Goal: Task Accomplishment & Management: Complete application form

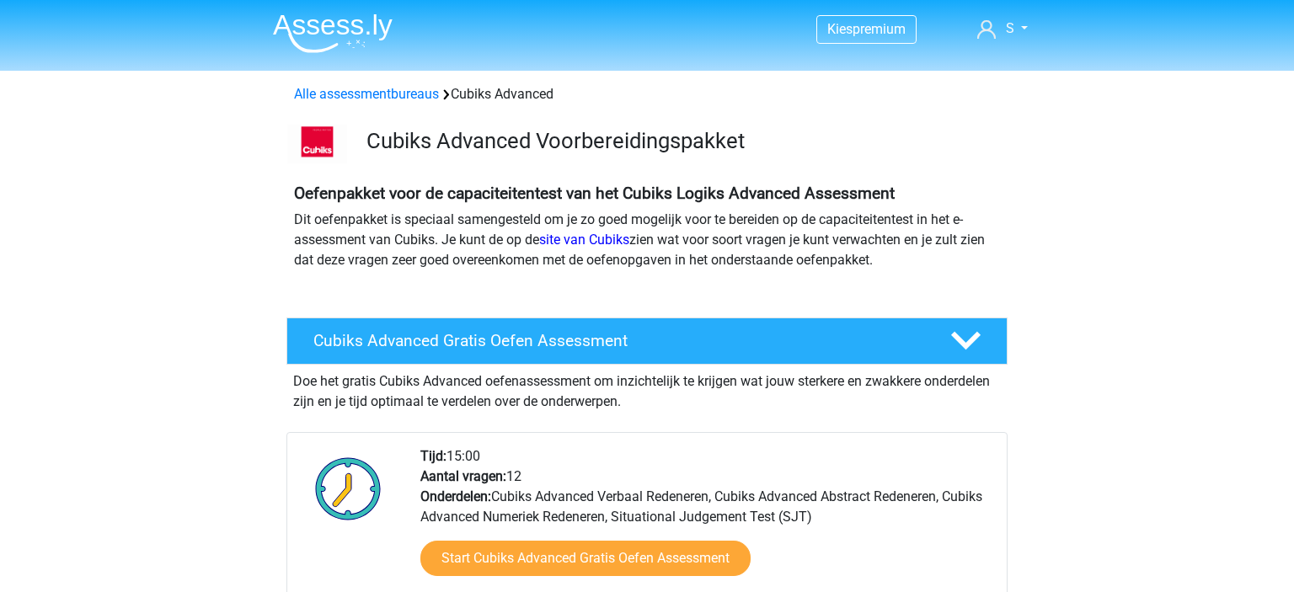
scroll to position [2574, 0]
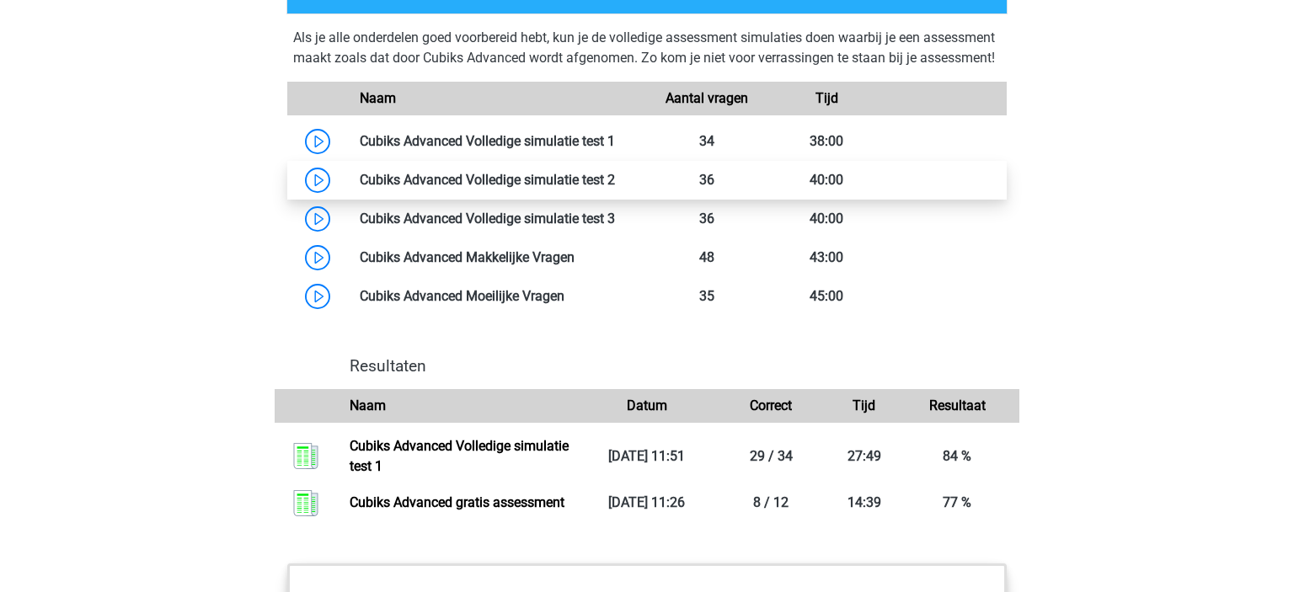
click at [615, 188] on link at bounding box center [615, 180] width 0 height 16
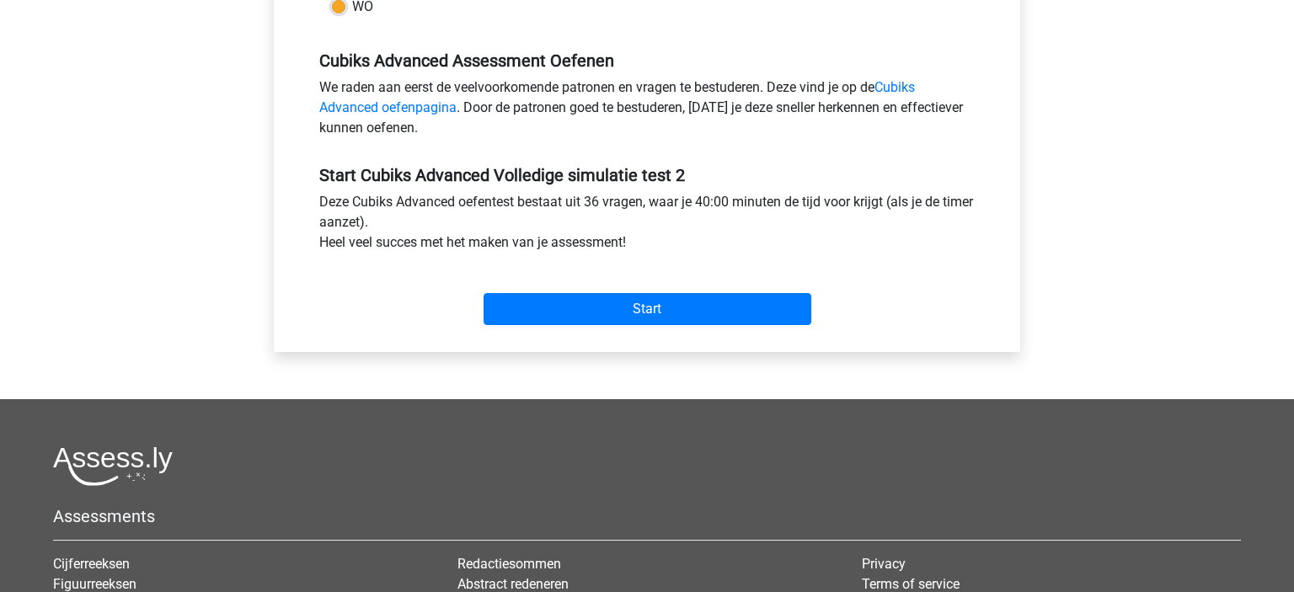
scroll to position [519, 0]
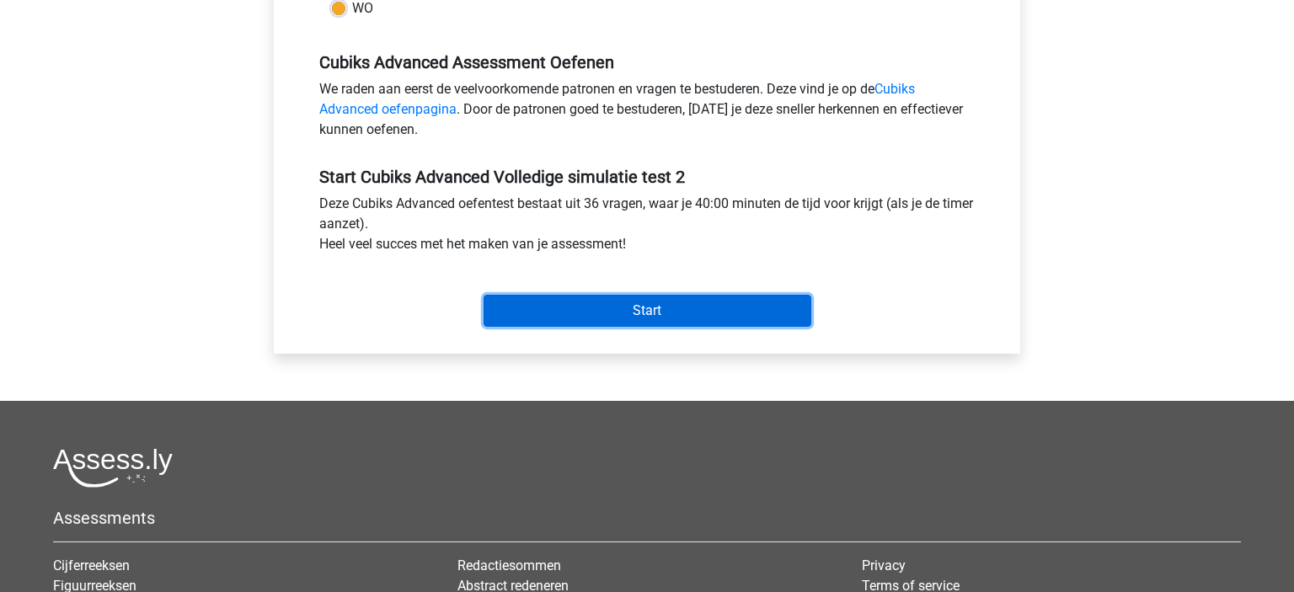
click at [544, 303] on input "Start" at bounding box center [648, 311] width 328 height 32
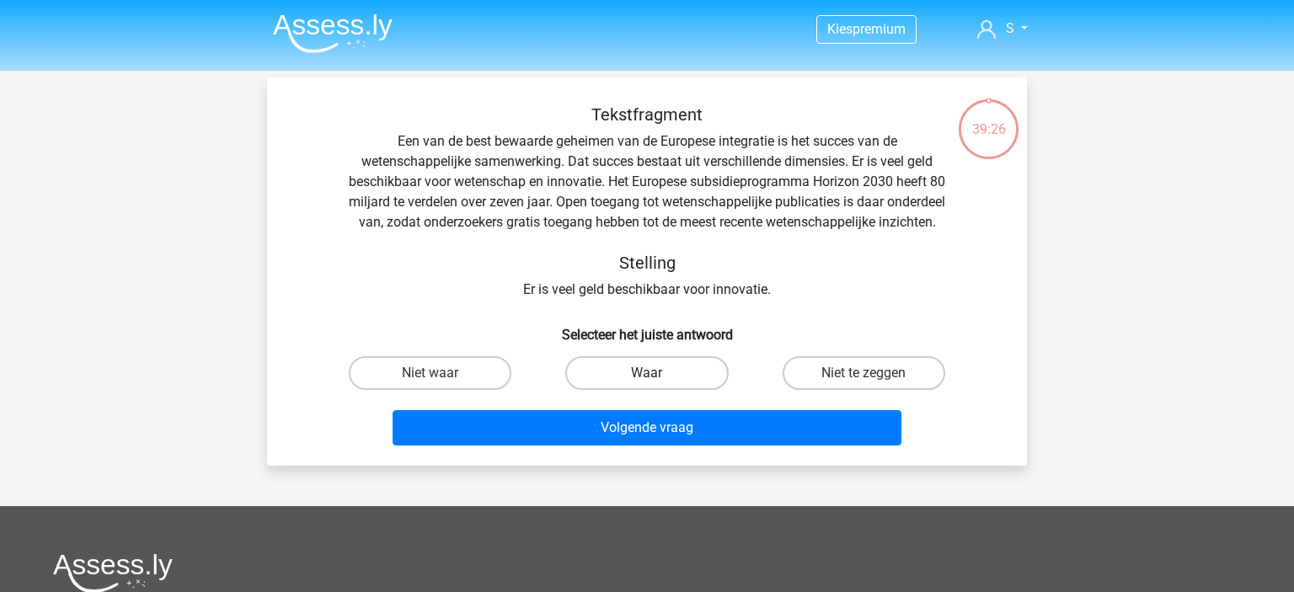
click at [608, 390] on label "Waar" at bounding box center [646, 373] width 163 height 34
click at [647, 384] on input "Waar" at bounding box center [652, 378] width 11 height 11
radio input "true"
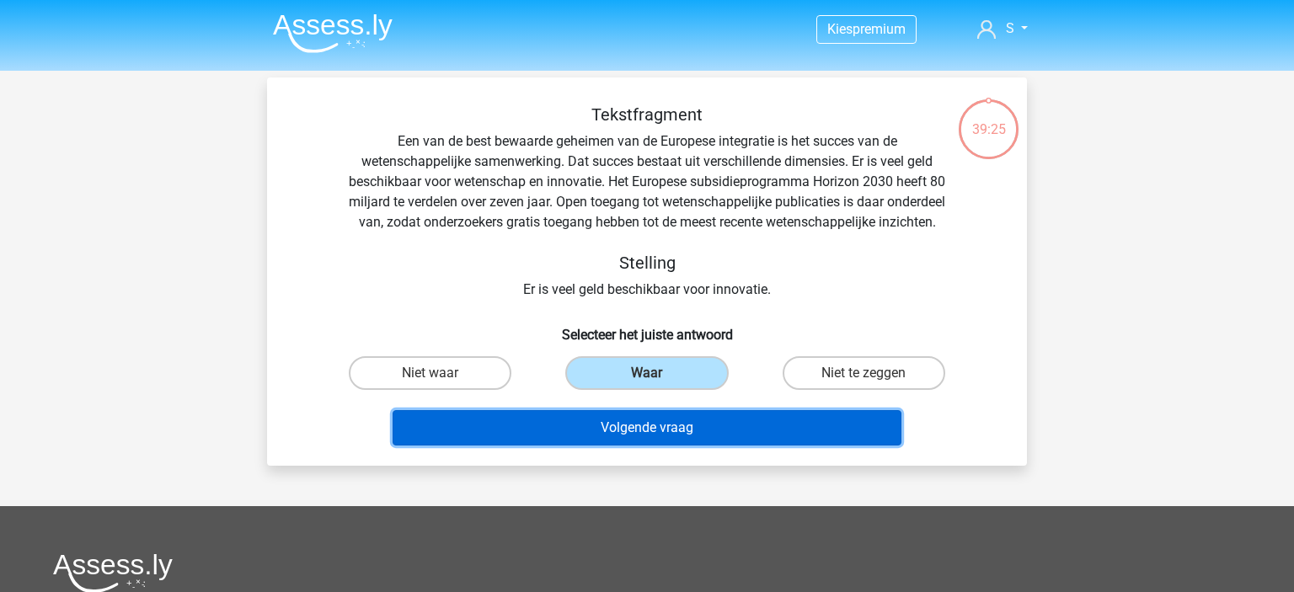
click at [638, 446] on button "Volgende vraag" at bounding box center [648, 427] width 510 height 35
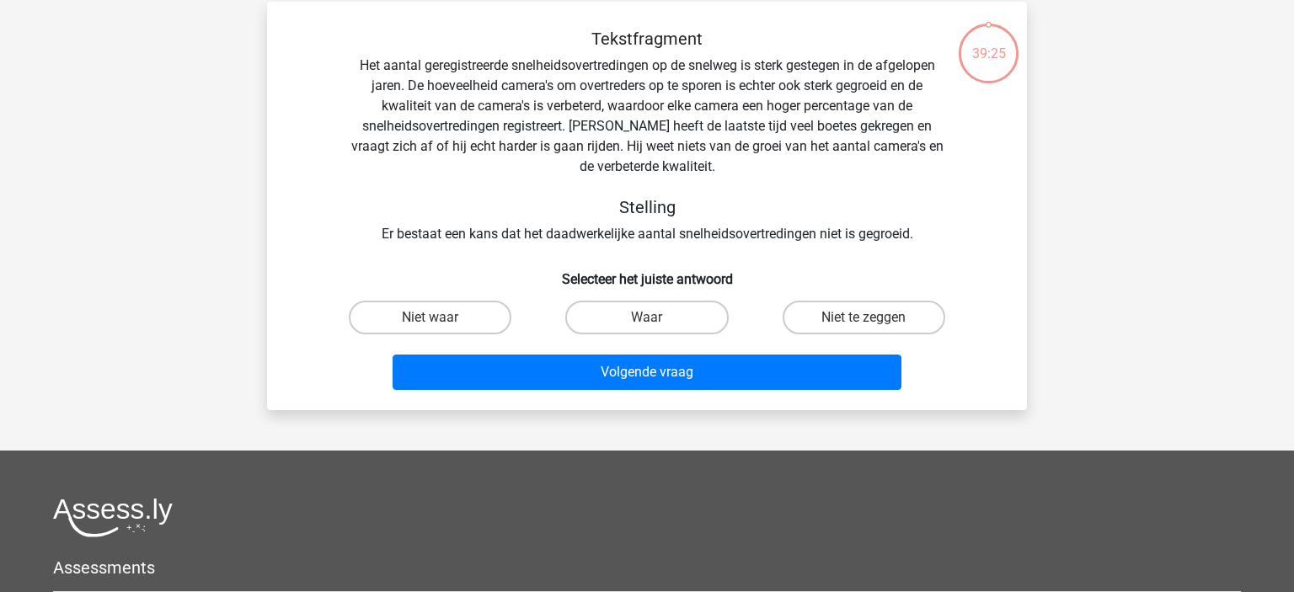
scroll to position [78, 0]
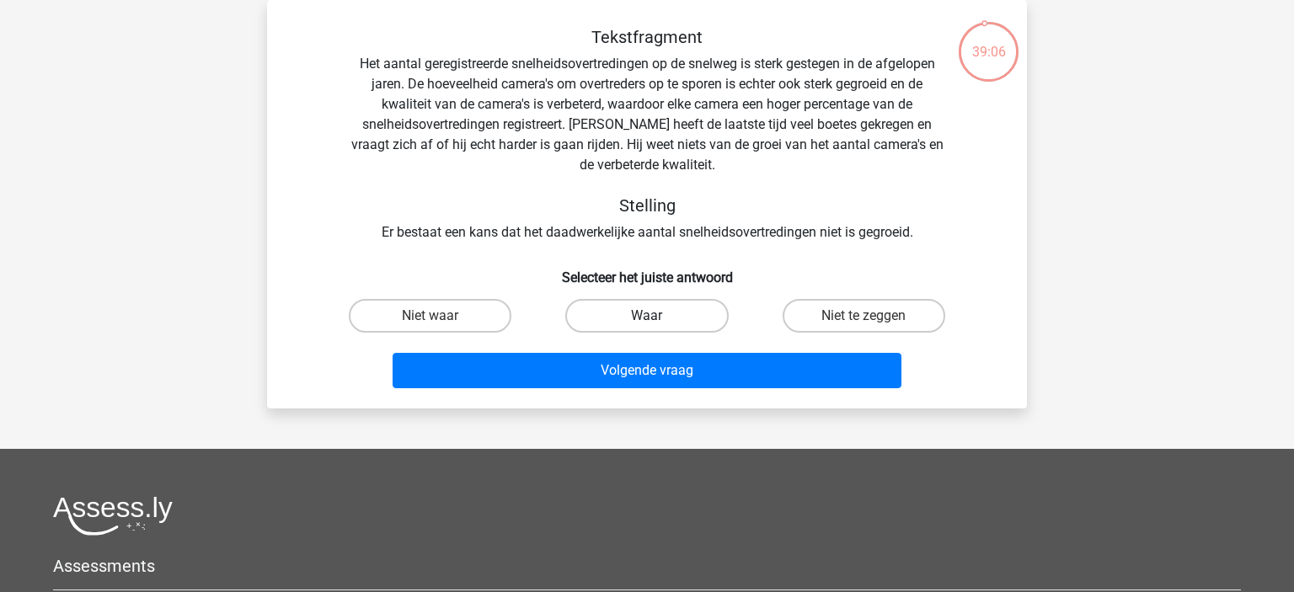
click at [584, 313] on label "Waar" at bounding box center [646, 316] width 163 height 34
click at [647, 316] on input "Waar" at bounding box center [652, 321] width 11 height 11
radio input "true"
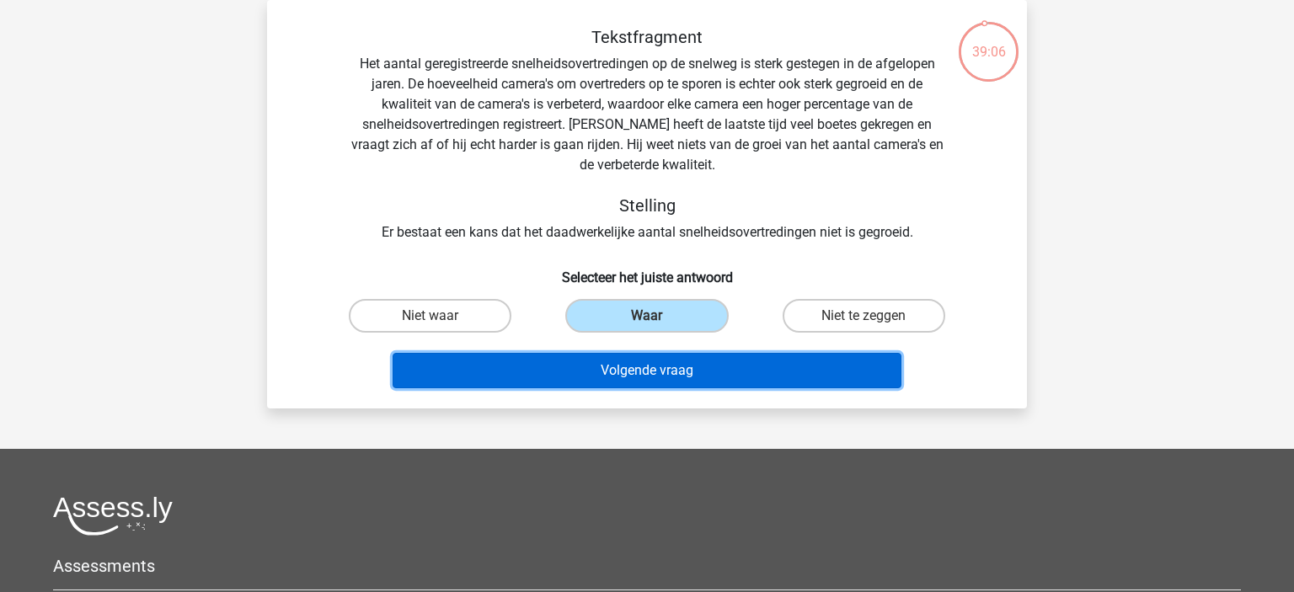
click at [619, 385] on button "Volgende vraag" at bounding box center [648, 370] width 510 height 35
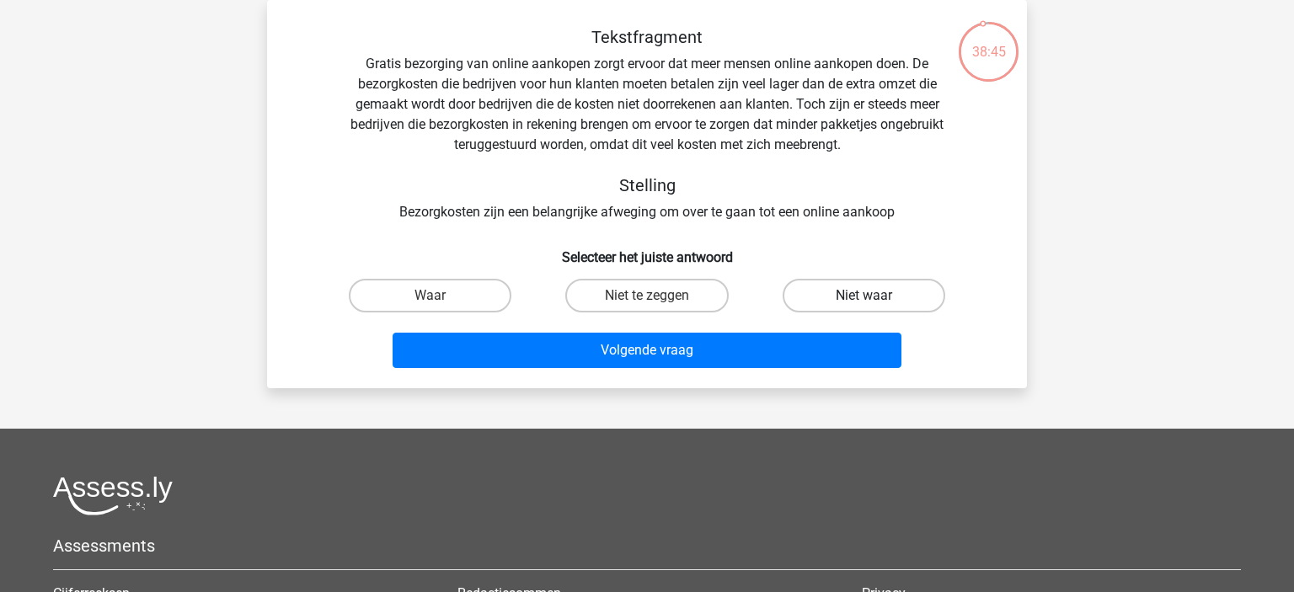
click at [829, 281] on label "Niet waar" at bounding box center [864, 296] width 163 height 34
click at [864, 296] on input "Niet waar" at bounding box center [869, 301] width 11 height 11
radio input "true"
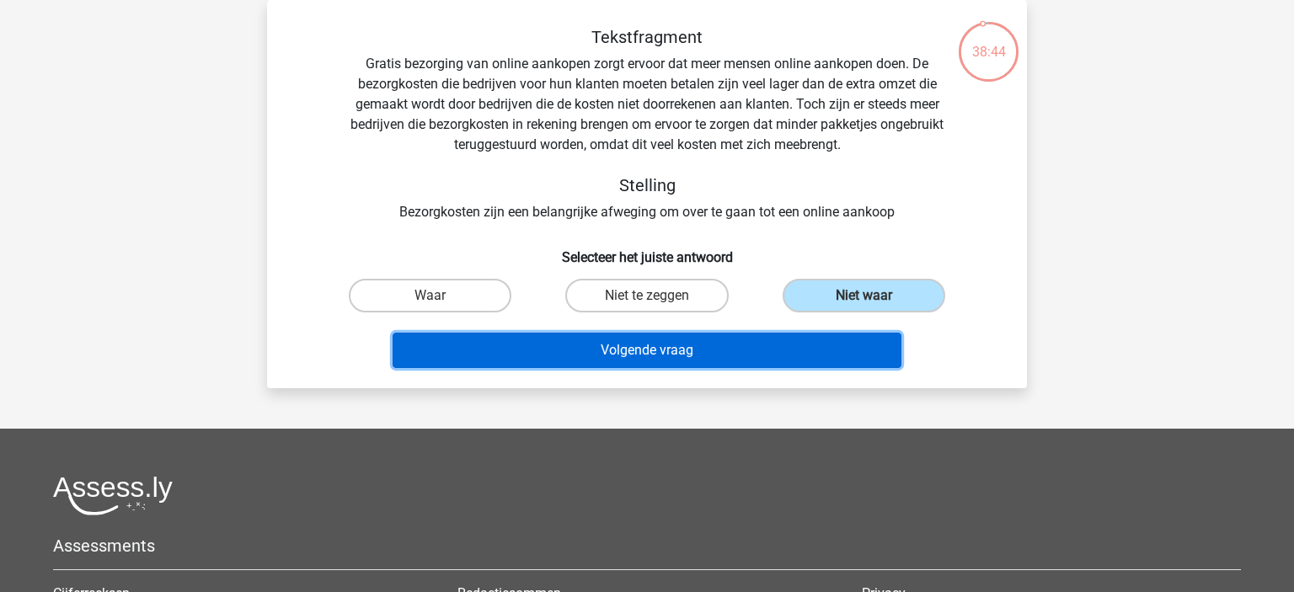
click at [716, 353] on button "Volgende vraag" at bounding box center [648, 350] width 510 height 35
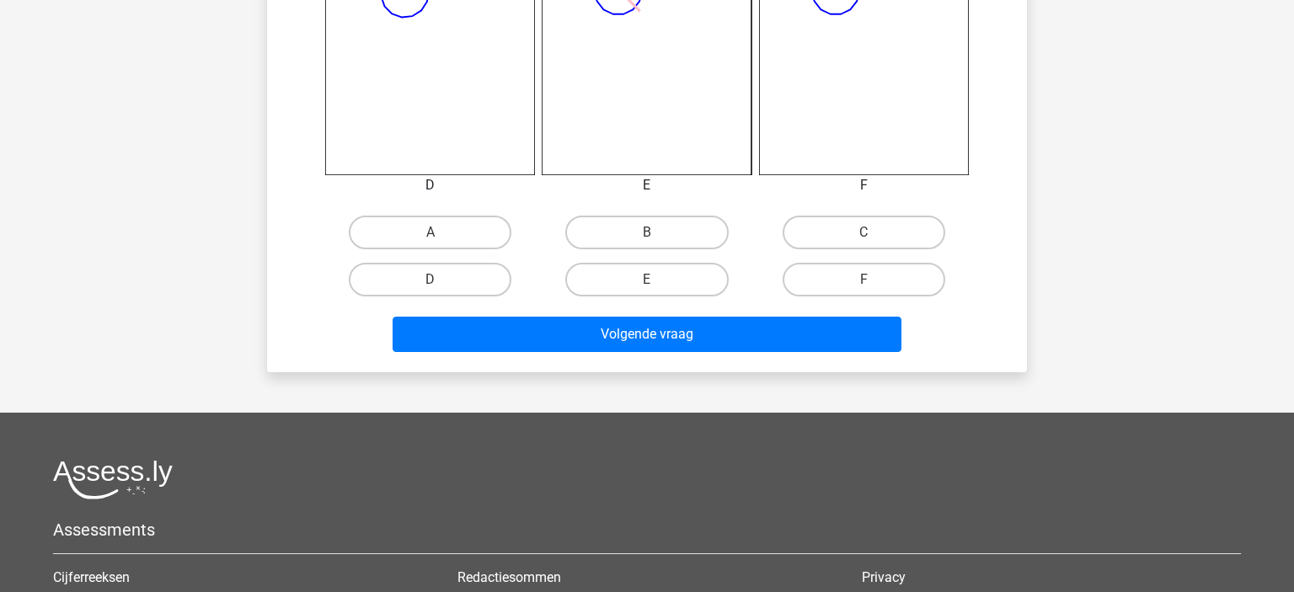
scroll to position [742, 0]
click at [865, 213] on div "C" at bounding box center [864, 232] width 217 height 47
click at [839, 230] on label "C" at bounding box center [864, 233] width 163 height 34
click at [864, 233] on input "C" at bounding box center [869, 238] width 11 height 11
radio input "true"
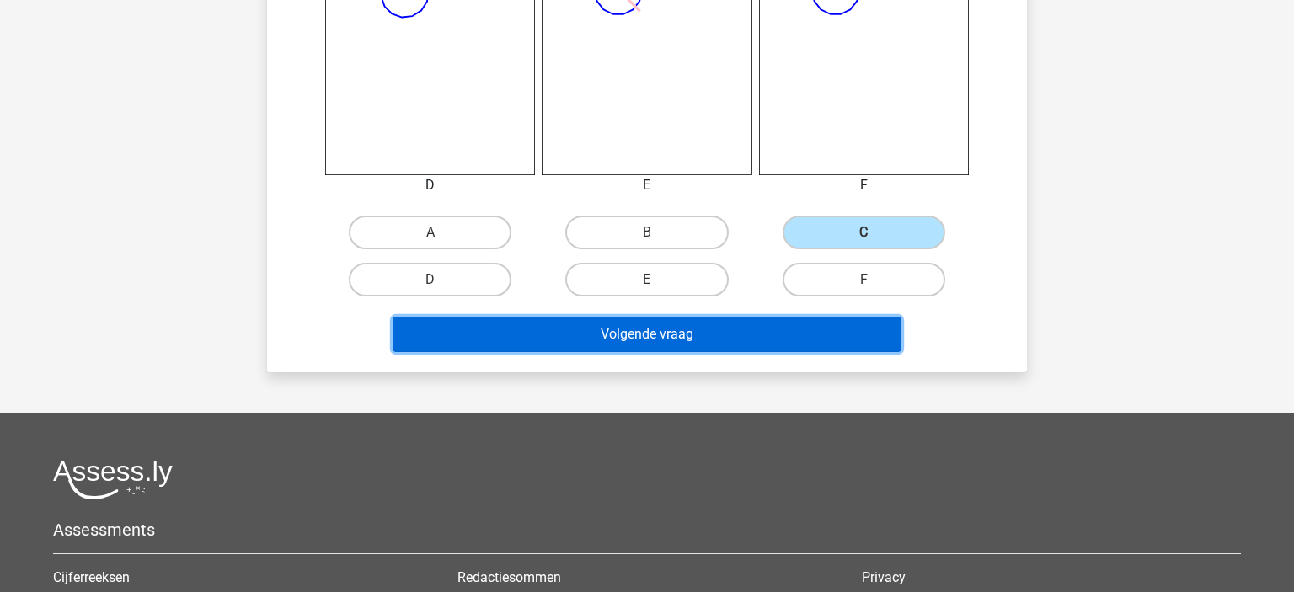
click at [653, 336] on button "Volgende vraag" at bounding box center [648, 334] width 510 height 35
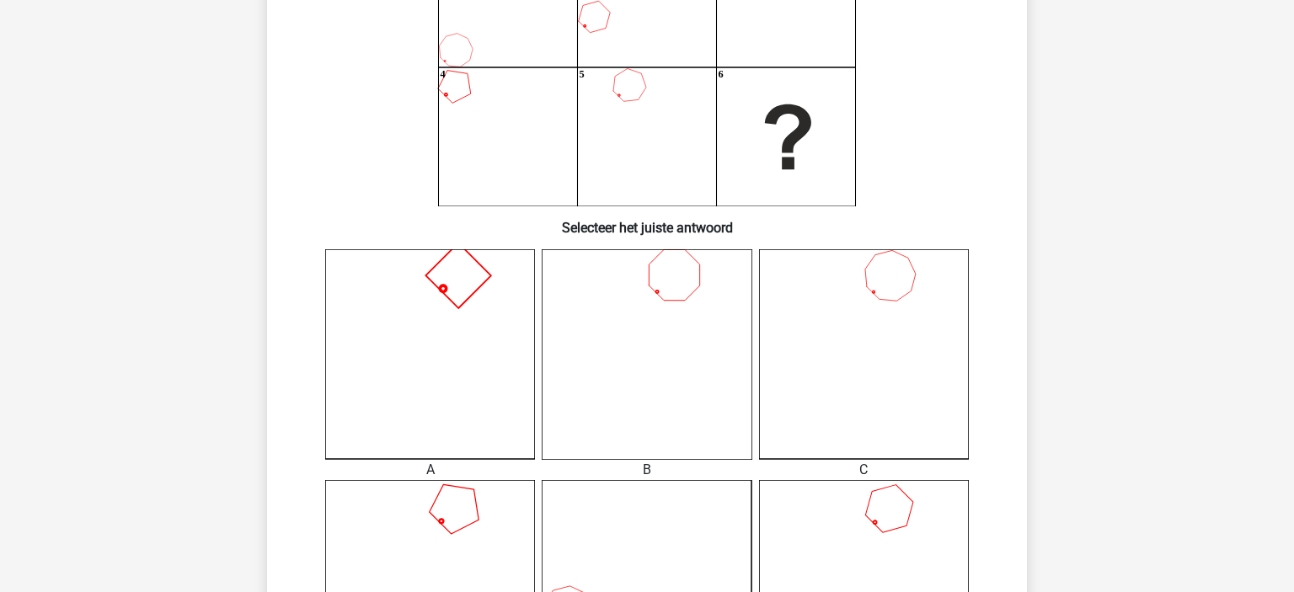
scroll to position [532, 0]
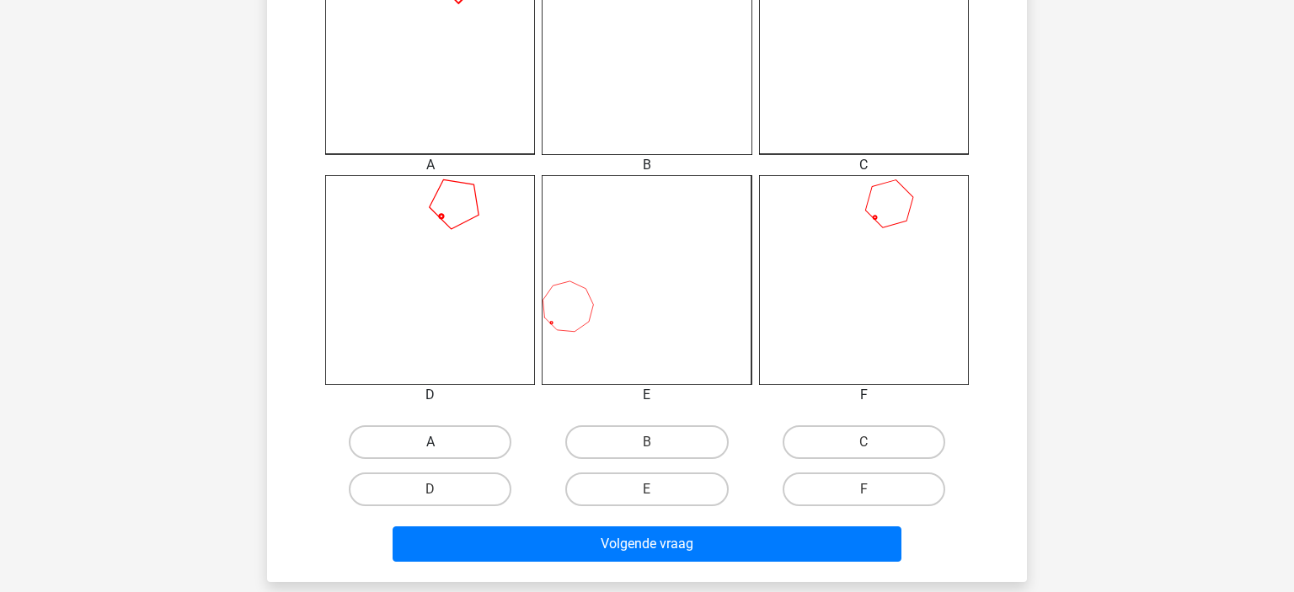
click at [420, 437] on label "A" at bounding box center [430, 443] width 163 height 34
click at [431, 442] on input "A" at bounding box center [436, 447] width 11 height 11
radio input "true"
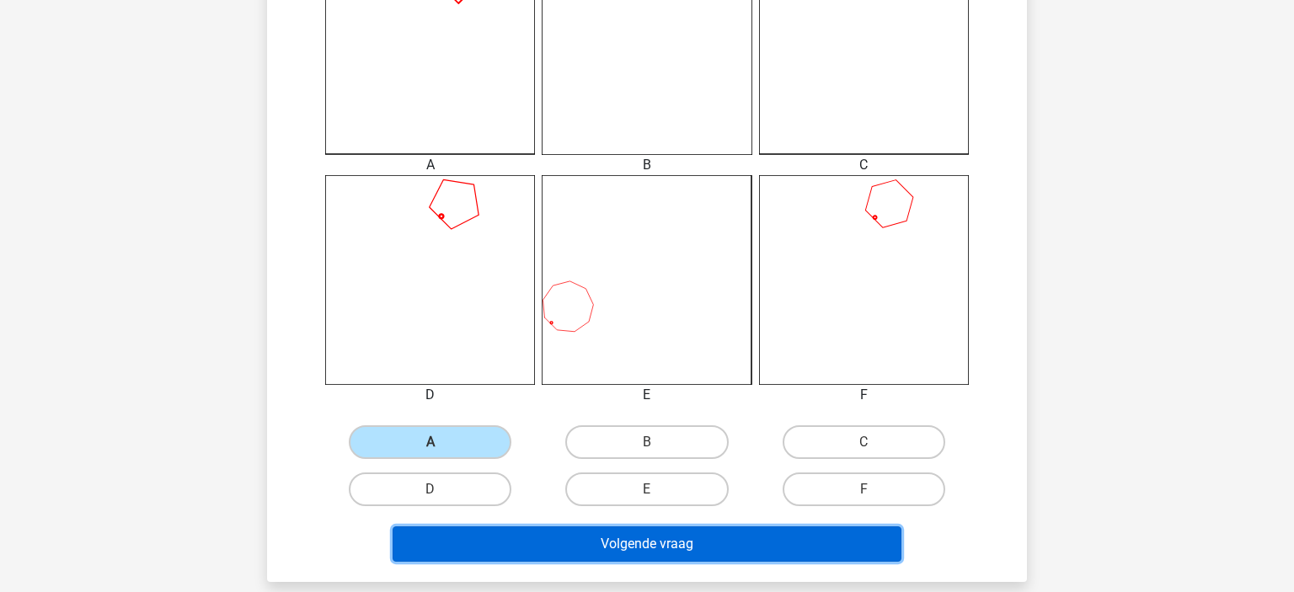
click at [548, 534] on button "Volgende vraag" at bounding box center [648, 544] width 510 height 35
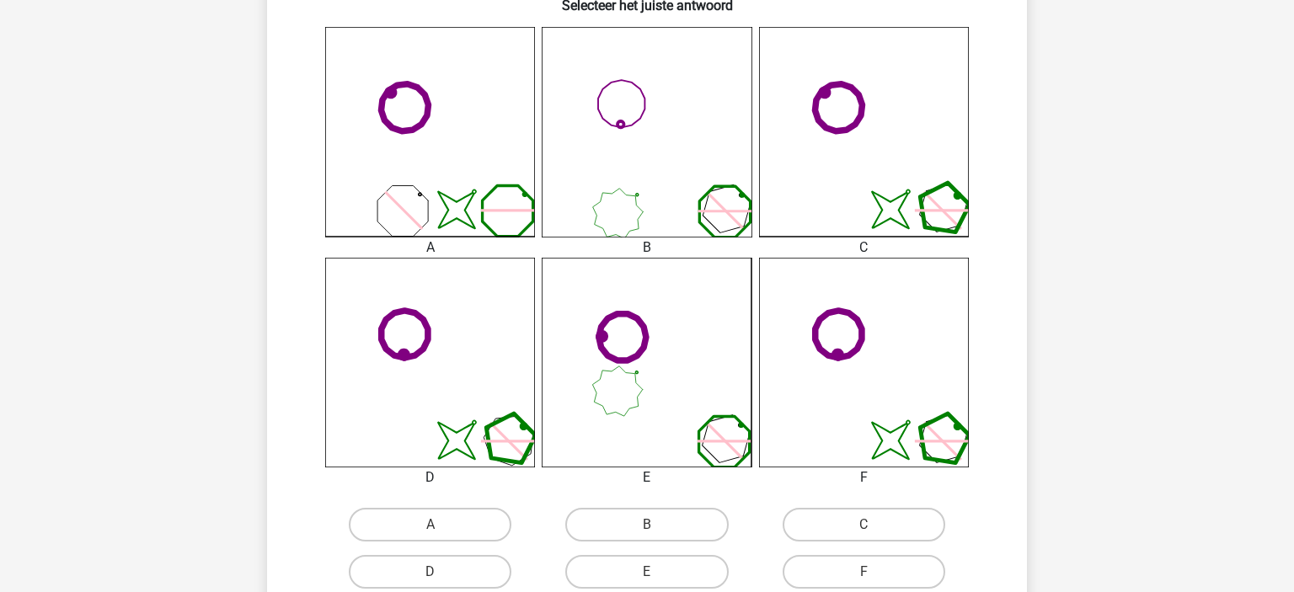
scroll to position [559, 0]
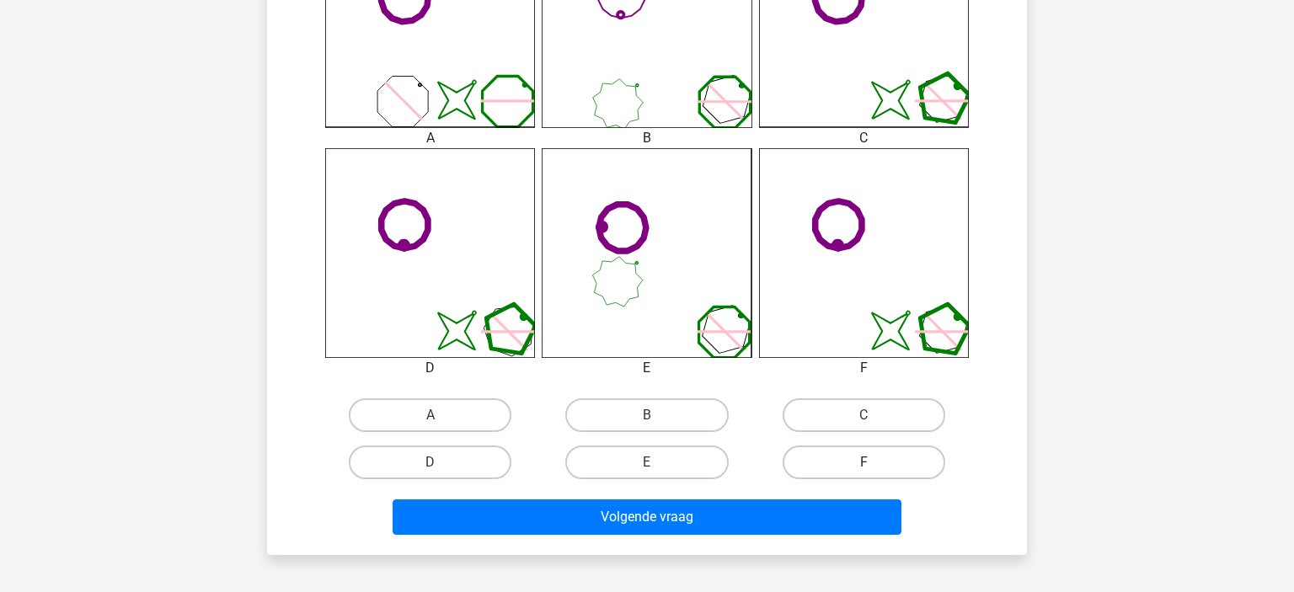
click at [823, 461] on label "F" at bounding box center [864, 463] width 163 height 34
click at [864, 463] on input "F" at bounding box center [869, 468] width 11 height 11
radio input "true"
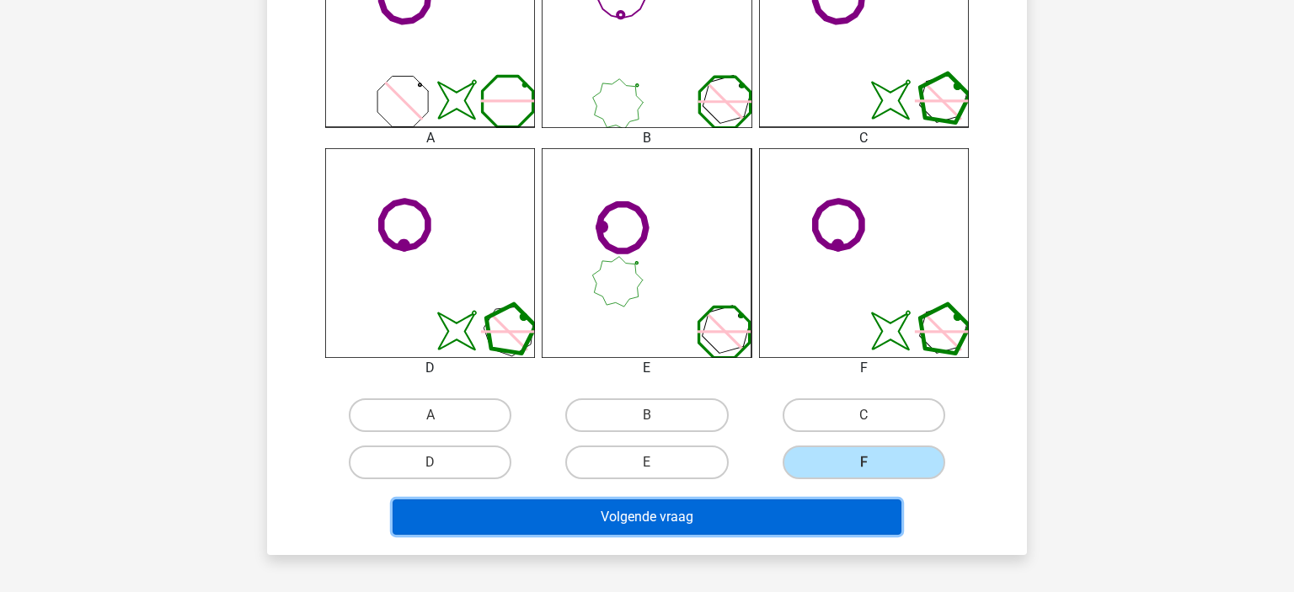
click at [747, 502] on button "Volgende vraag" at bounding box center [648, 517] width 510 height 35
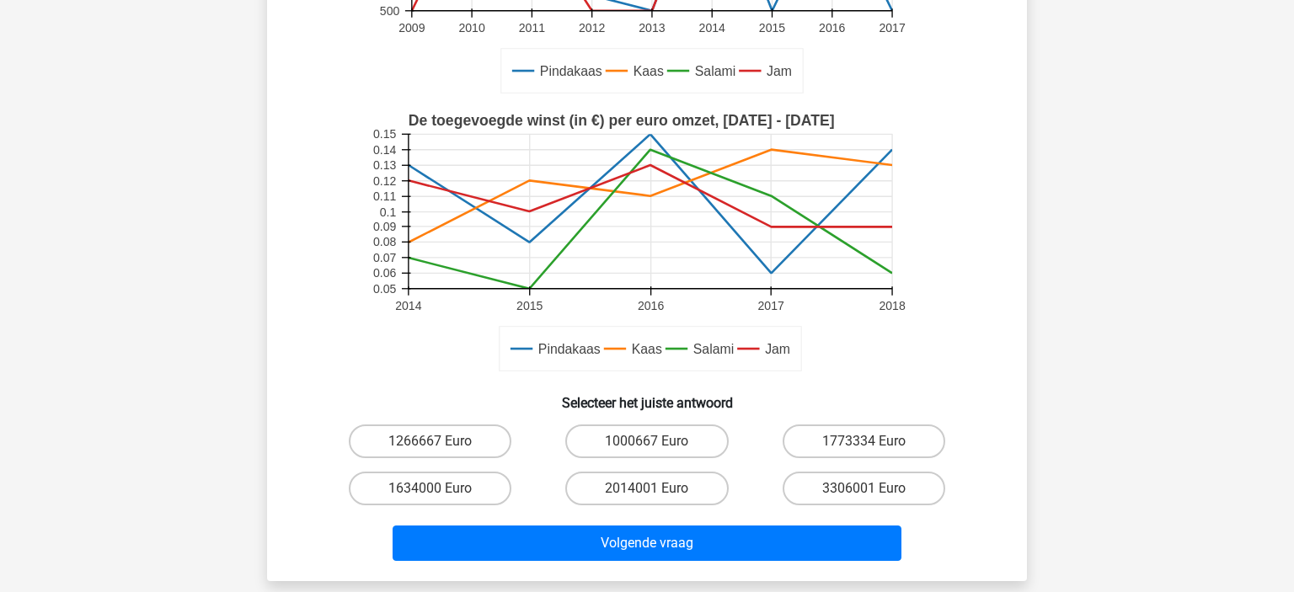
scroll to position [398, 0]
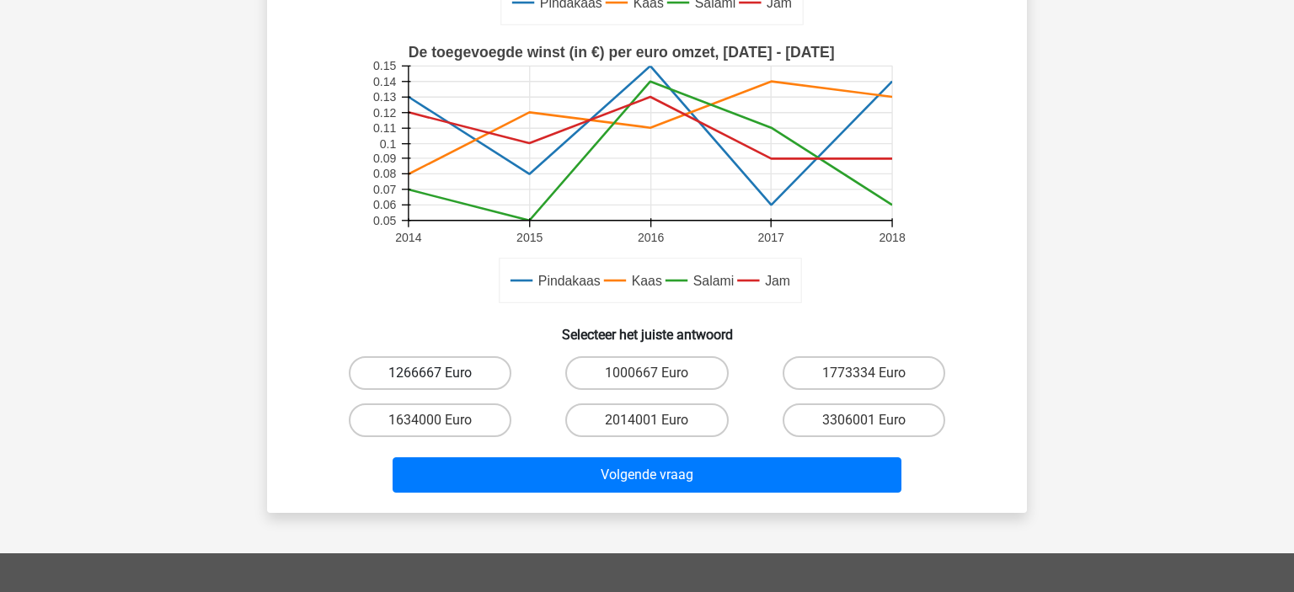
click at [436, 364] on label "1266667 Euro" at bounding box center [430, 373] width 163 height 34
click at [436, 373] on input "1266667 Euro" at bounding box center [436, 378] width 11 height 11
radio input "true"
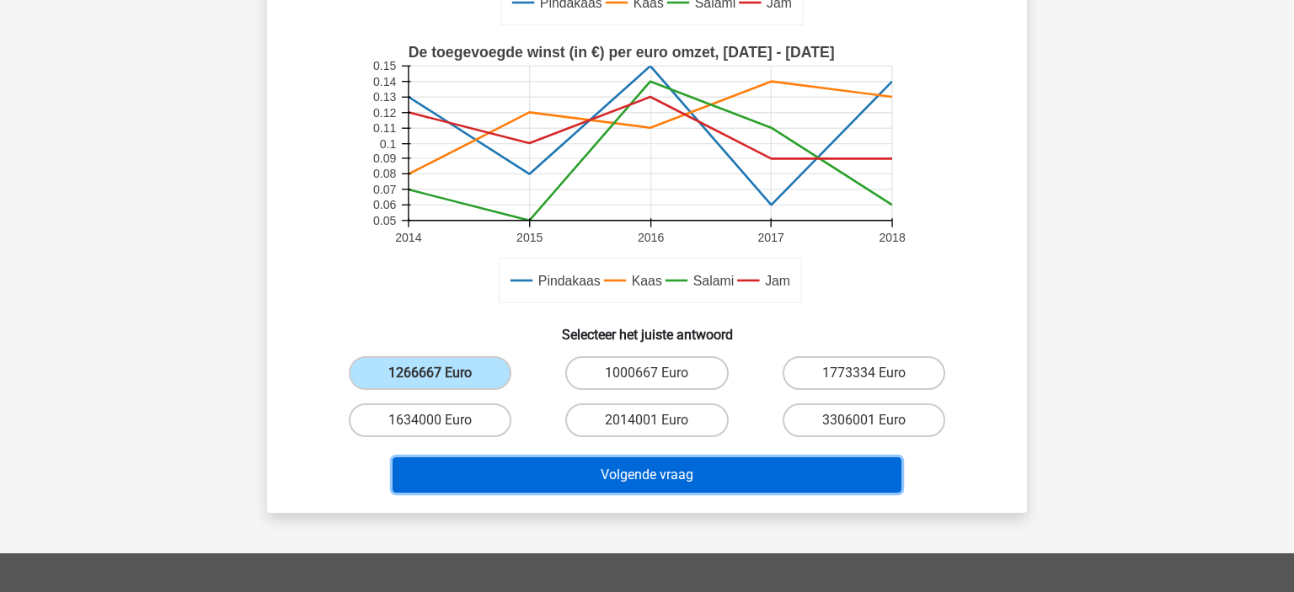
click at [553, 476] on button "Volgende vraag" at bounding box center [648, 475] width 510 height 35
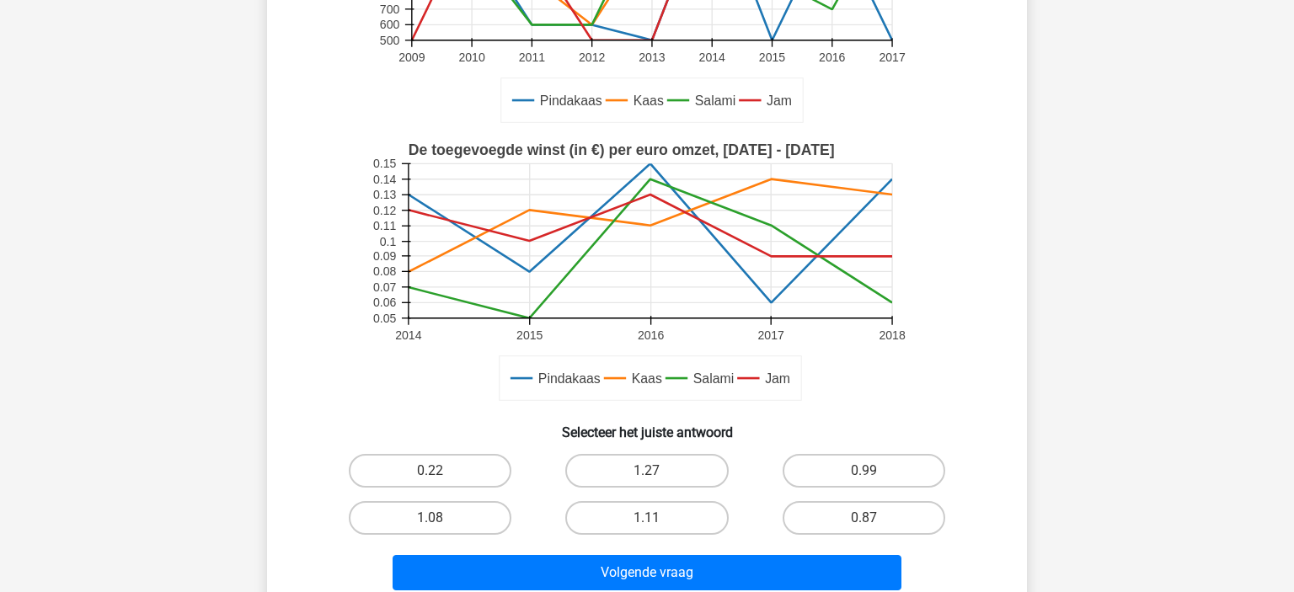
scroll to position [300, 0]
click at [821, 511] on label "0.87" at bounding box center [864, 518] width 163 height 34
click at [864, 518] on input "0.87" at bounding box center [869, 523] width 11 height 11
radio input "true"
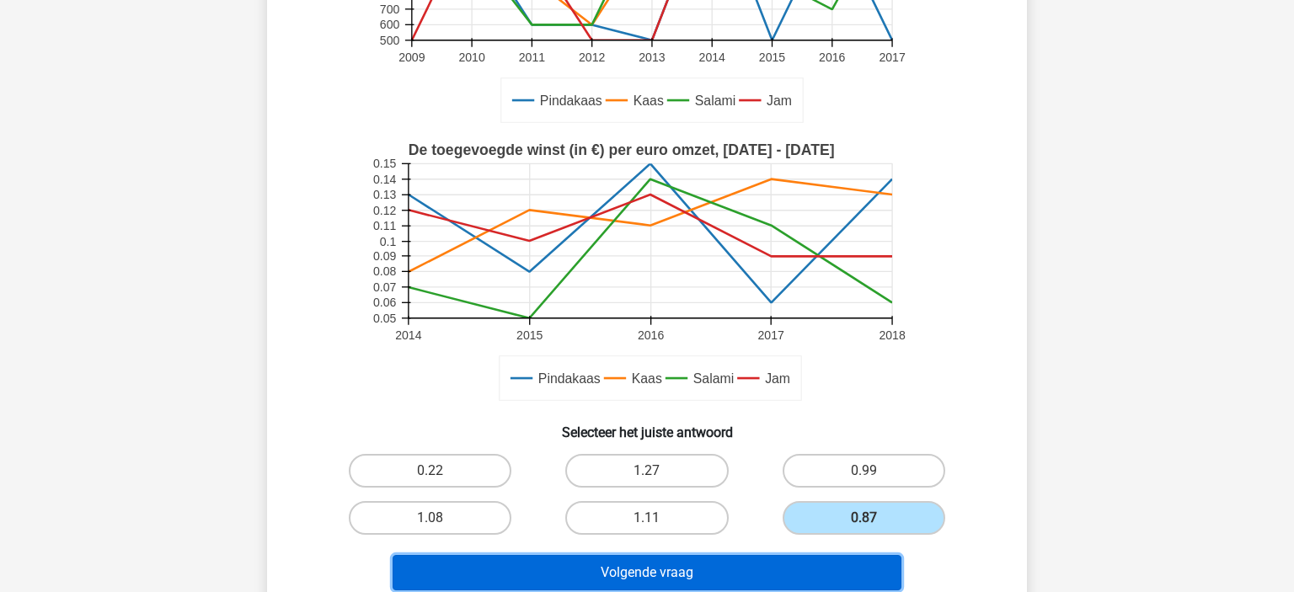
click at [694, 558] on button "Volgende vraag" at bounding box center [648, 572] width 510 height 35
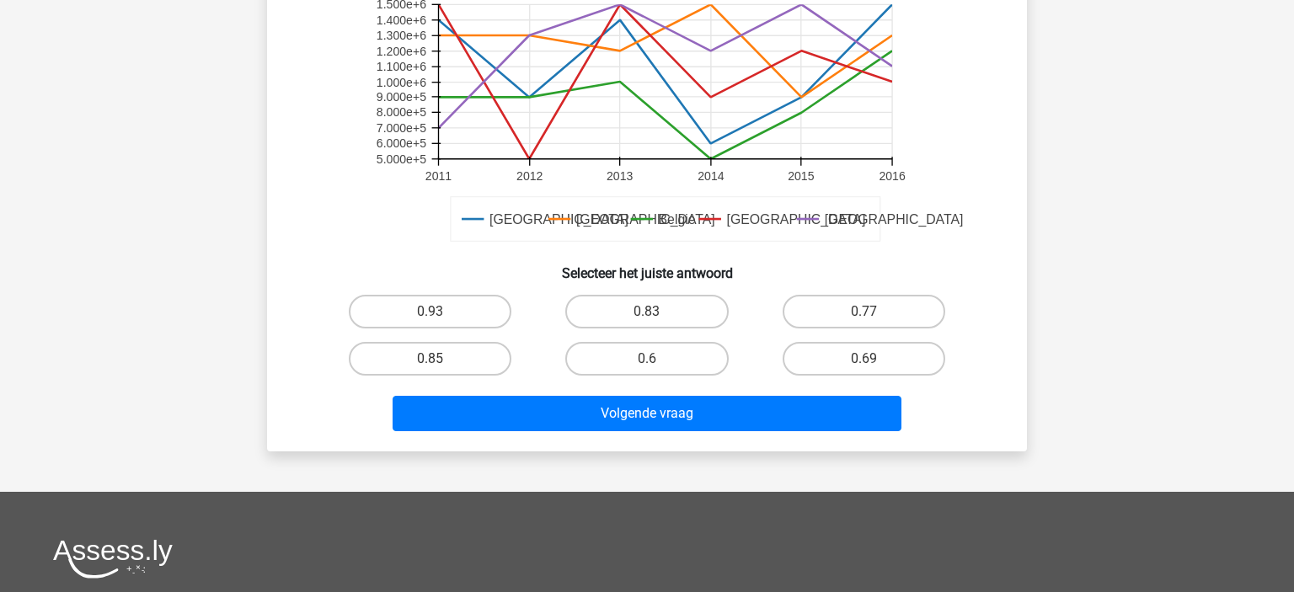
scroll to position [458, 0]
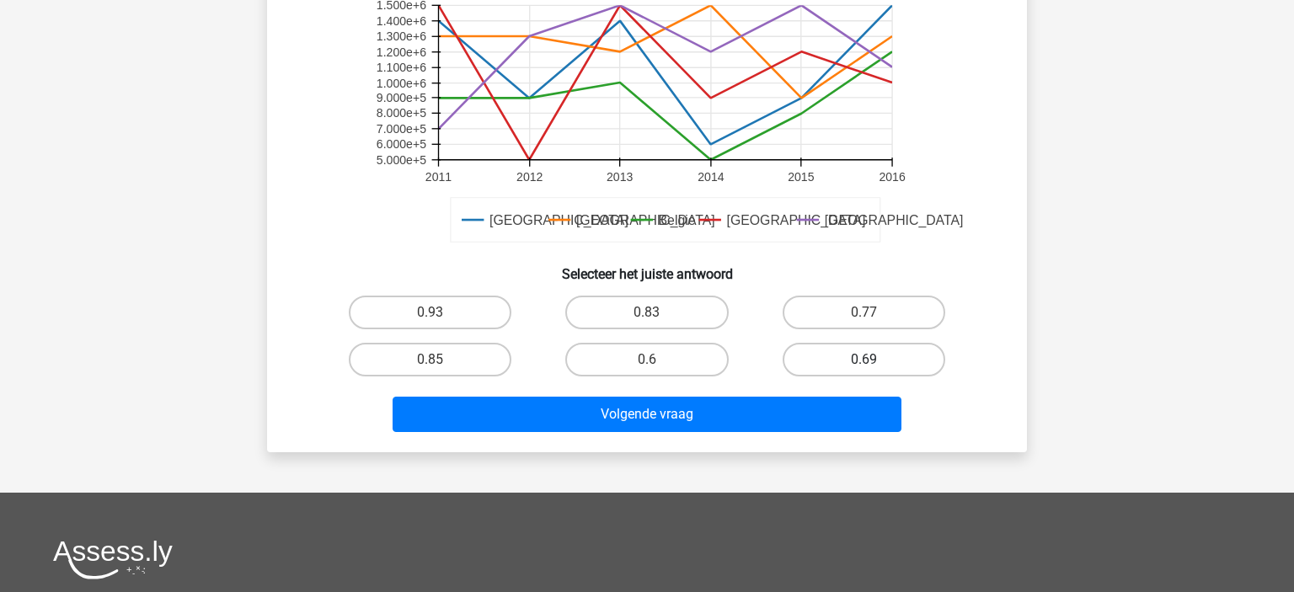
click at [865, 356] on label "0.69" at bounding box center [864, 360] width 163 height 34
click at [865, 360] on input "0.69" at bounding box center [869, 365] width 11 height 11
radio input "true"
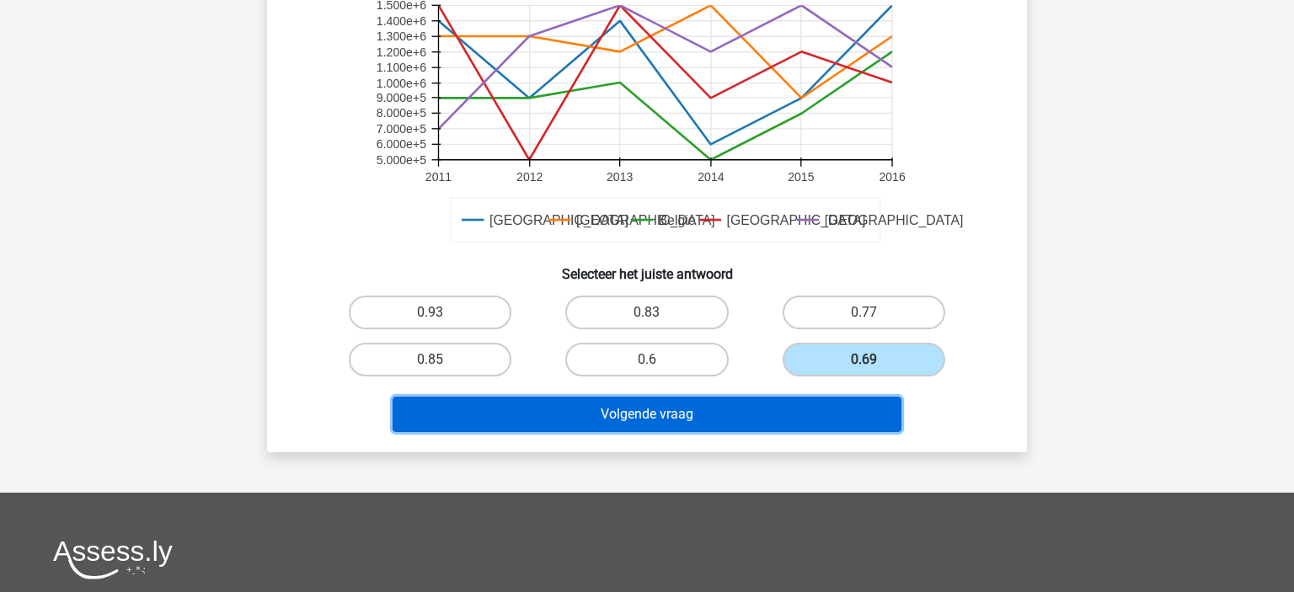
click at [758, 397] on button "Volgende vraag" at bounding box center [648, 414] width 510 height 35
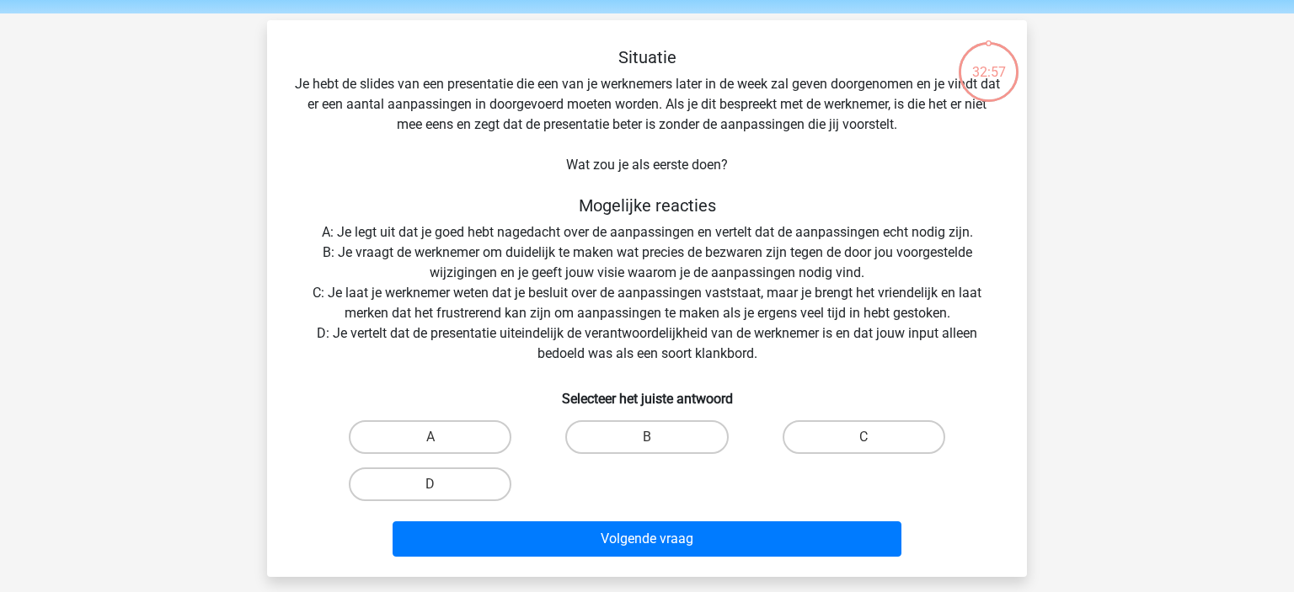
scroll to position [56, 0]
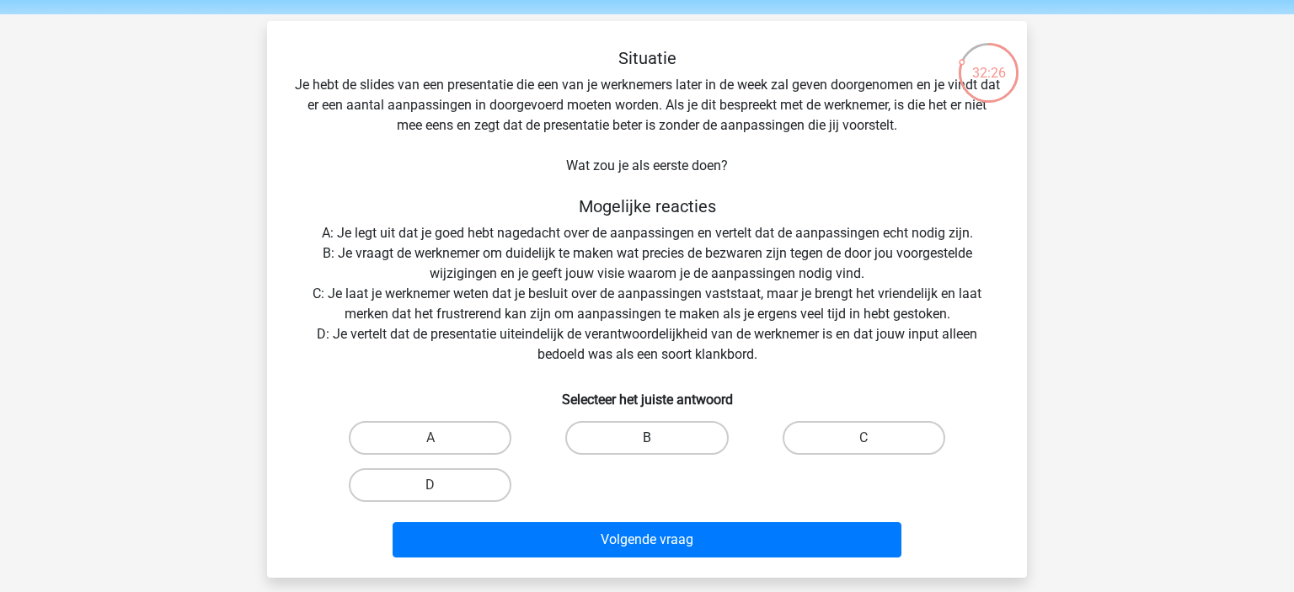
click at [627, 440] on label "B" at bounding box center [646, 438] width 163 height 34
click at [647, 440] on input "B" at bounding box center [652, 443] width 11 height 11
radio input "true"
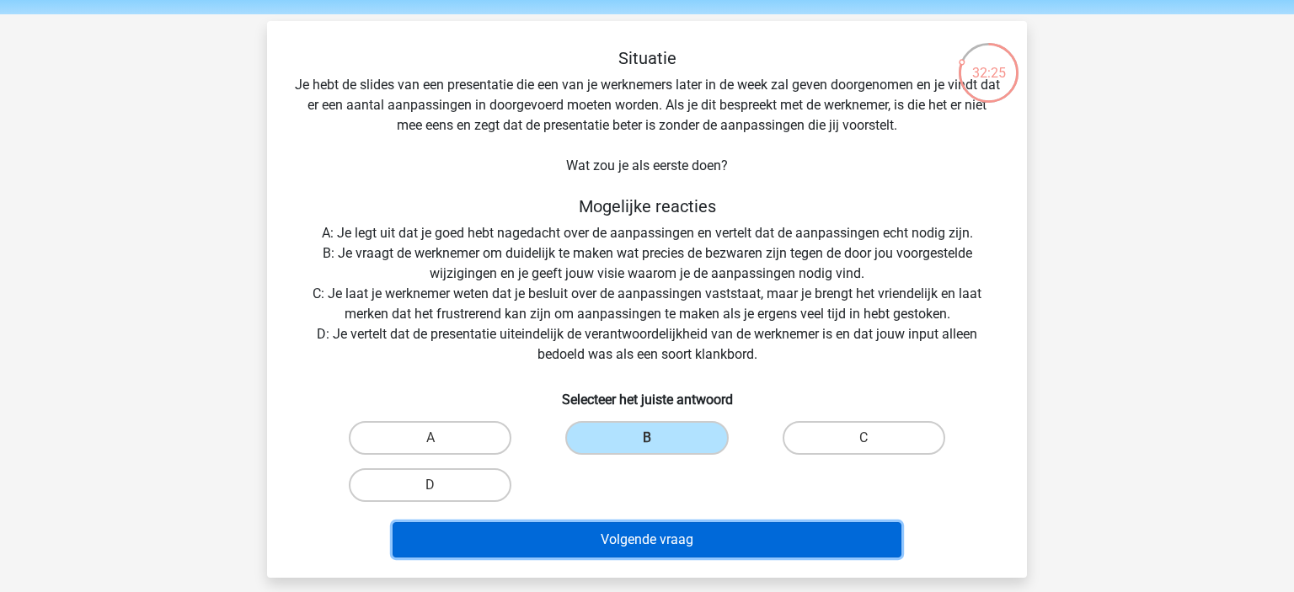
click at [598, 531] on button "Volgende vraag" at bounding box center [648, 540] width 510 height 35
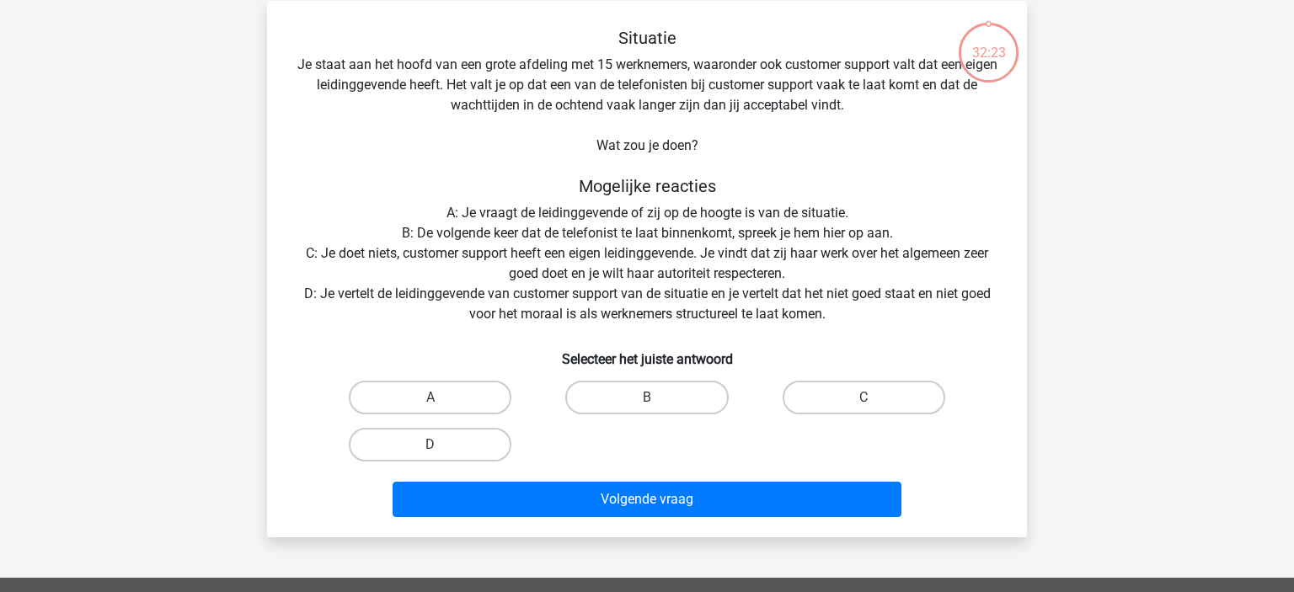
scroll to position [78, 0]
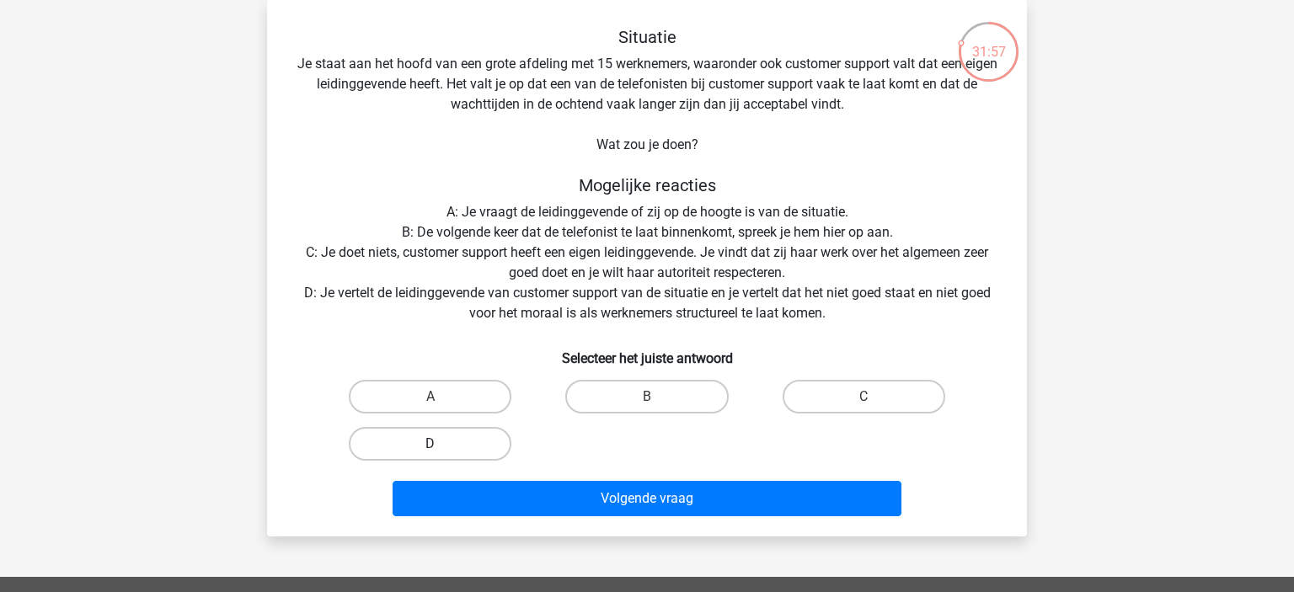
click at [448, 453] on label "D" at bounding box center [430, 444] width 163 height 34
click at [442, 453] on input "D" at bounding box center [436, 449] width 11 height 11
radio input "true"
click at [493, 402] on label "A" at bounding box center [430, 397] width 163 height 34
click at [442, 402] on input "A" at bounding box center [436, 402] width 11 height 11
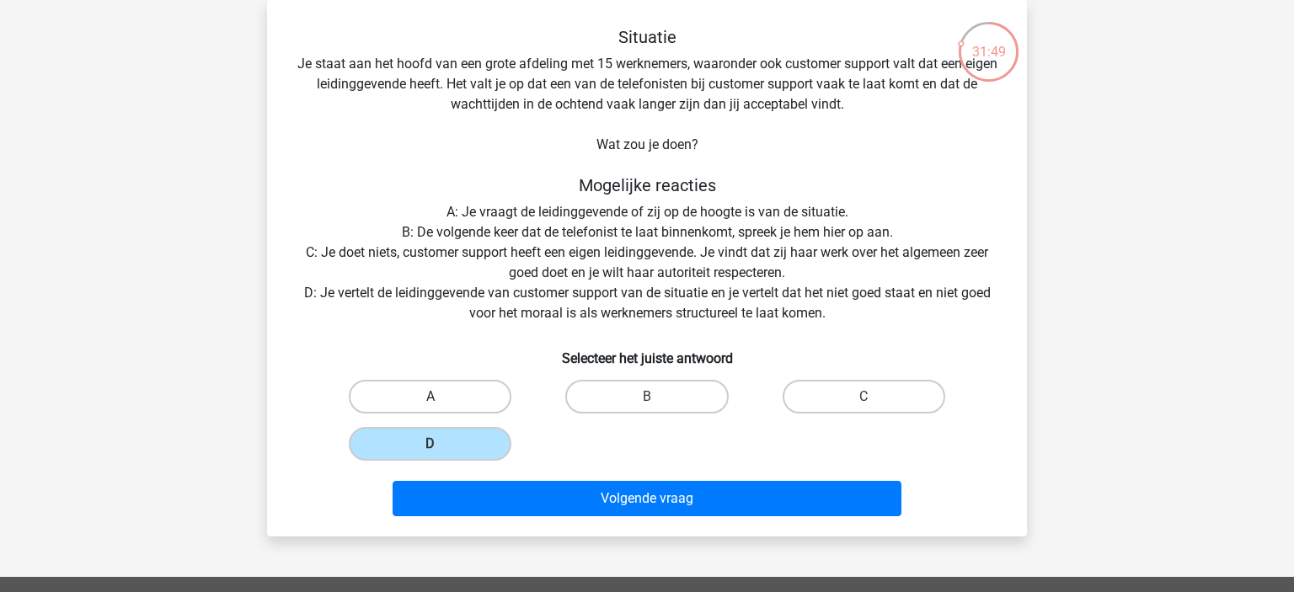
radio input "true"
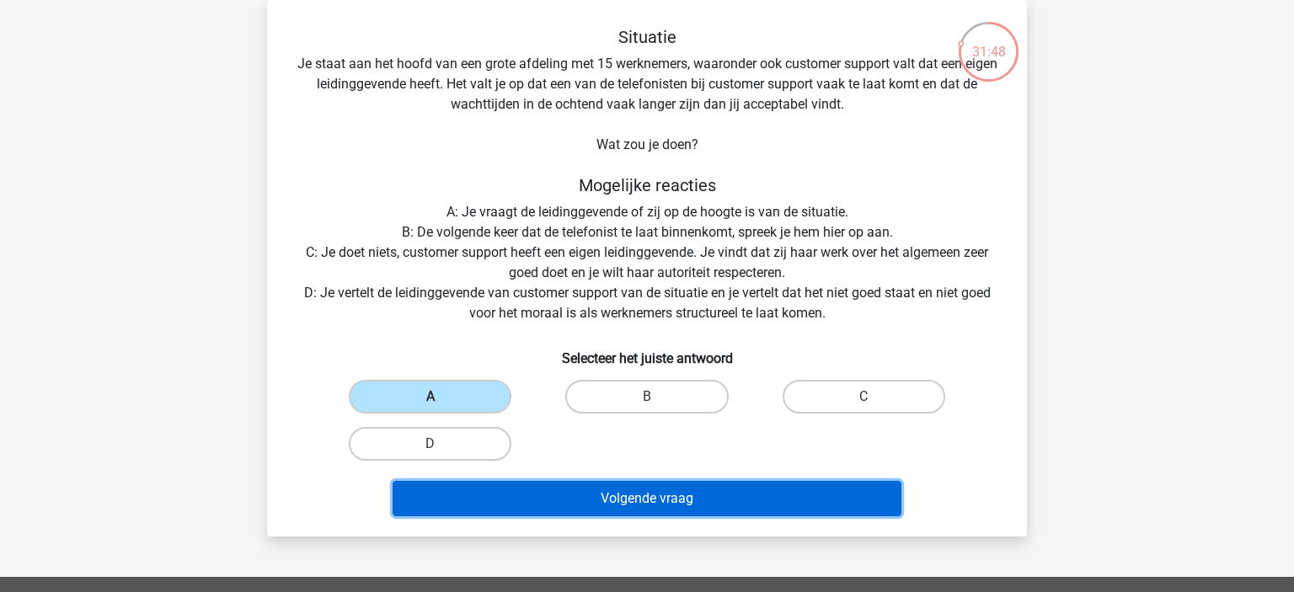
click at [482, 493] on button "Volgende vraag" at bounding box center [648, 498] width 510 height 35
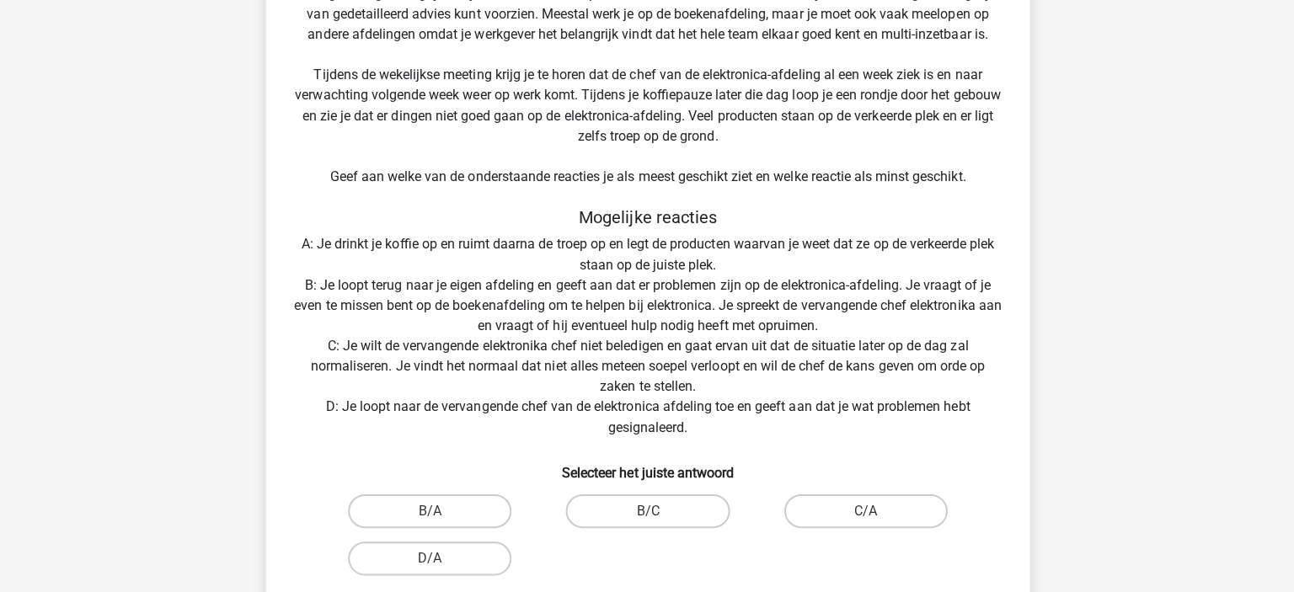
scroll to position [287, 0]
click at [633, 510] on label "B/C" at bounding box center [646, 512] width 163 height 34
click at [647, 512] on input "B/C" at bounding box center [652, 517] width 11 height 11
radio input "true"
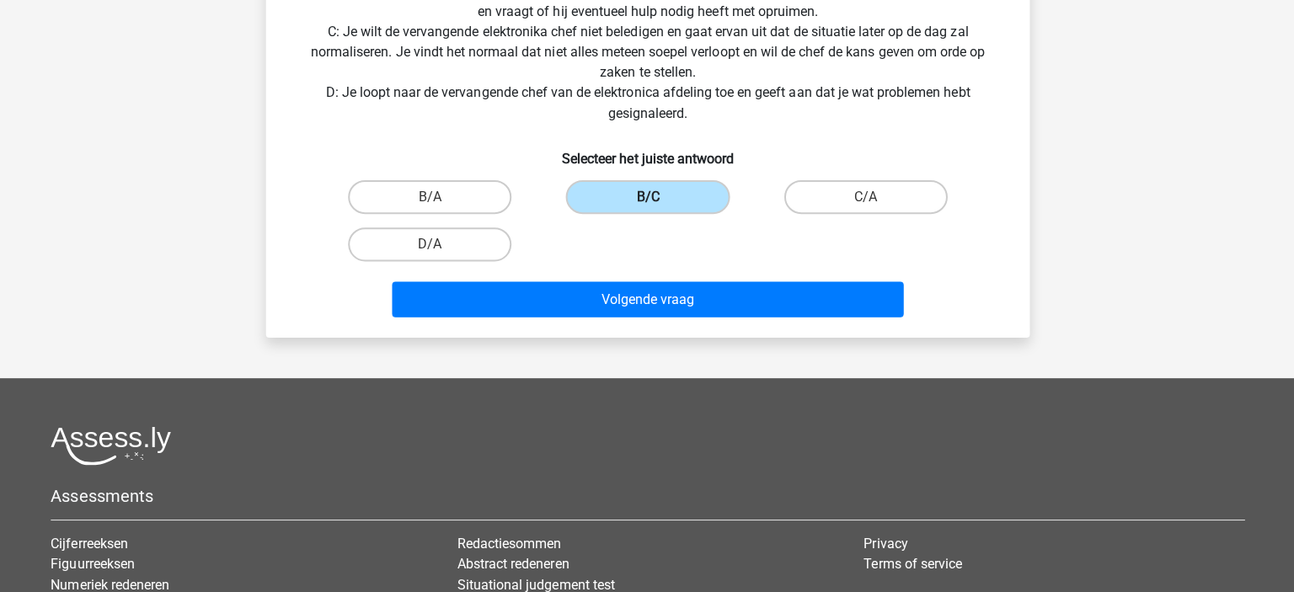
scroll to position [642, 0]
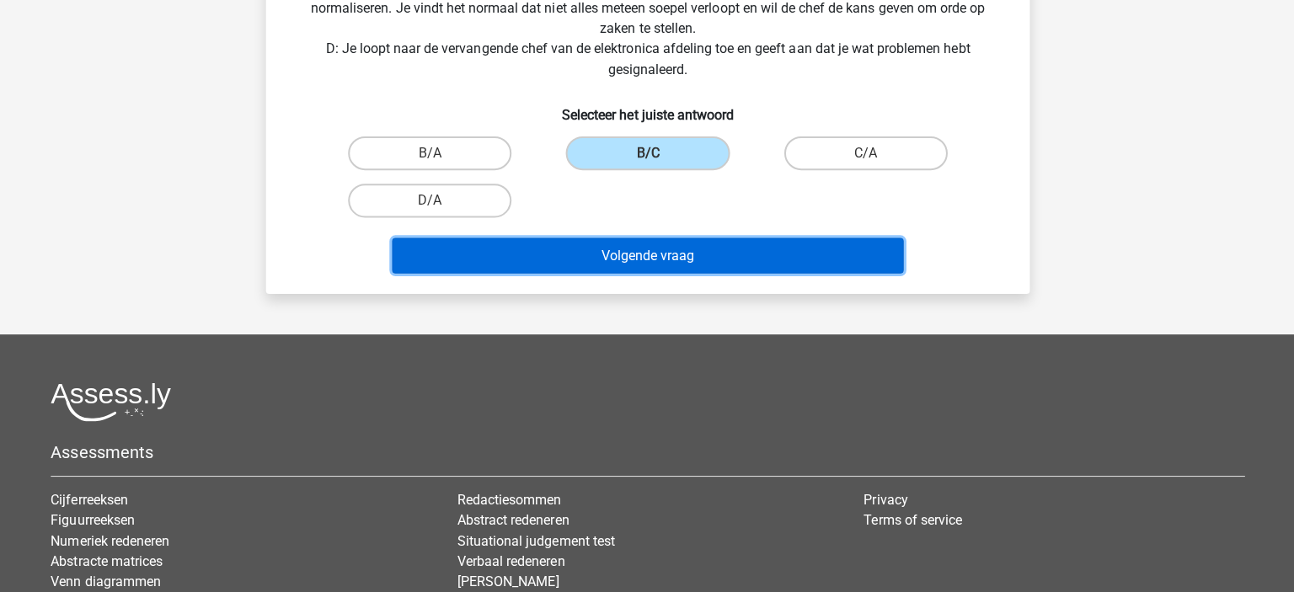
click at [626, 244] on button "Volgende vraag" at bounding box center [648, 257] width 510 height 35
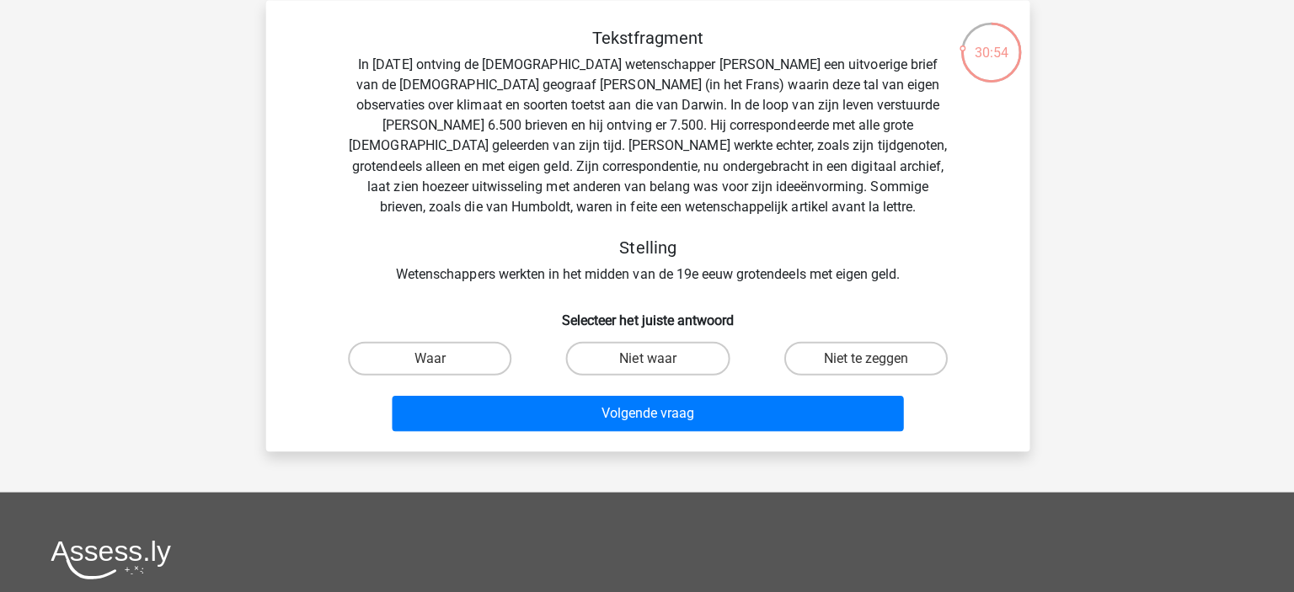
scroll to position [0, 0]
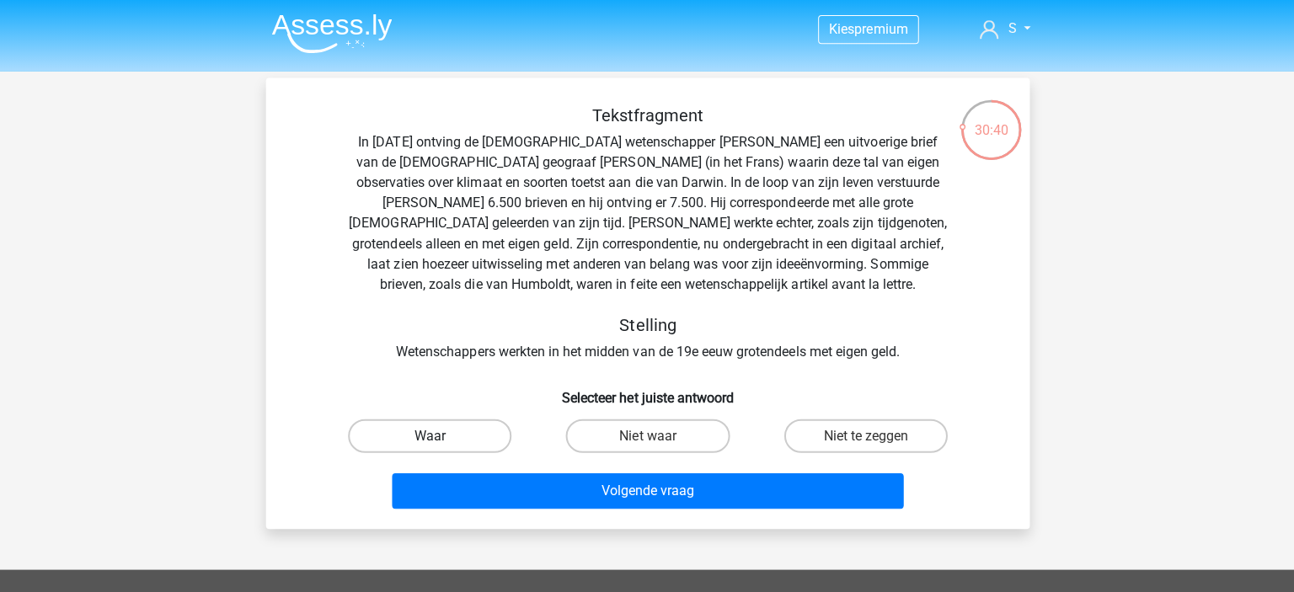
click at [418, 422] on label "Waar" at bounding box center [430, 434] width 163 height 34
click at [431, 434] on input "Waar" at bounding box center [436, 439] width 11 height 11
radio input "true"
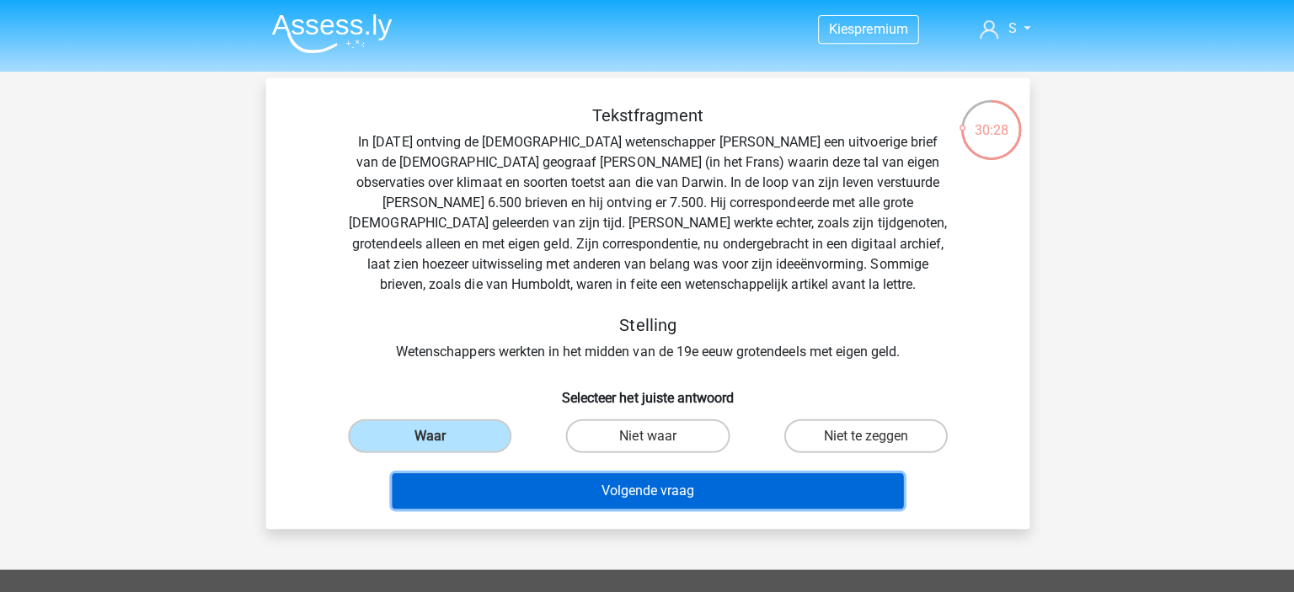
click at [514, 480] on button "Volgende vraag" at bounding box center [648, 488] width 510 height 35
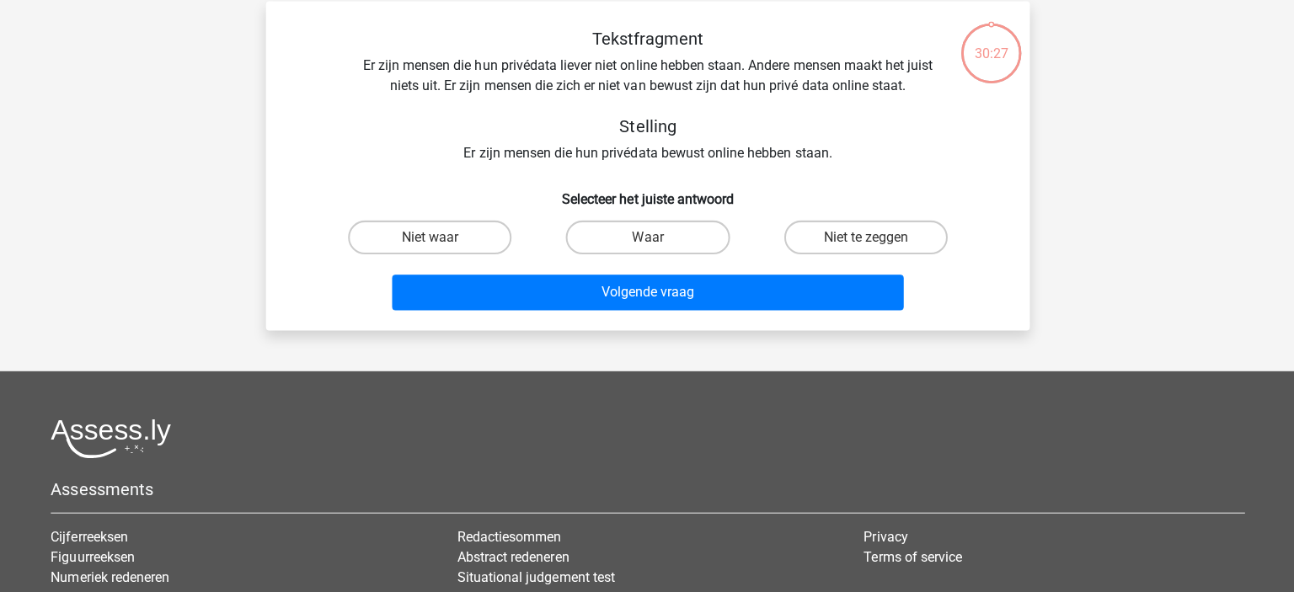
scroll to position [74, 0]
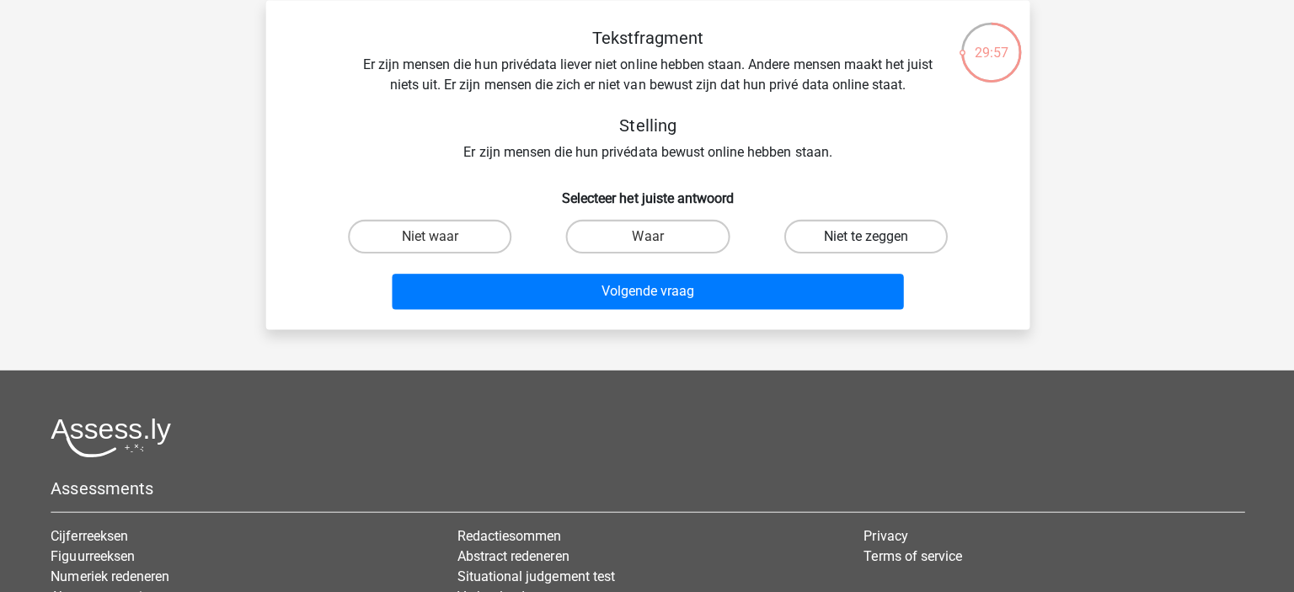
click at [850, 223] on label "Niet te zeggen" at bounding box center [864, 239] width 163 height 34
click at [864, 239] on input "Niet te zeggen" at bounding box center [869, 244] width 11 height 11
radio input "true"
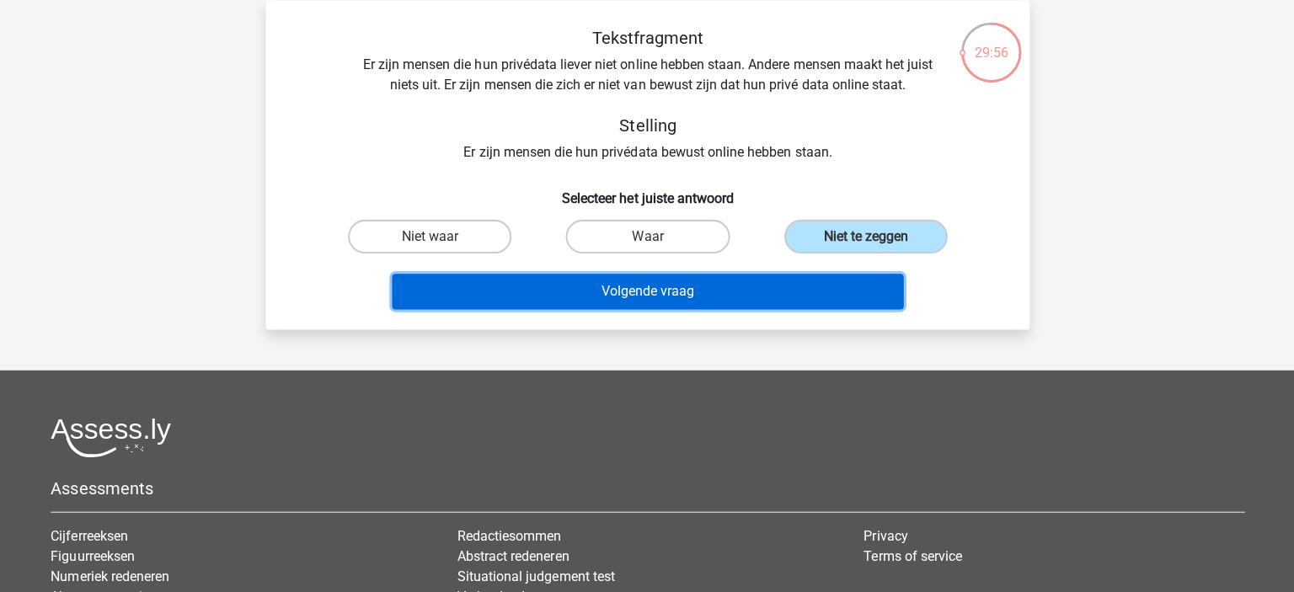
click at [709, 284] on button "Volgende vraag" at bounding box center [648, 293] width 510 height 35
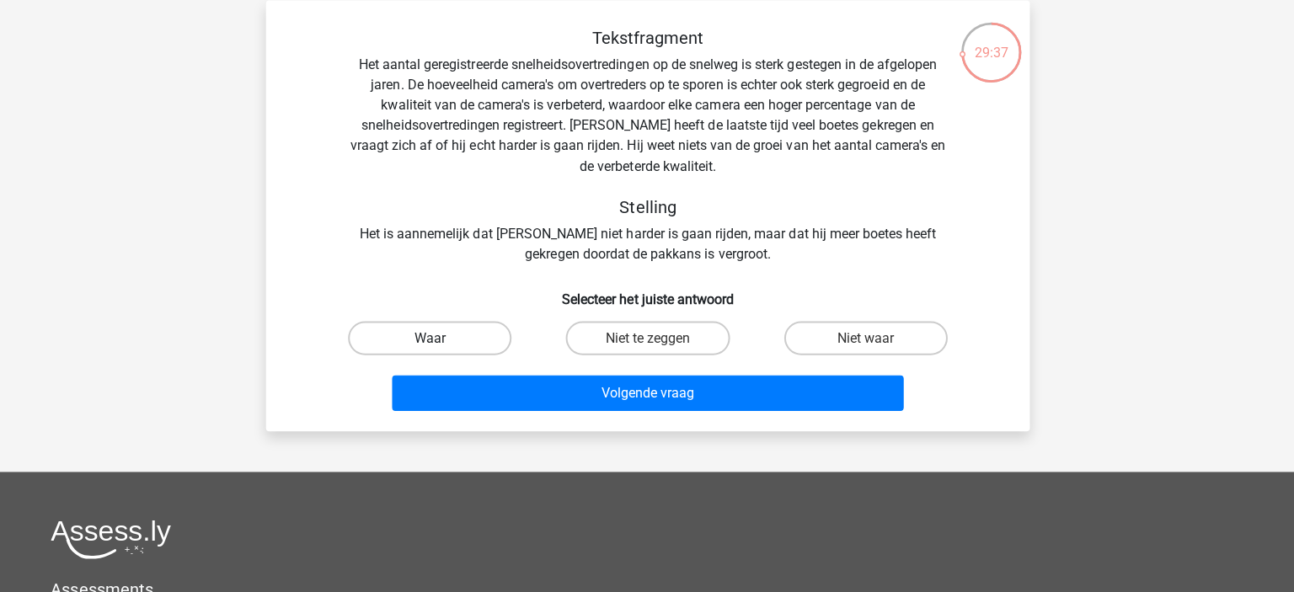
click at [384, 339] on label "Waar" at bounding box center [430, 340] width 163 height 34
click at [431, 340] on input "Waar" at bounding box center [436, 345] width 11 height 11
radio input "true"
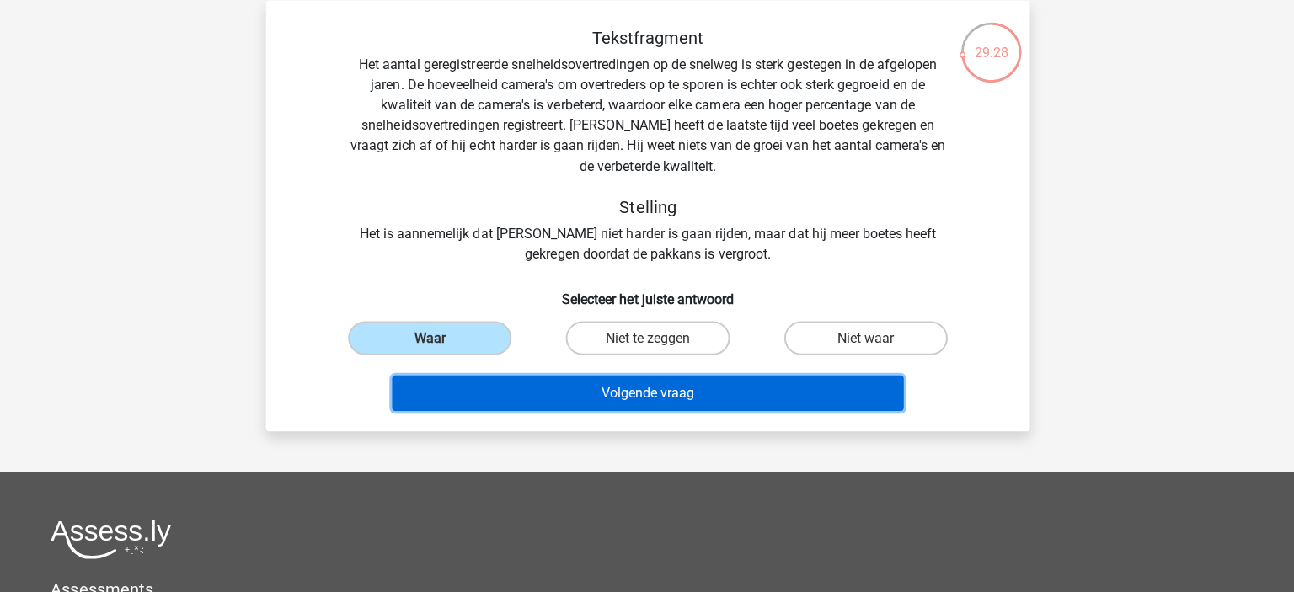
click at [471, 411] on button "Volgende vraag" at bounding box center [648, 394] width 510 height 35
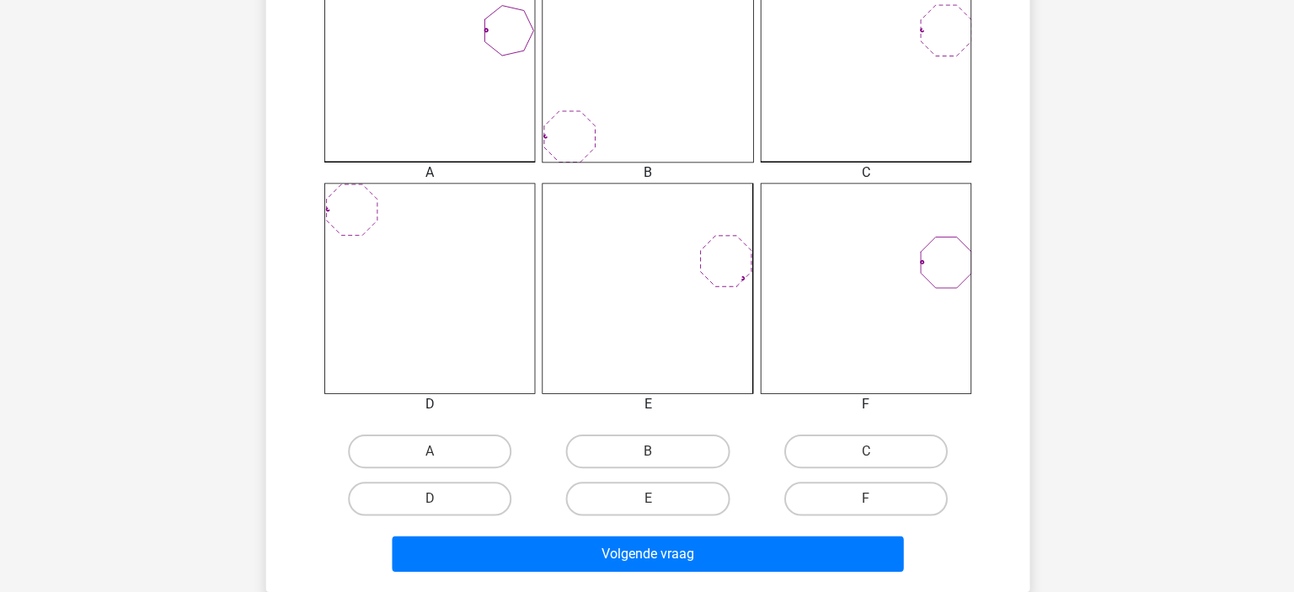
scroll to position [561, 0]
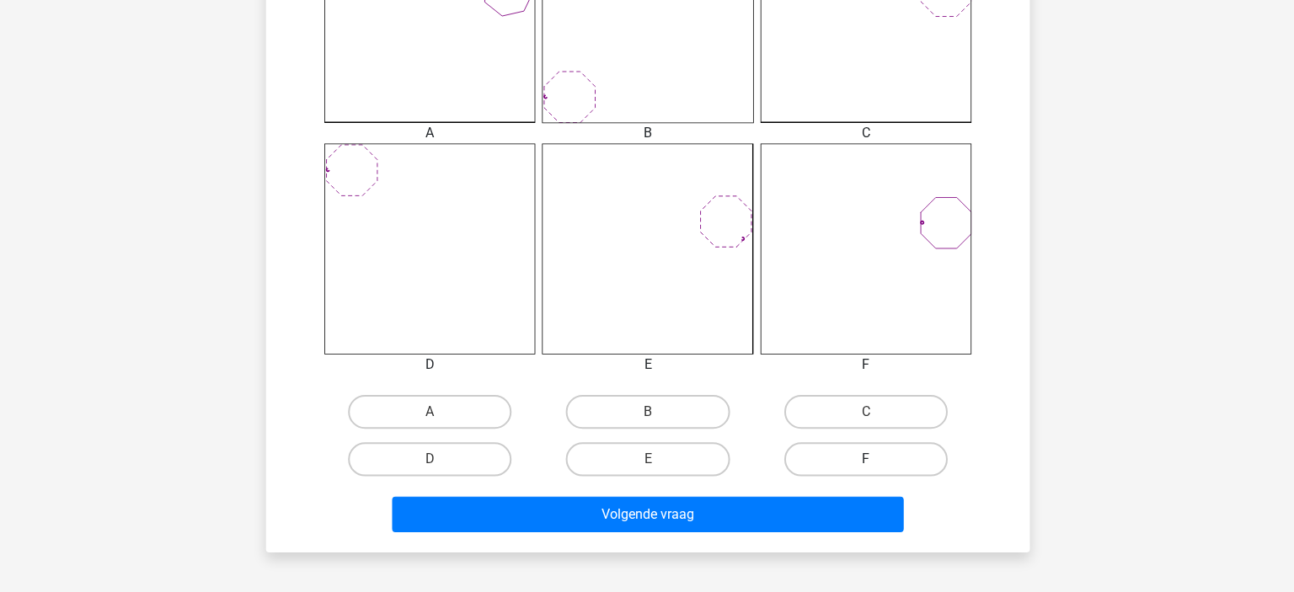
click at [860, 465] on label "F" at bounding box center [864, 460] width 163 height 34
click at [864, 465] on input "F" at bounding box center [869, 465] width 11 height 11
radio input "true"
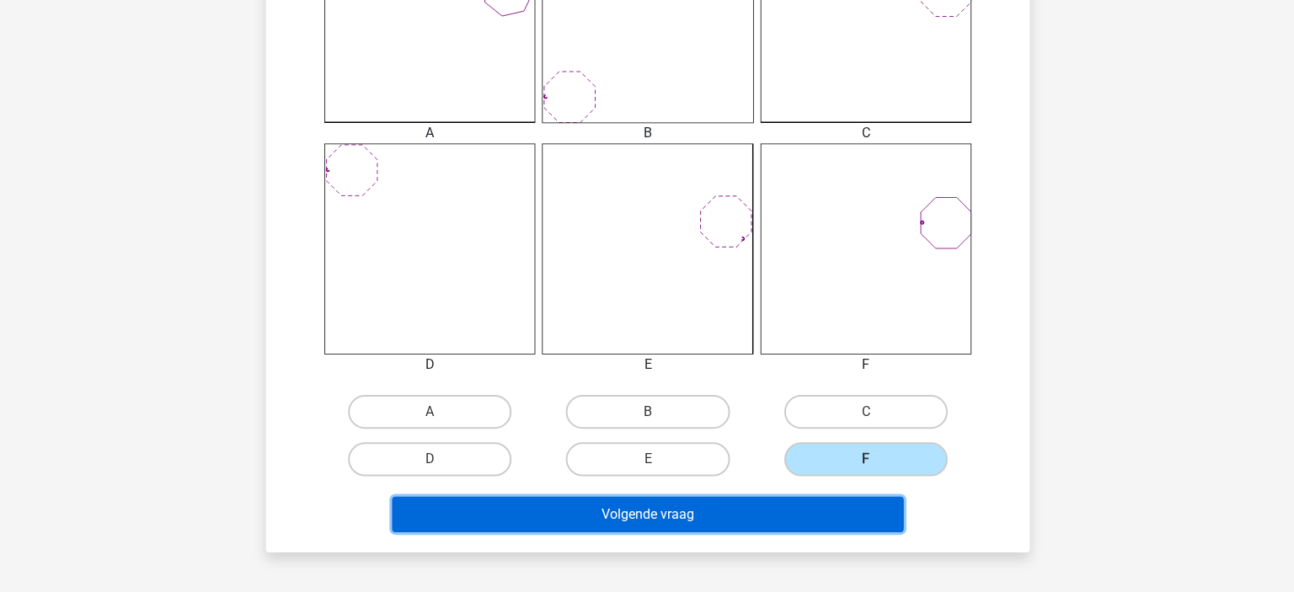
click at [705, 505] on button "Volgende vraag" at bounding box center [648, 514] width 510 height 35
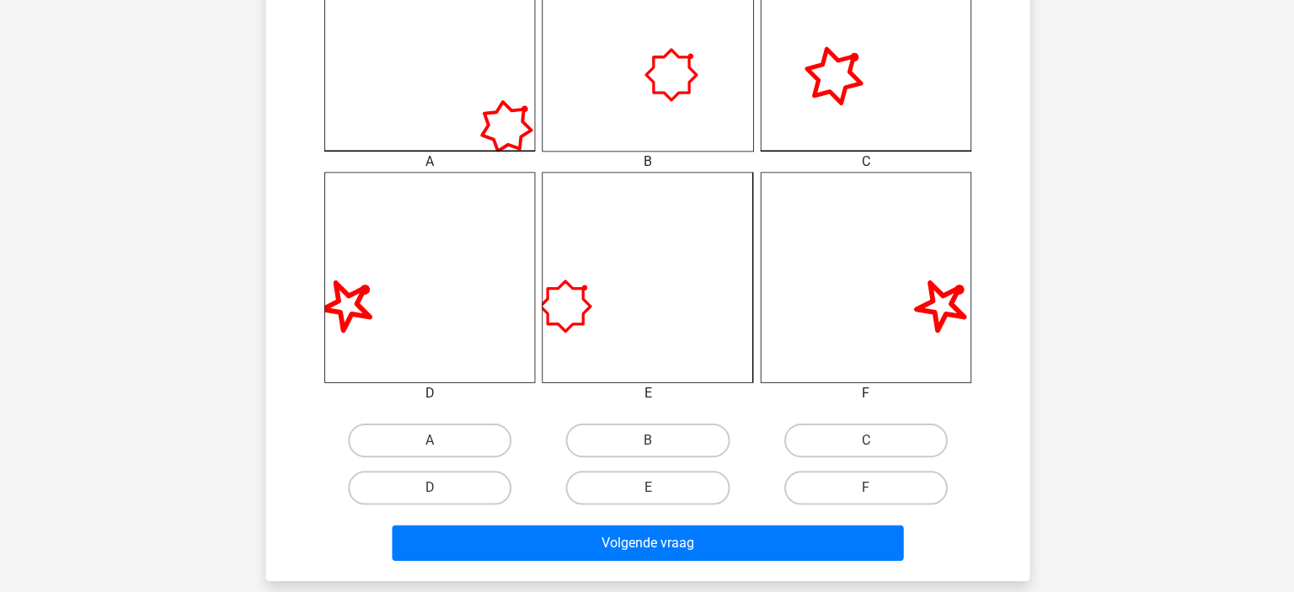
scroll to position [539, 0]
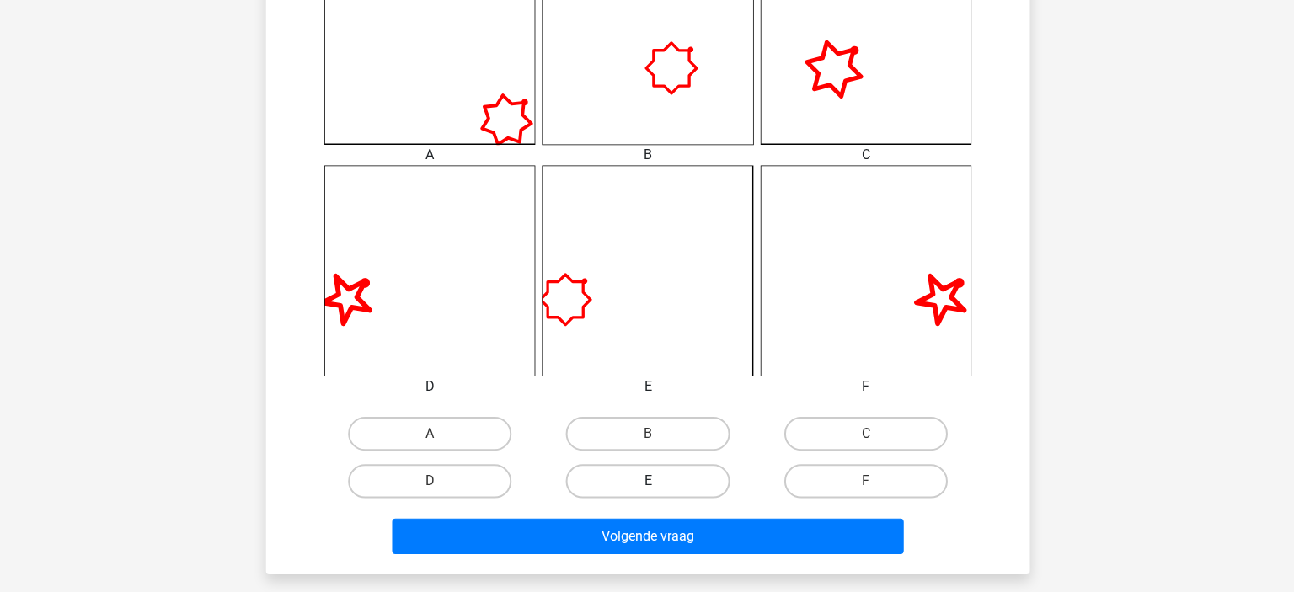
click at [631, 479] on label "E" at bounding box center [646, 482] width 163 height 34
click at [647, 482] on input "E" at bounding box center [652, 487] width 11 height 11
radio input "true"
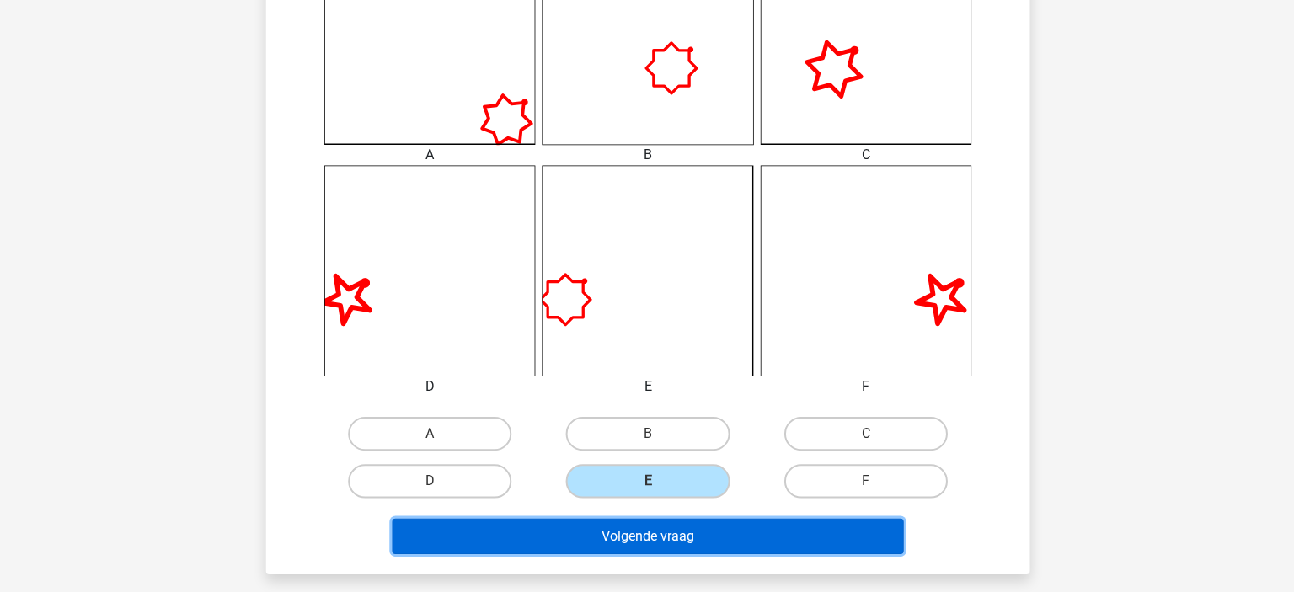
click at [657, 537] on button "Volgende vraag" at bounding box center [648, 536] width 510 height 35
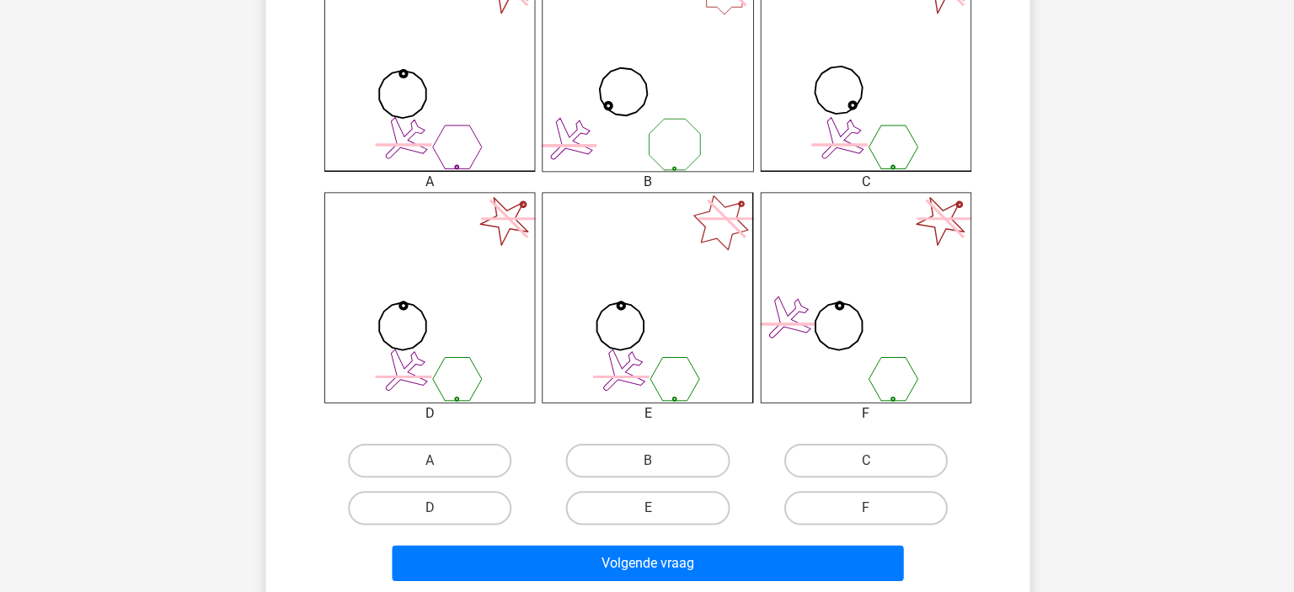
scroll to position [515, 0]
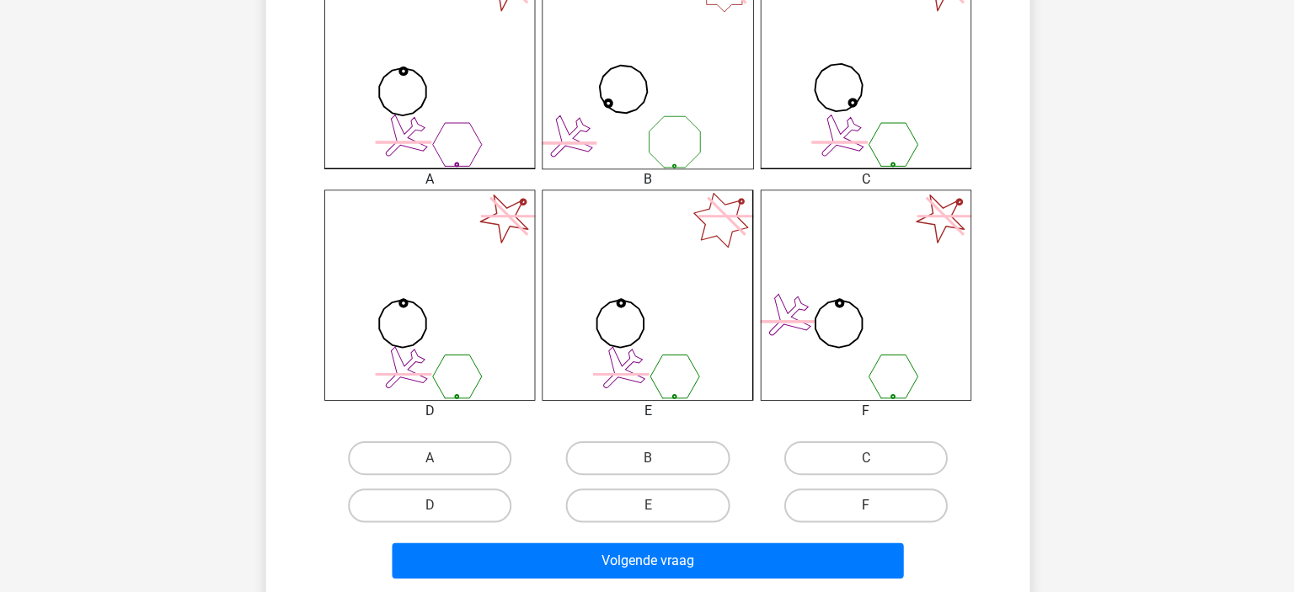
click at [828, 496] on label "F" at bounding box center [864, 507] width 163 height 34
click at [864, 506] on input "F" at bounding box center [869, 511] width 11 height 11
radio input "true"
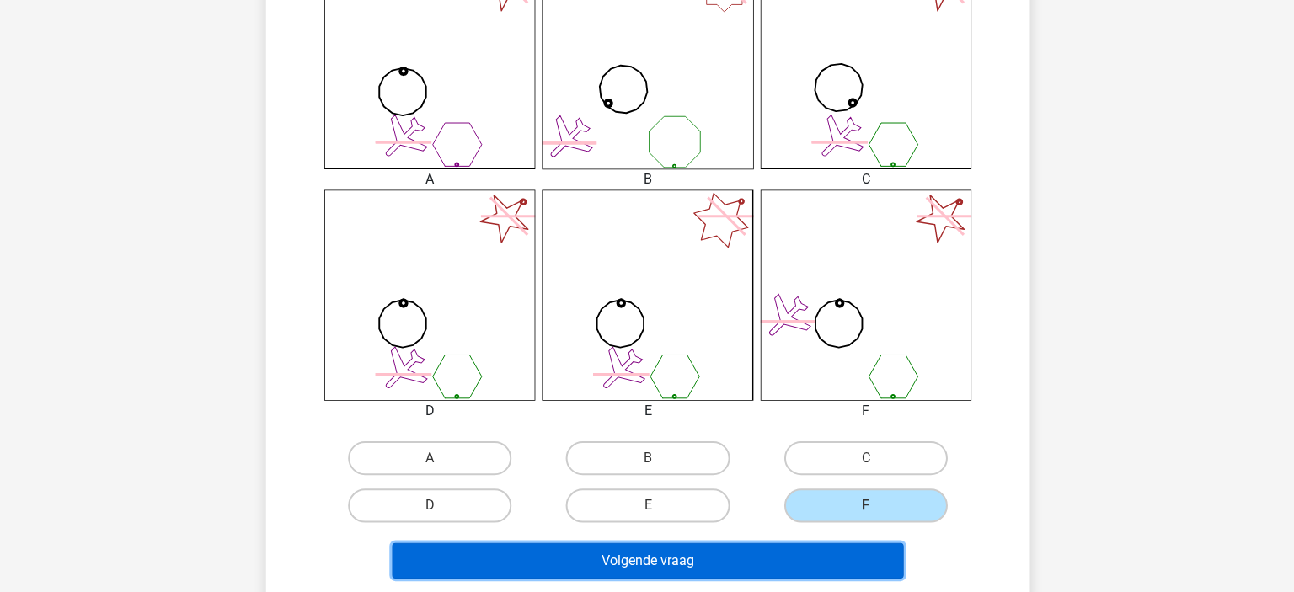
click at [669, 552] on button "Volgende vraag" at bounding box center [648, 561] width 510 height 35
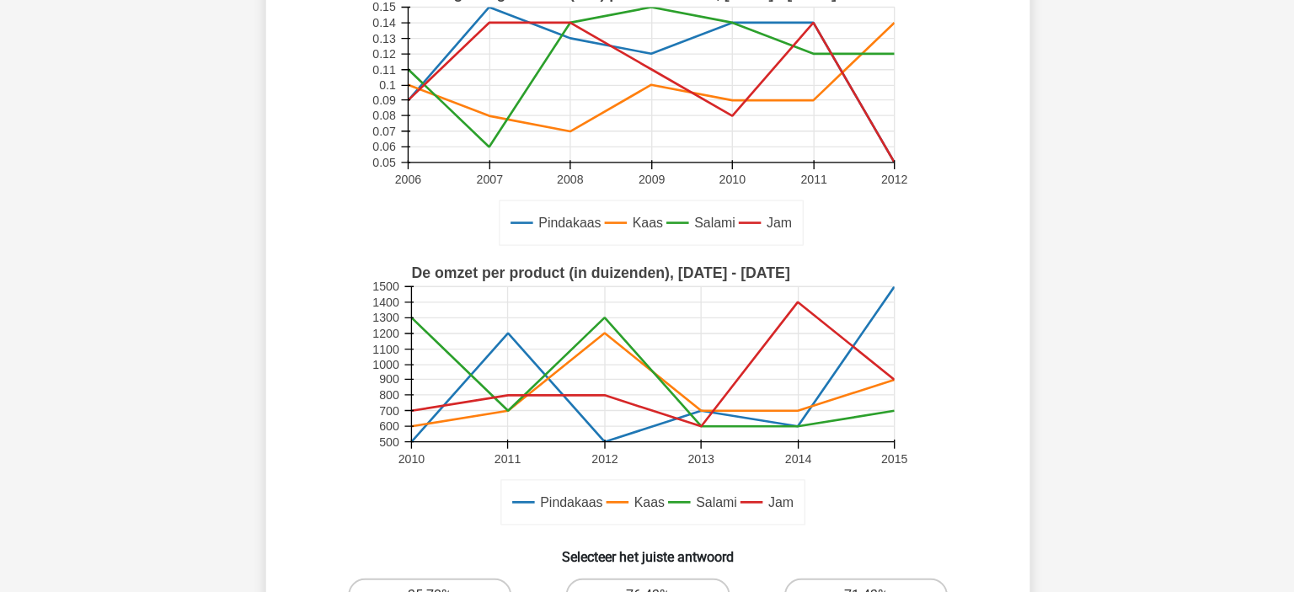
scroll to position [533, 0]
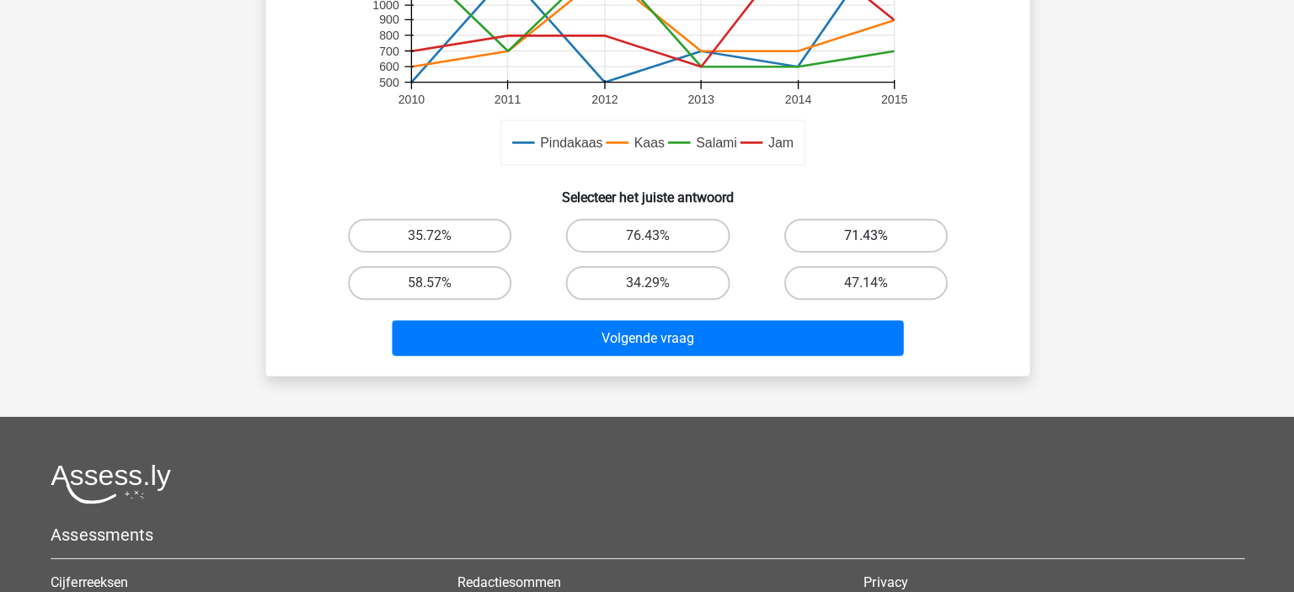
click at [862, 227] on label "71.43%" at bounding box center [864, 238] width 163 height 34
click at [864, 238] on input "71.43%" at bounding box center [869, 243] width 11 height 11
radio input "true"
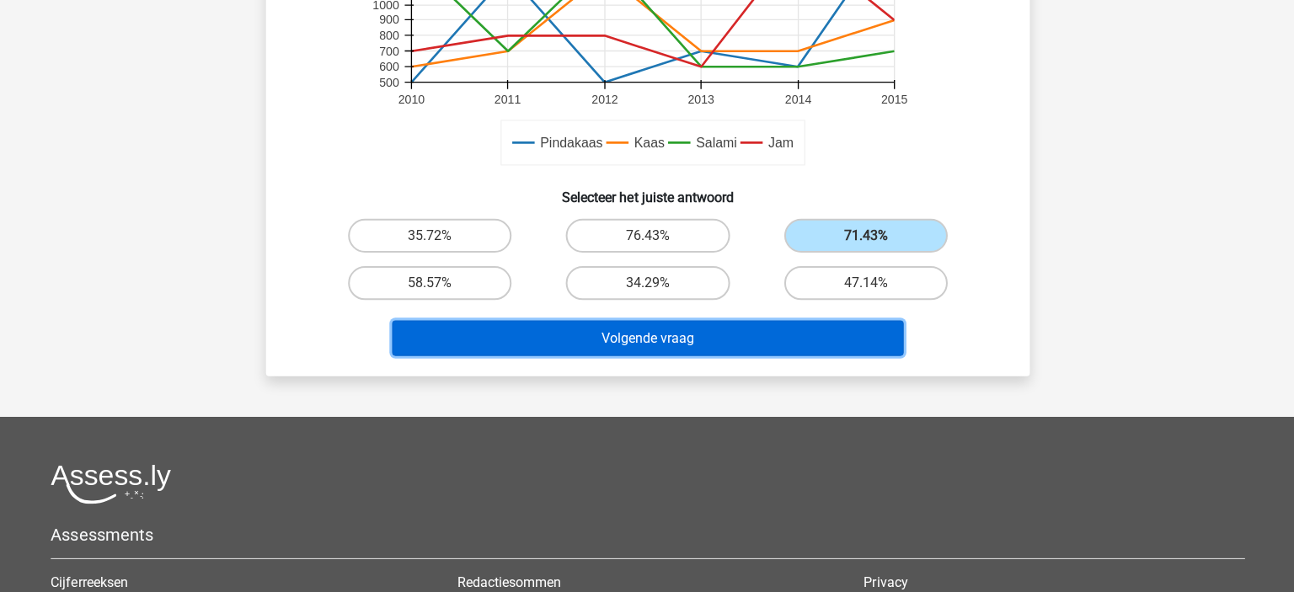
click at [726, 336] on button "Volgende vraag" at bounding box center [648, 339] width 510 height 35
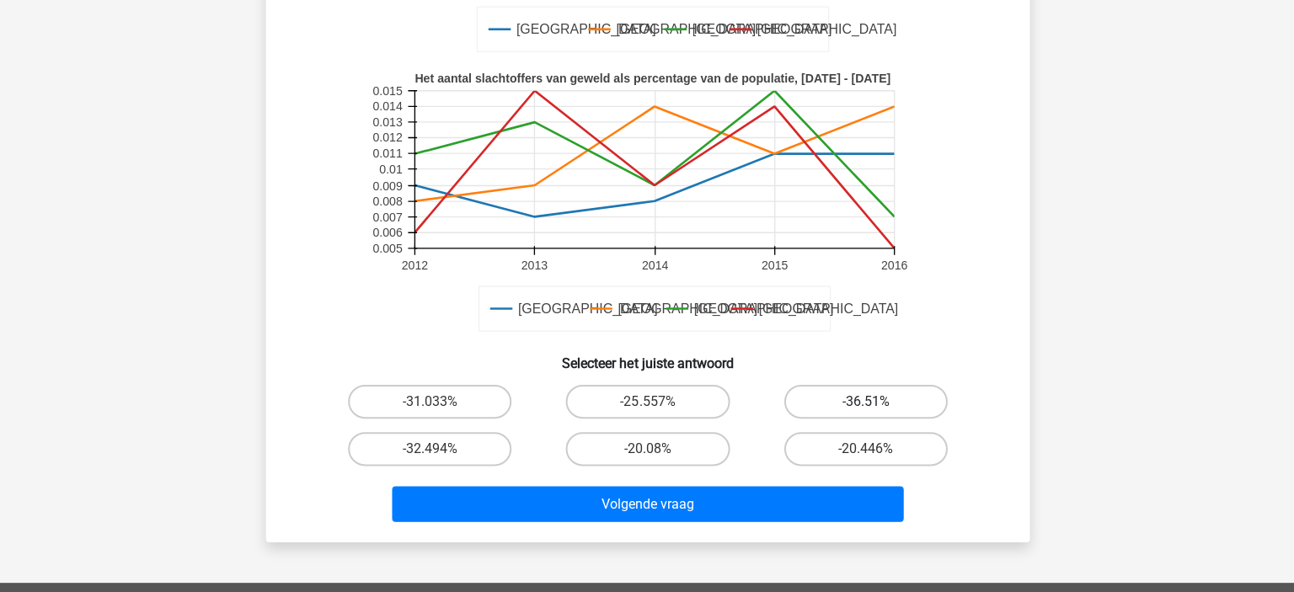
scroll to position [566, 0]
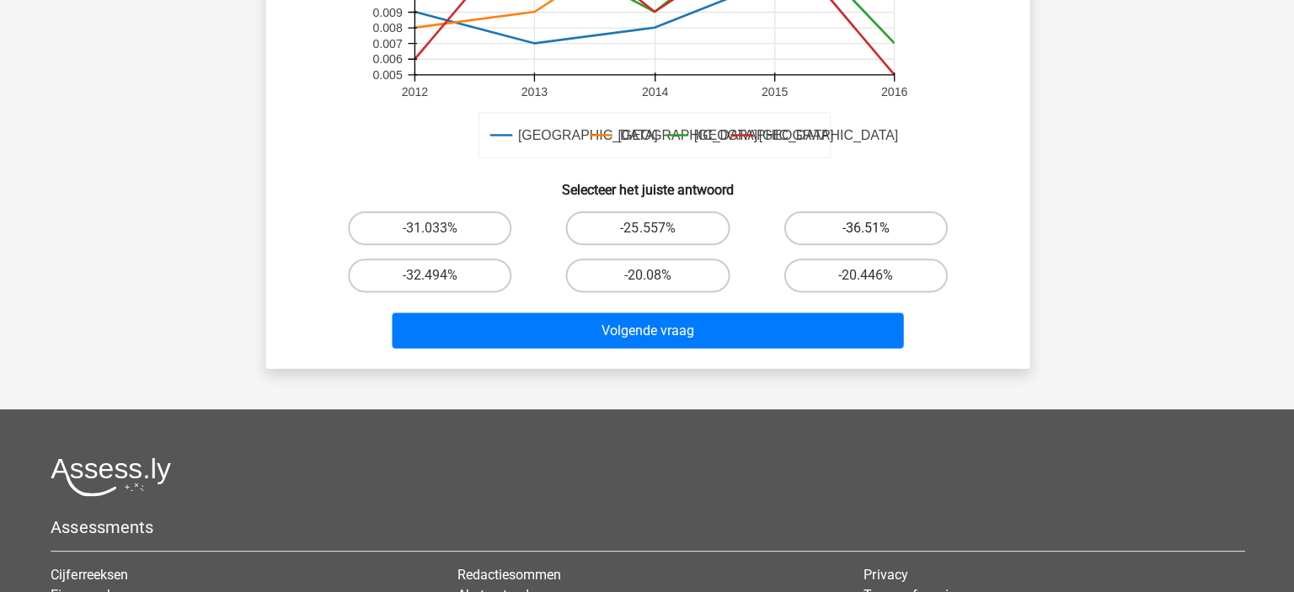
click at [856, 230] on label "-36.51%" at bounding box center [864, 230] width 163 height 34
click at [864, 230] on input "-36.51%" at bounding box center [869, 235] width 11 height 11
radio input "true"
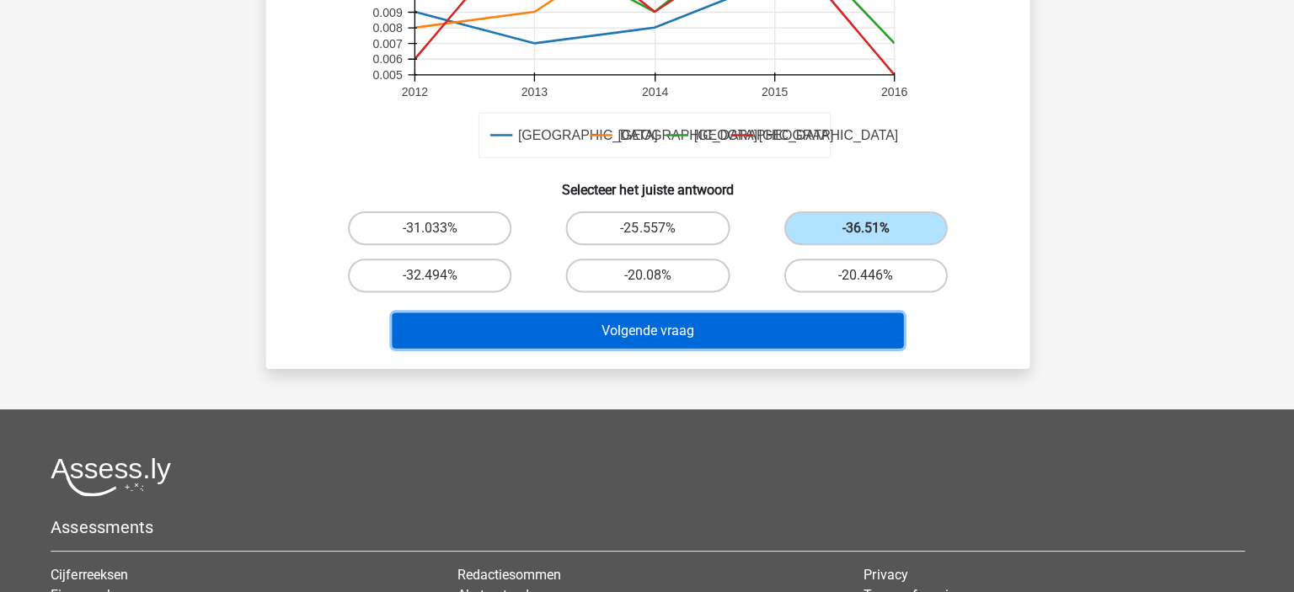
click at [731, 331] on button "Volgende vraag" at bounding box center [648, 331] width 510 height 35
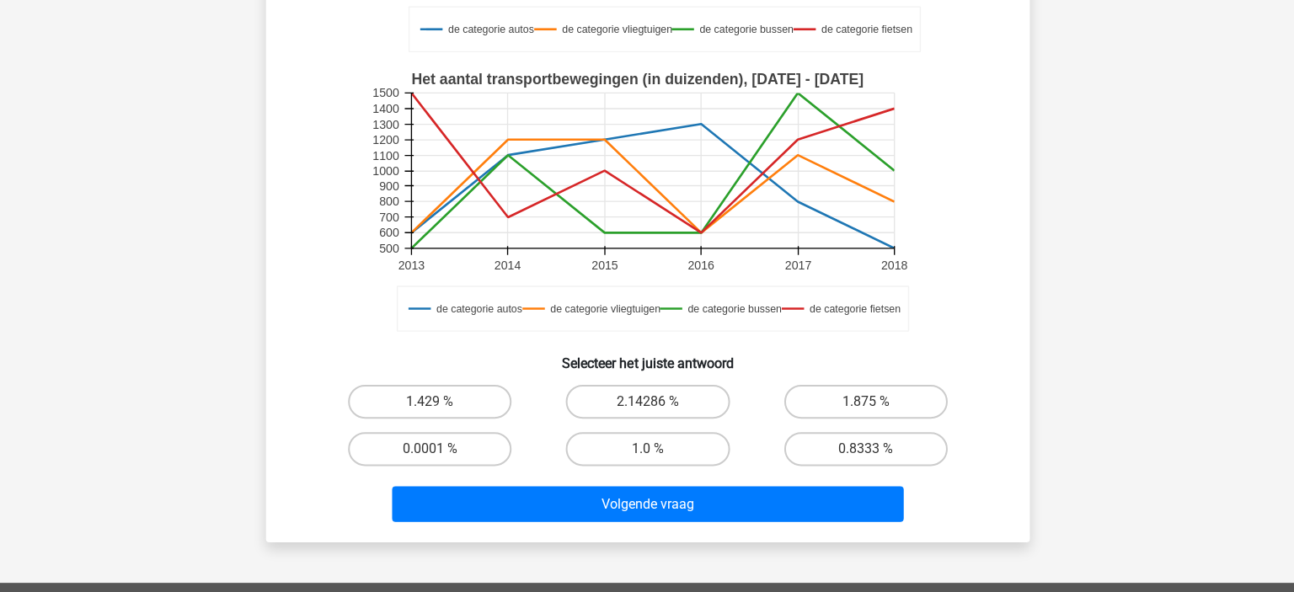
scroll to position [480, 0]
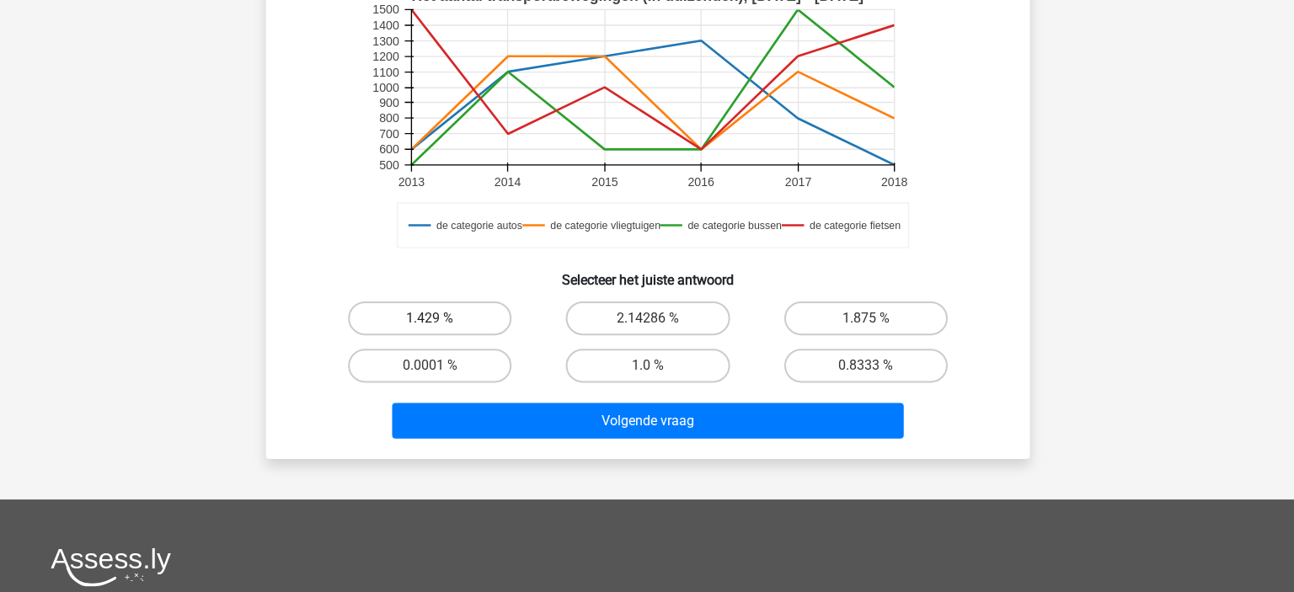
click at [418, 319] on label "1.429 %" at bounding box center [430, 317] width 163 height 34
click at [431, 319] on input "1.429 %" at bounding box center [436, 322] width 11 height 11
radio input "true"
click at [590, 446] on div "Wat is het verschil tussen het percentage van de transportbewegingen dat leidt …" at bounding box center [647, 27] width 760 height 859
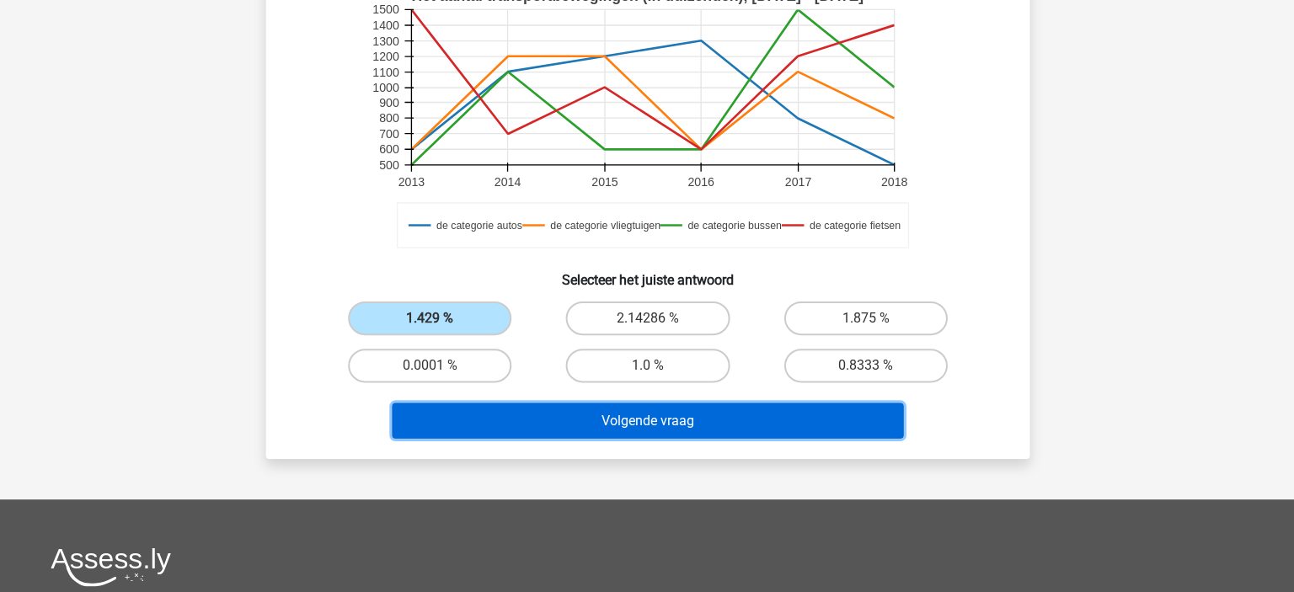
click at [532, 423] on button "Volgende vraag" at bounding box center [648, 418] width 510 height 35
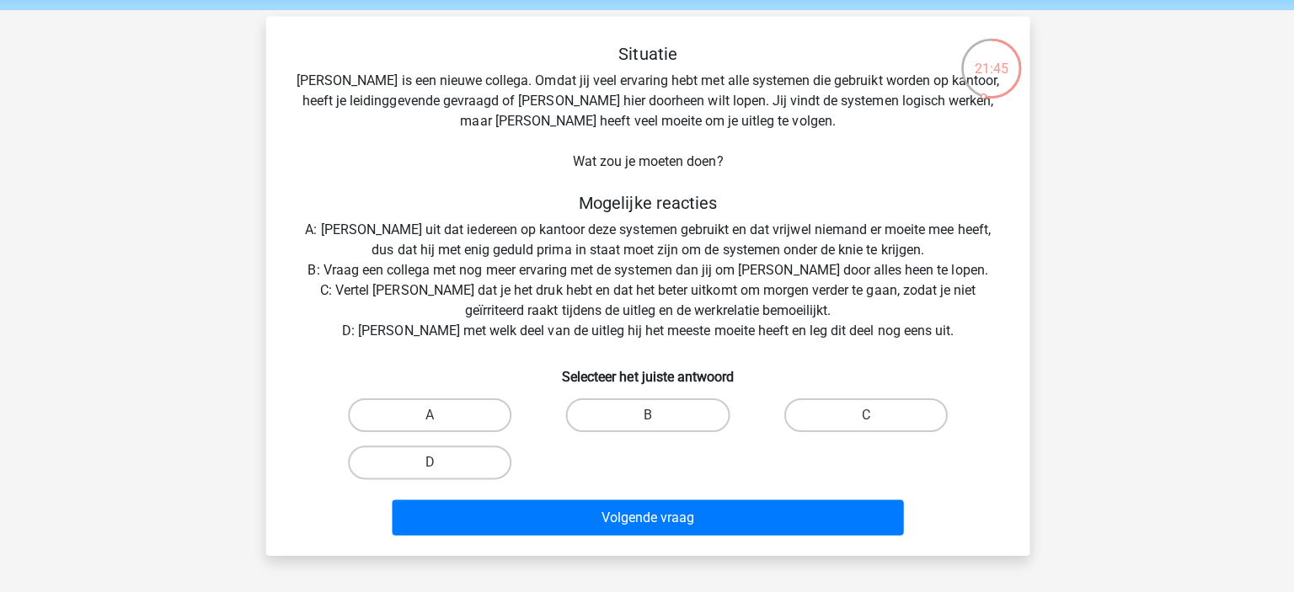
scroll to position [61, 0]
click at [455, 453] on label "D" at bounding box center [430, 461] width 163 height 34
click at [442, 461] on input "D" at bounding box center [436, 466] width 11 height 11
radio input "true"
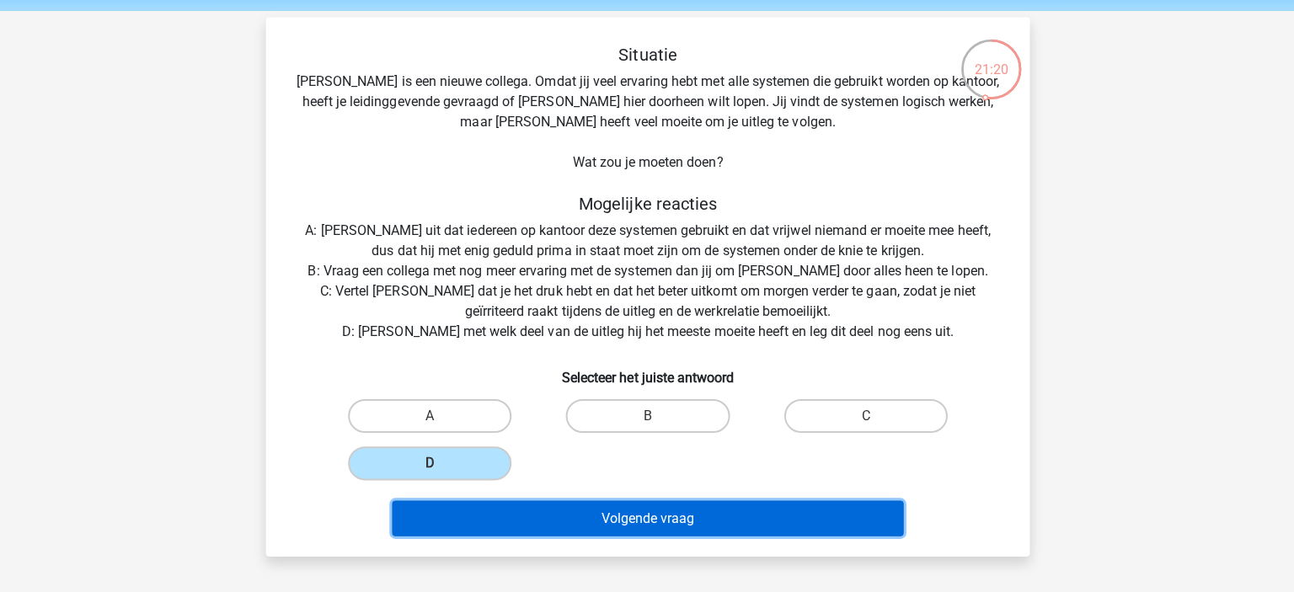
click at [534, 511] on button "Volgende vraag" at bounding box center [648, 515] width 510 height 35
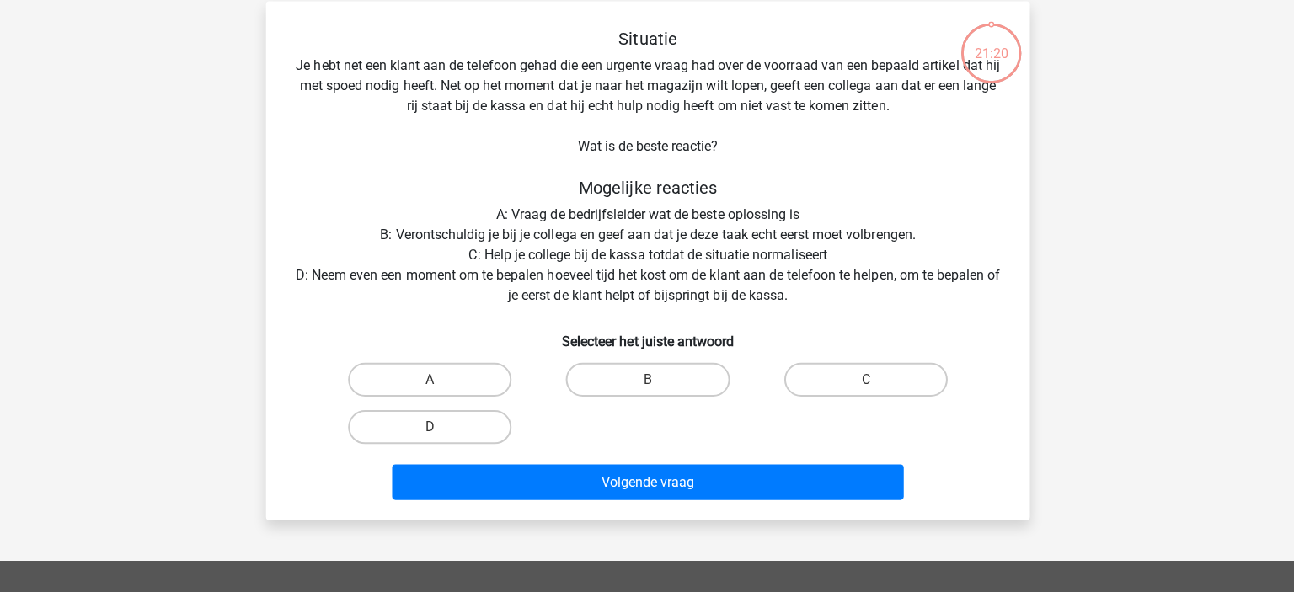
scroll to position [74, 0]
click at [455, 432] on label "D" at bounding box center [430, 427] width 163 height 34
click at [442, 432] on input "D" at bounding box center [436, 432] width 11 height 11
radio input "true"
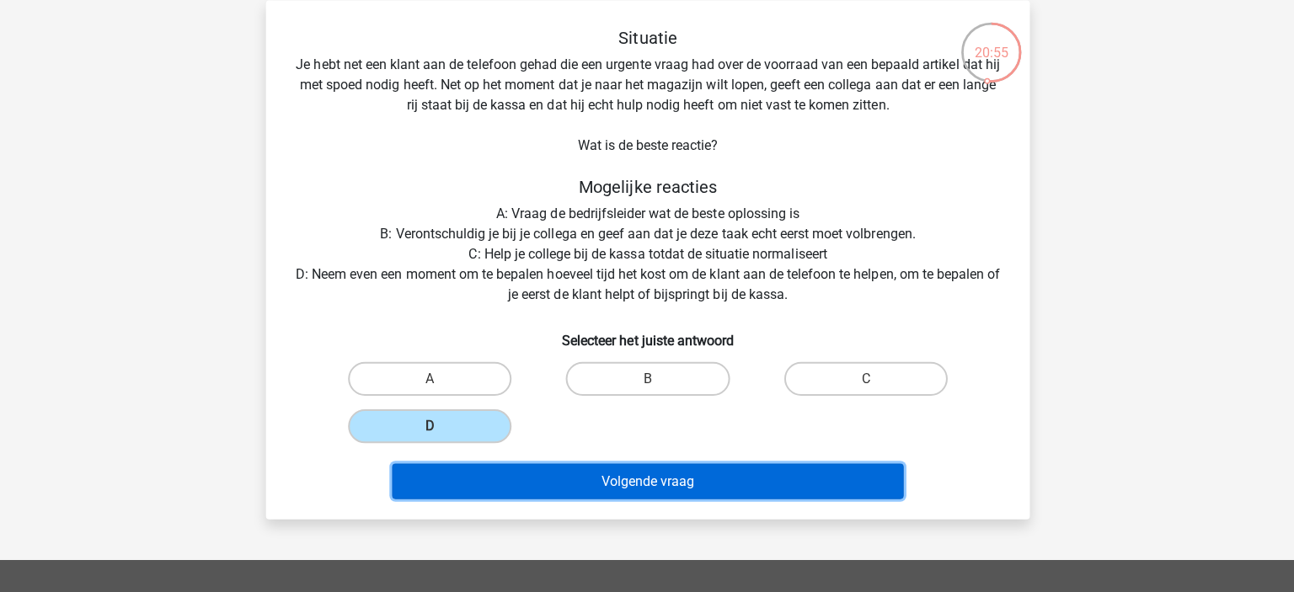
click at [471, 480] on button "Volgende vraag" at bounding box center [648, 481] width 510 height 35
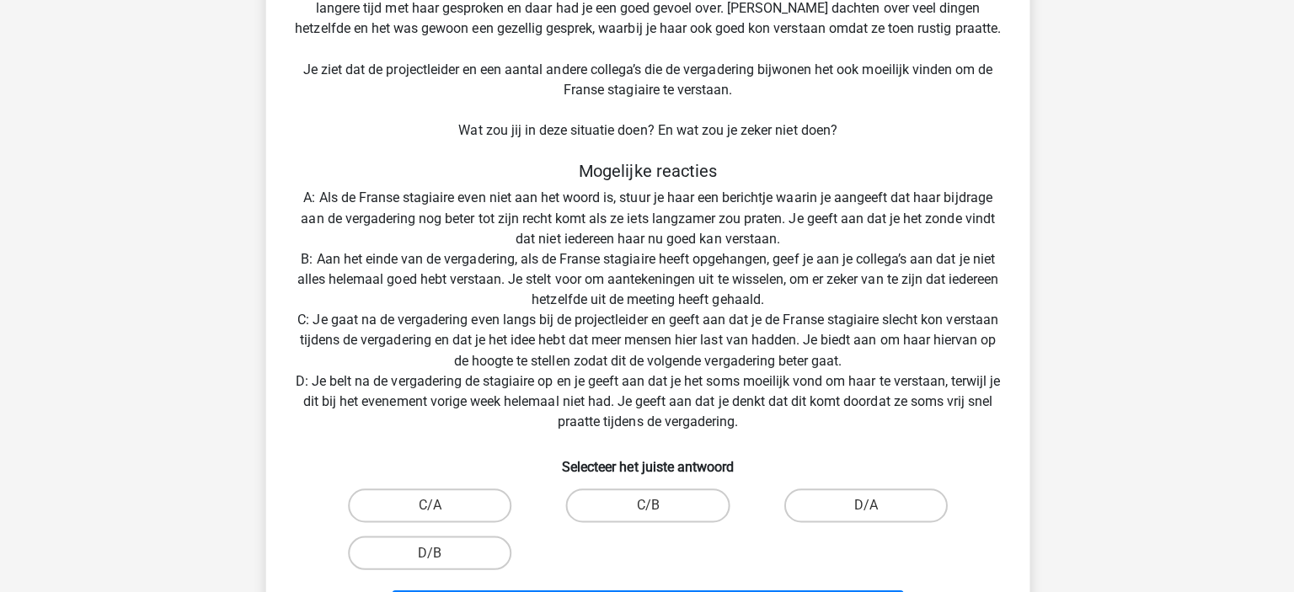
scroll to position [191, 0]
click at [825, 515] on label "D/A" at bounding box center [864, 506] width 163 height 34
click at [864, 515] on input "D/A" at bounding box center [869, 511] width 11 height 11
radio input "true"
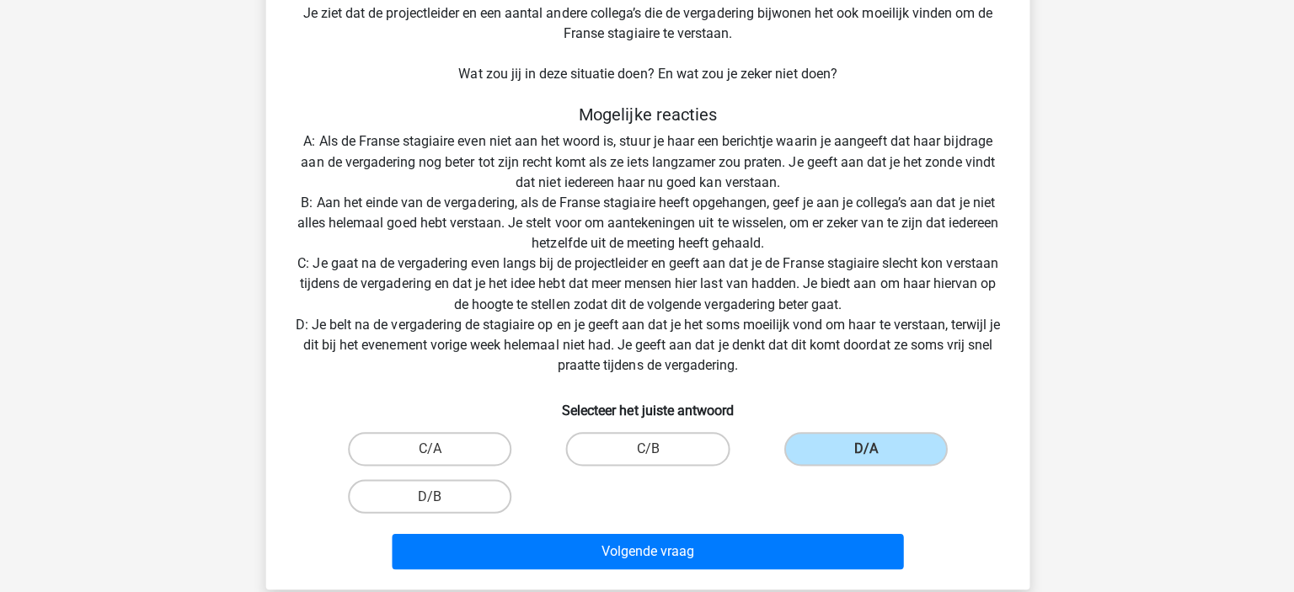
scroll to position [259, 0]
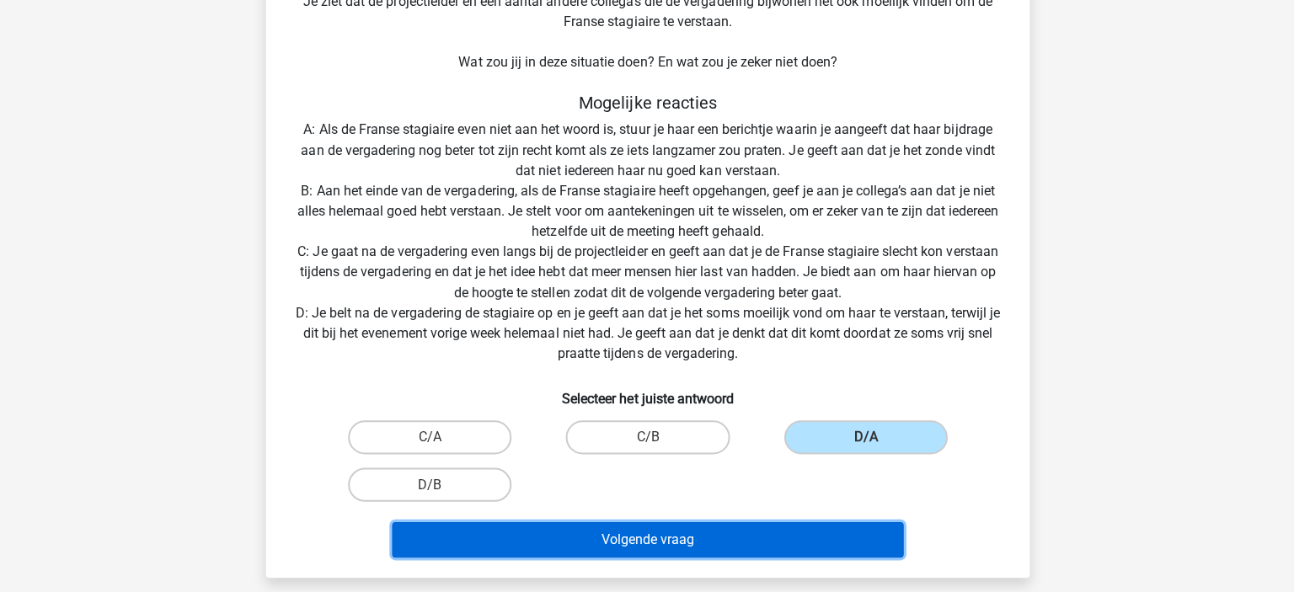
click at [678, 536] on button "Volgende vraag" at bounding box center [648, 540] width 510 height 35
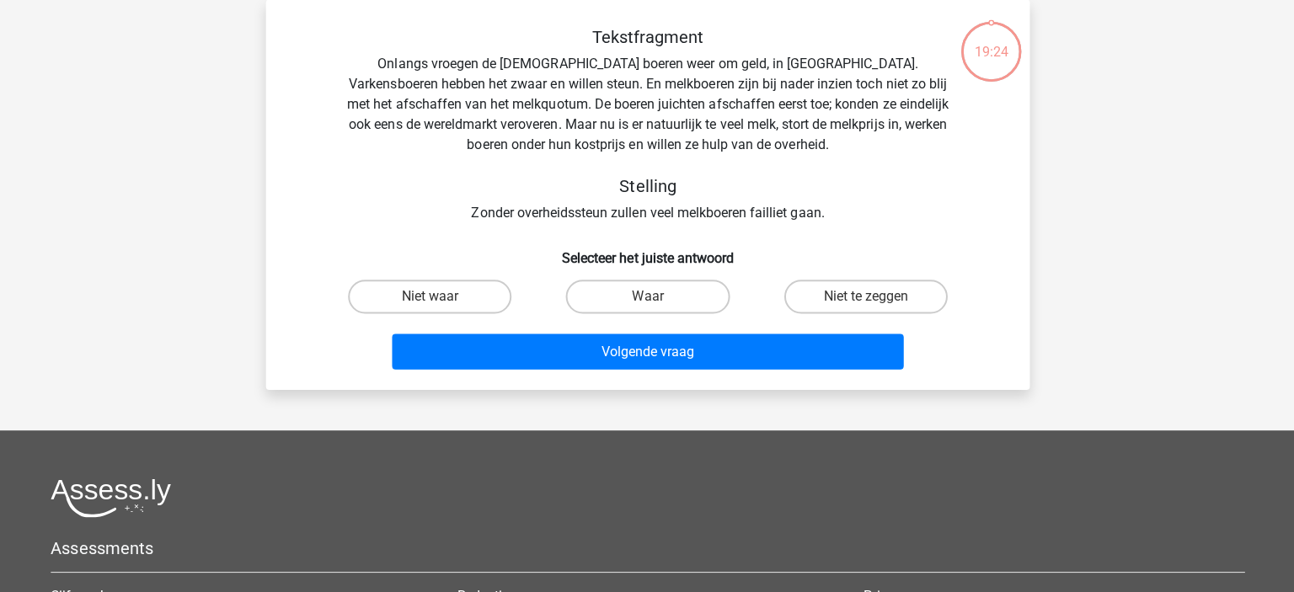
scroll to position [0, 0]
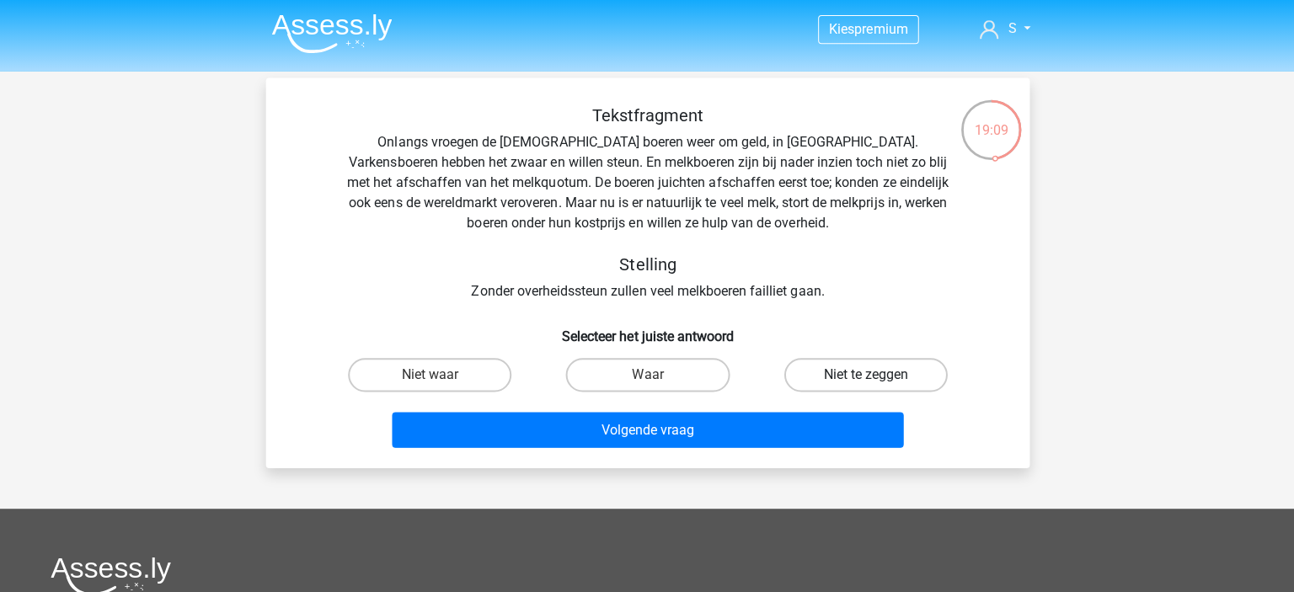
click at [850, 373] on label "Niet te zeggen" at bounding box center [864, 373] width 163 height 34
click at [864, 373] on input "Niet te zeggen" at bounding box center [869, 378] width 11 height 11
radio input "true"
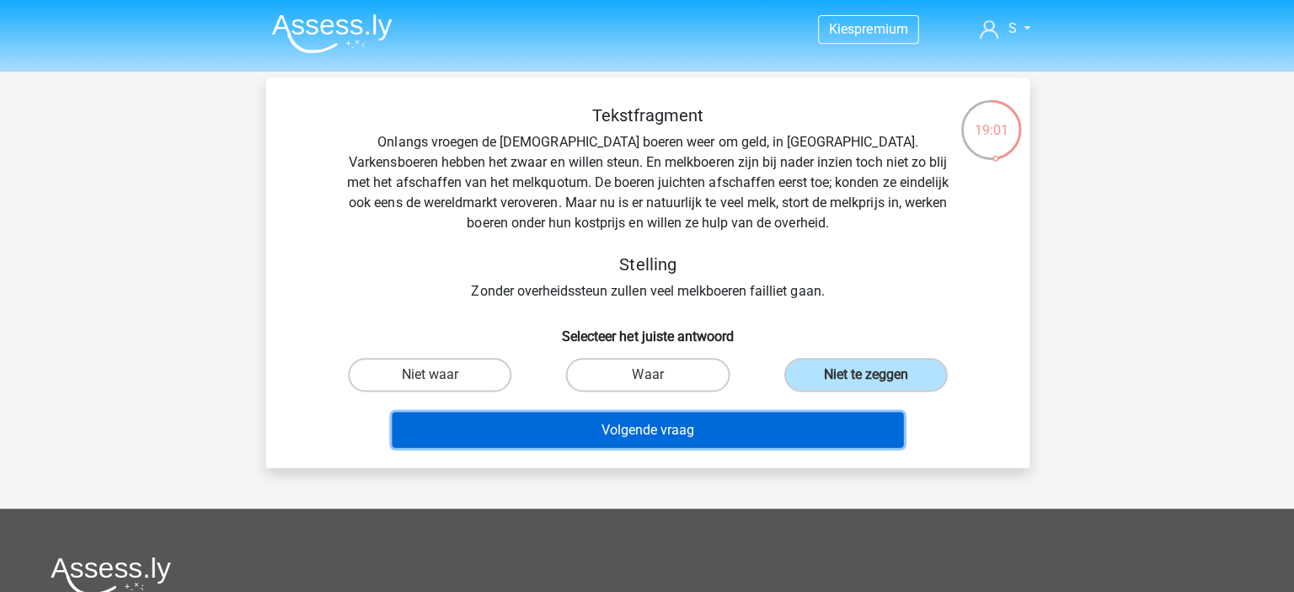
click at [710, 424] on button "Volgende vraag" at bounding box center [648, 427] width 510 height 35
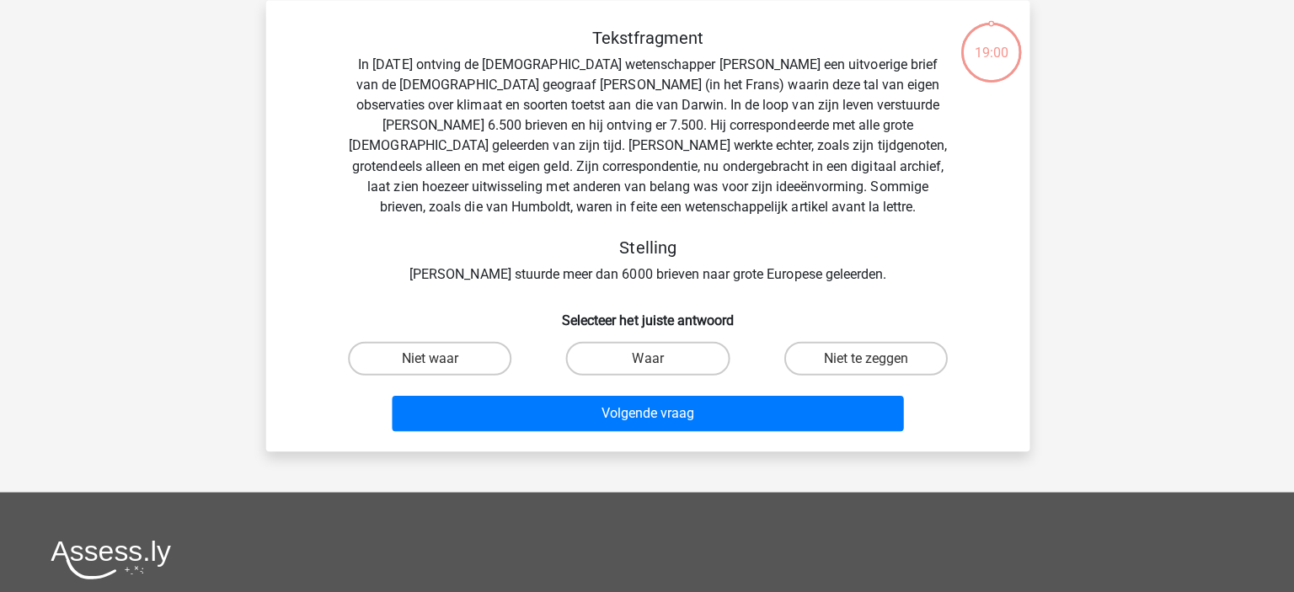
scroll to position [74, 0]
click at [844, 359] on label "Niet te zeggen" at bounding box center [864, 360] width 163 height 34
click at [864, 360] on input "Niet te zeggen" at bounding box center [869, 365] width 11 height 11
radio input "true"
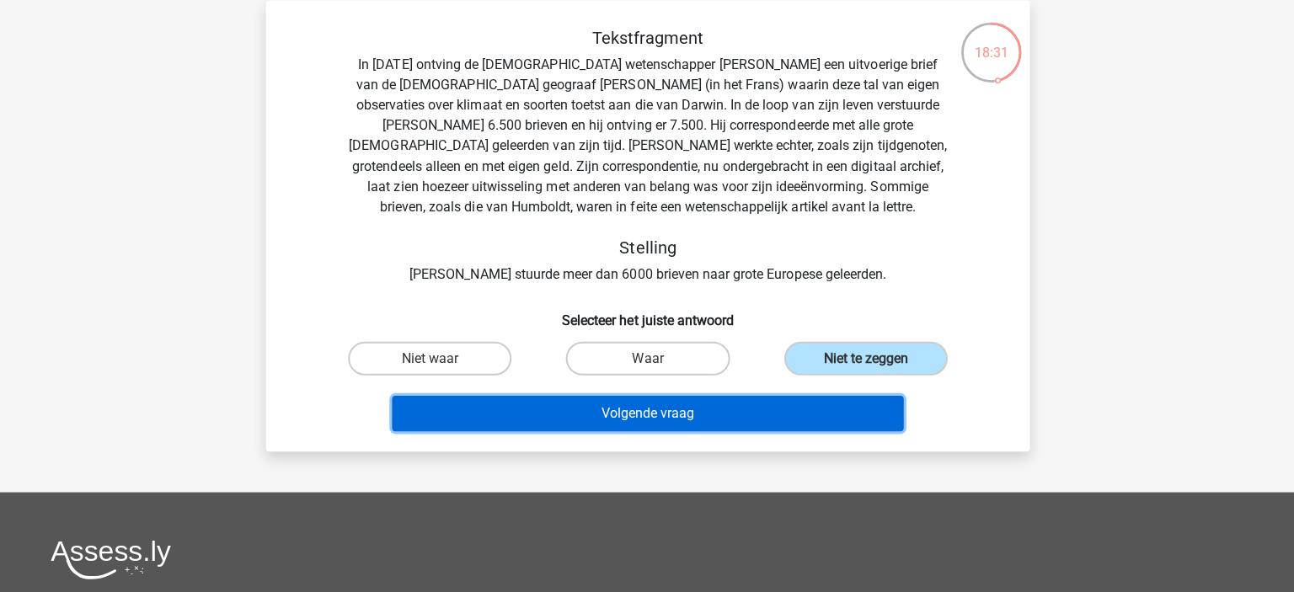
click at [737, 410] on button "Volgende vraag" at bounding box center [648, 414] width 510 height 35
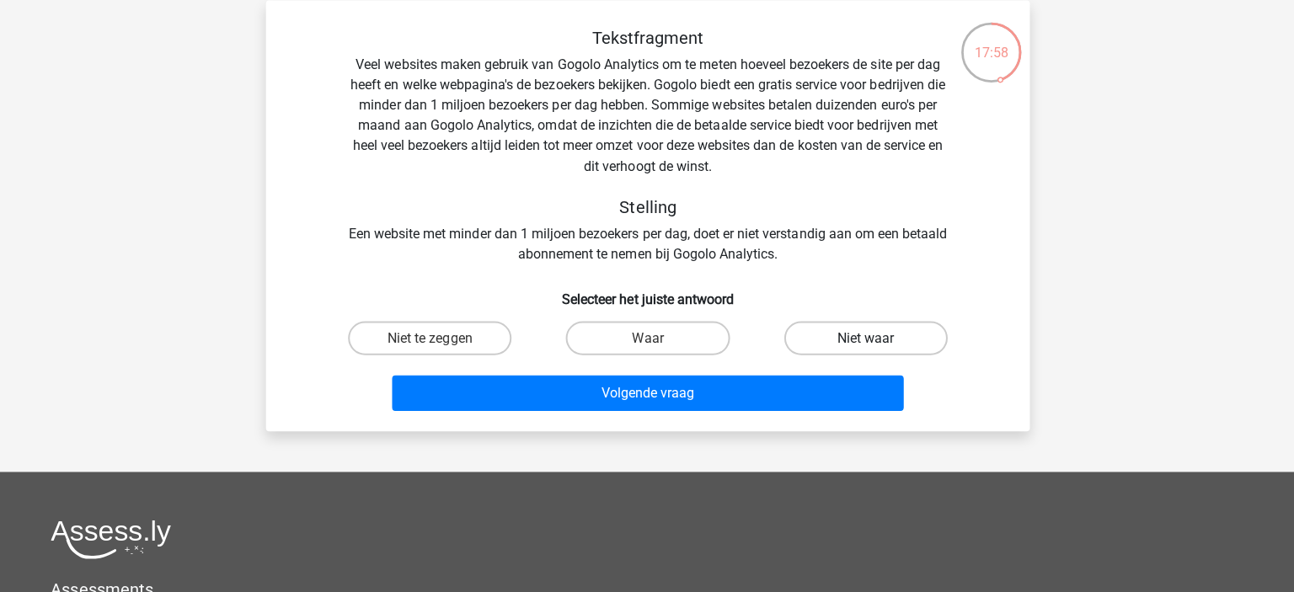
click at [812, 343] on label "Niet waar" at bounding box center [864, 340] width 163 height 34
click at [864, 343] on input "Niet waar" at bounding box center [869, 345] width 11 height 11
radio input "true"
click at [452, 333] on label "Niet te zeggen" at bounding box center [430, 340] width 163 height 34
click at [442, 340] on input "Niet te zeggen" at bounding box center [436, 345] width 11 height 11
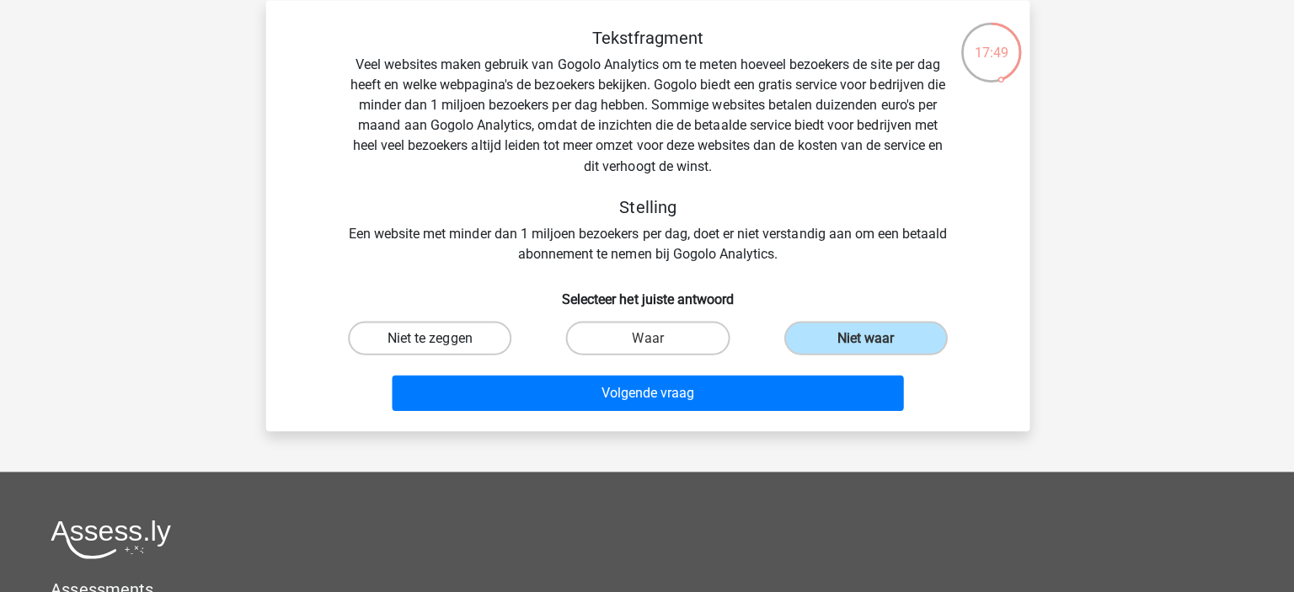
radio input "true"
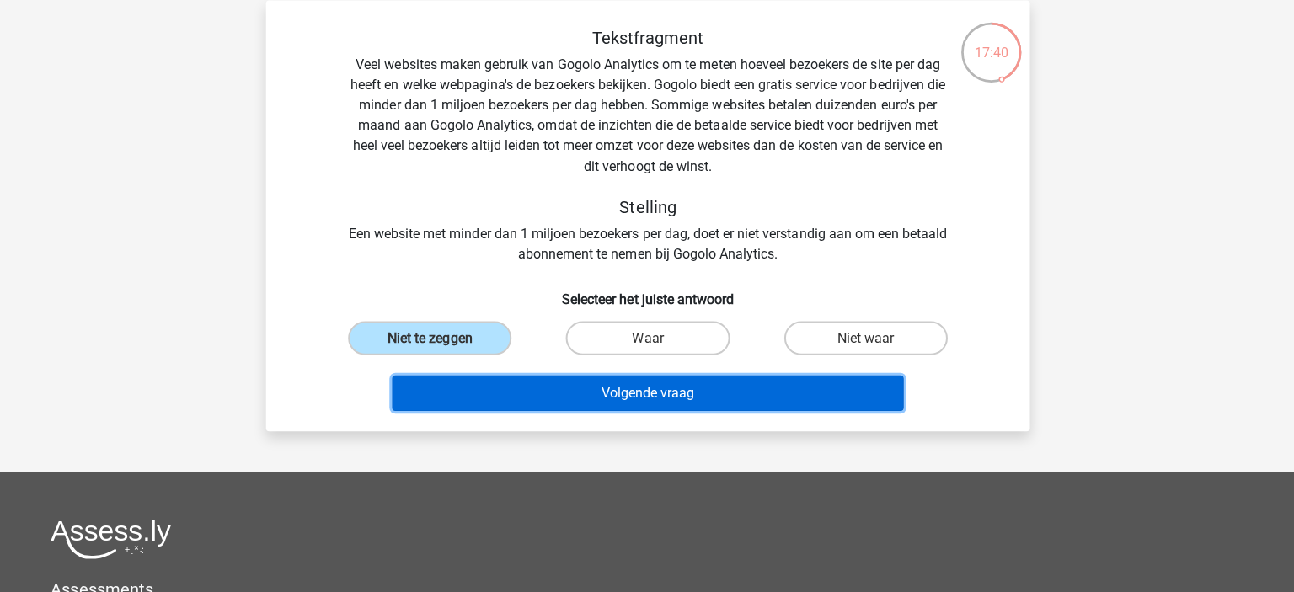
click at [549, 383] on button "Volgende vraag" at bounding box center [648, 394] width 510 height 35
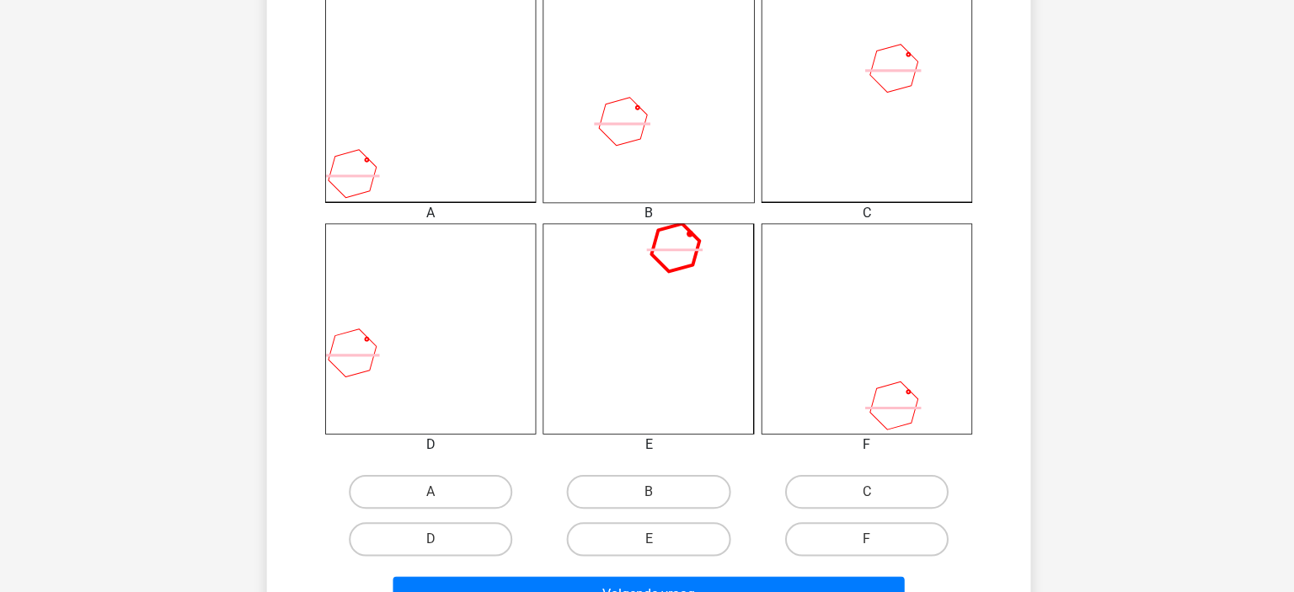
scroll to position [522, 0]
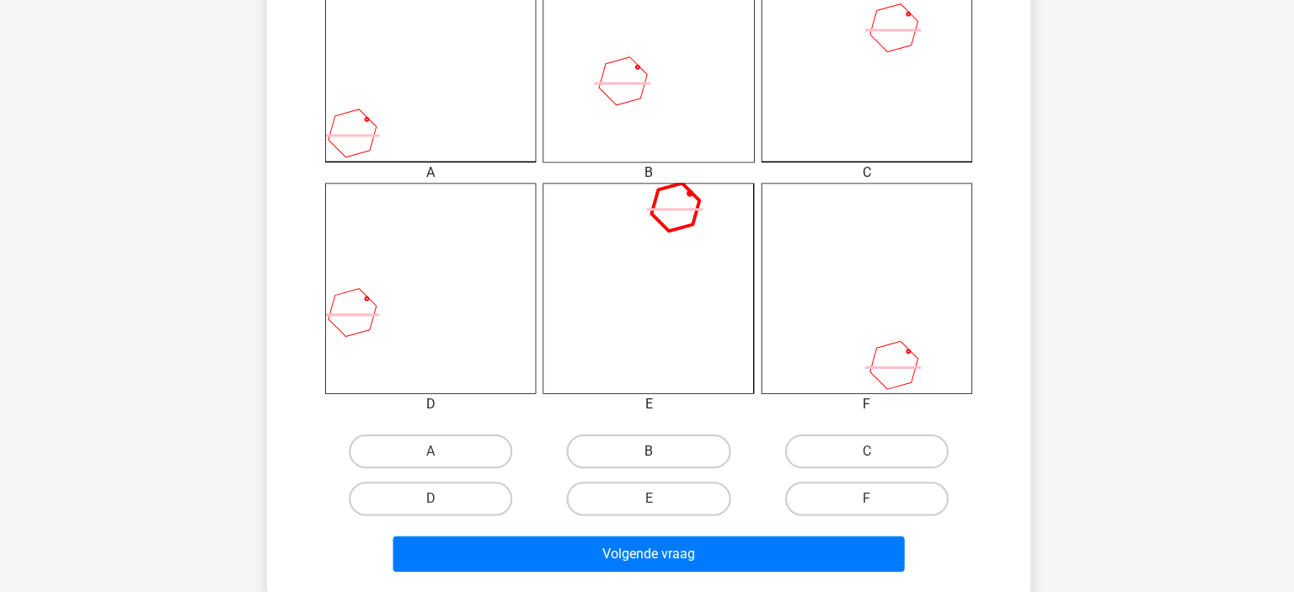
click at [646, 458] on label "B" at bounding box center [646, 453] width 163 height 34
click at [647, 458] on input "B" at bounding box center [652, 458] width 11 height 11
radio input "true"
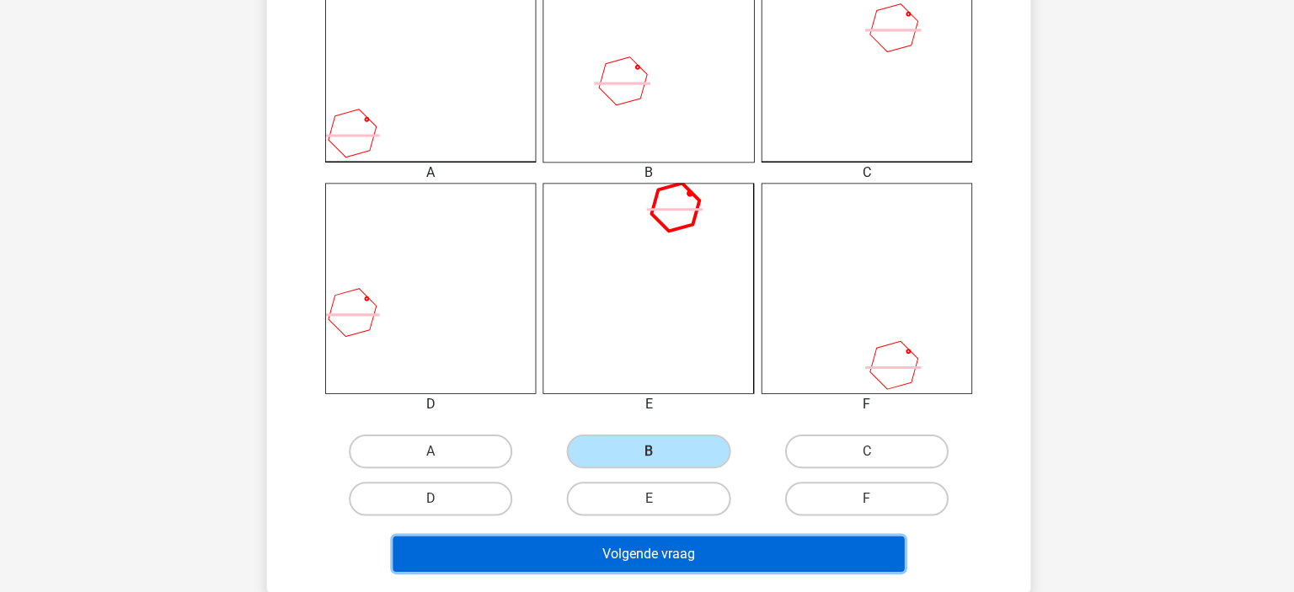
click at [644, 557] on button "Volgende vraag" at bounding box center [648, 554] width 510 height 35
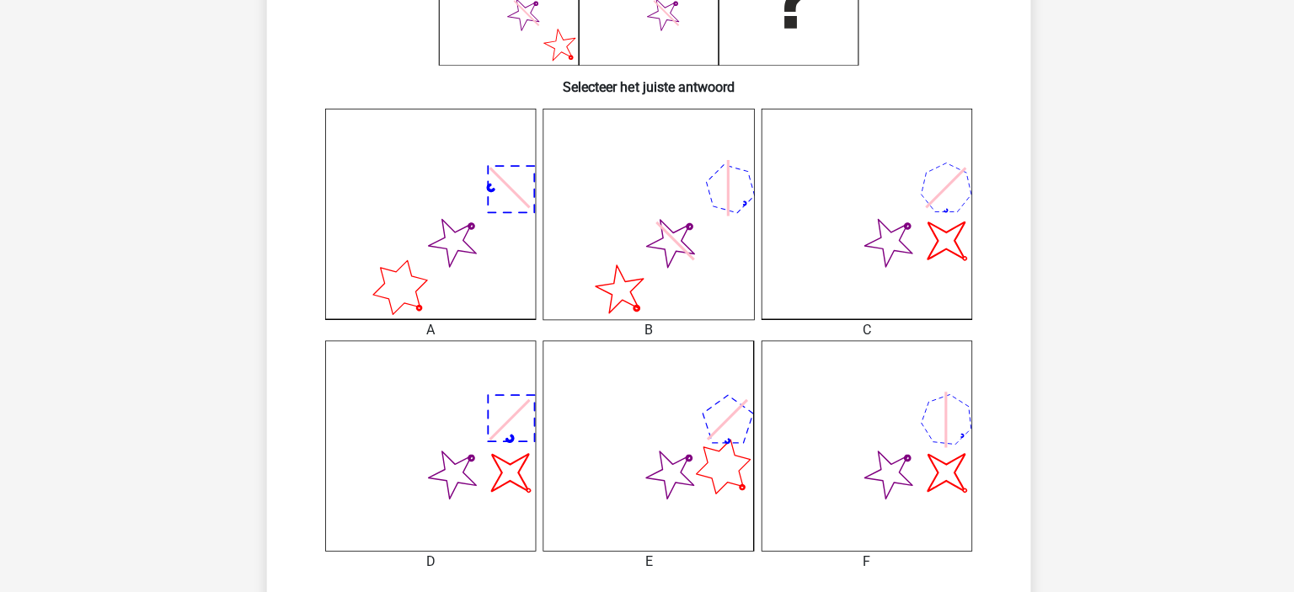
scroll to position [538, 0]
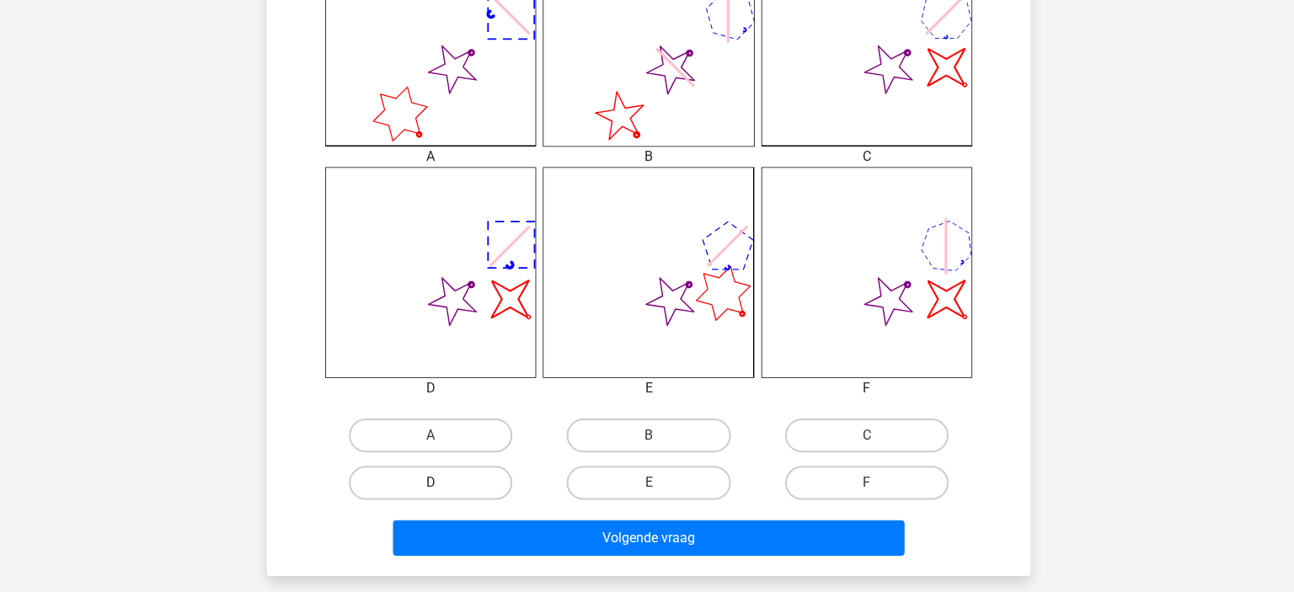
click at [431, 481] on label "D" at bounding box center [430, 484] width 163 height 34
click at [431, 484] on input "D" at bounding box center [436, 489] width 11 height 11
radio input "true"
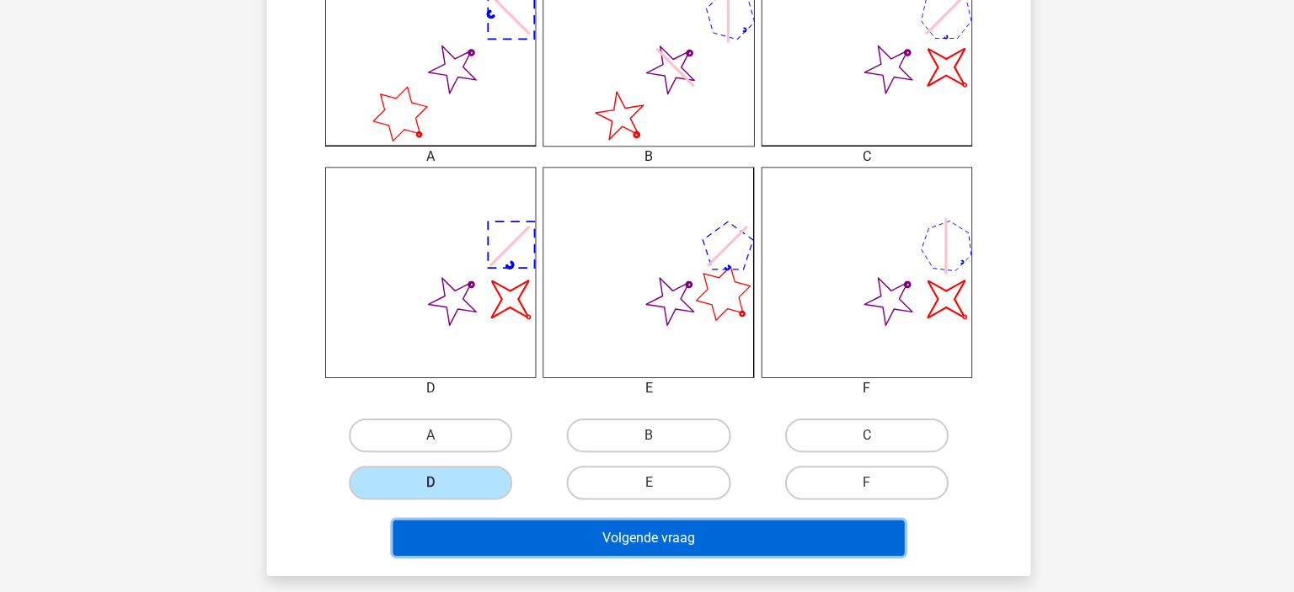
click at [535, 534] on button "Volgende vraag" at bounding box center [648, 538] width 510 height 35
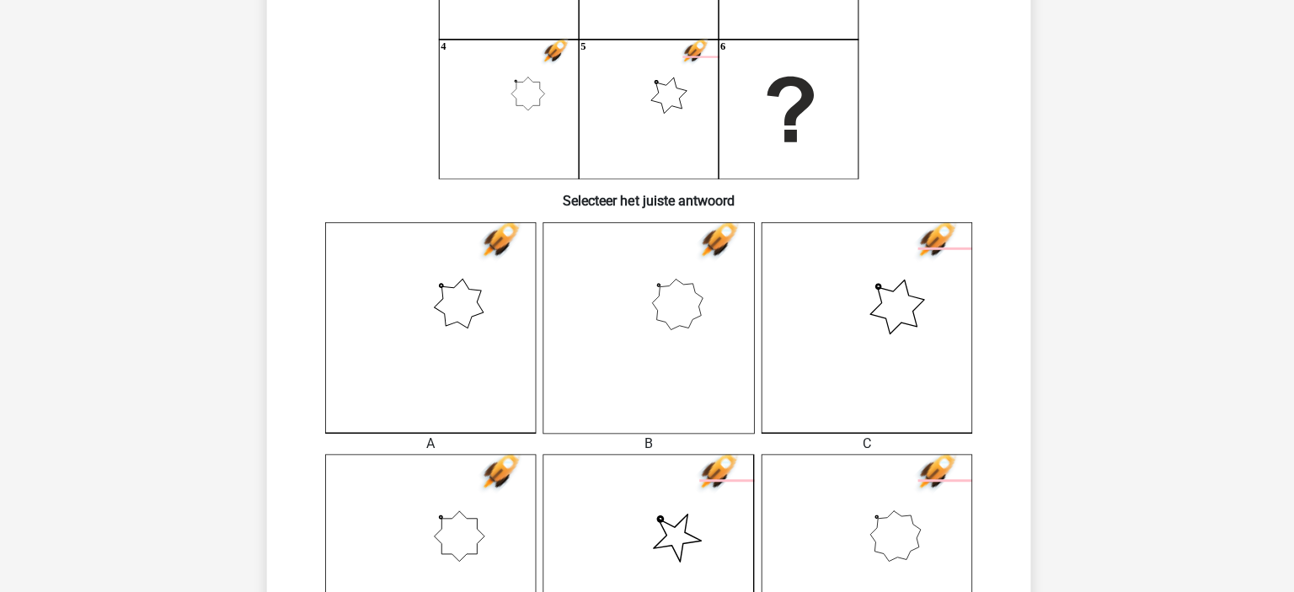
scroll to position [473, 0]
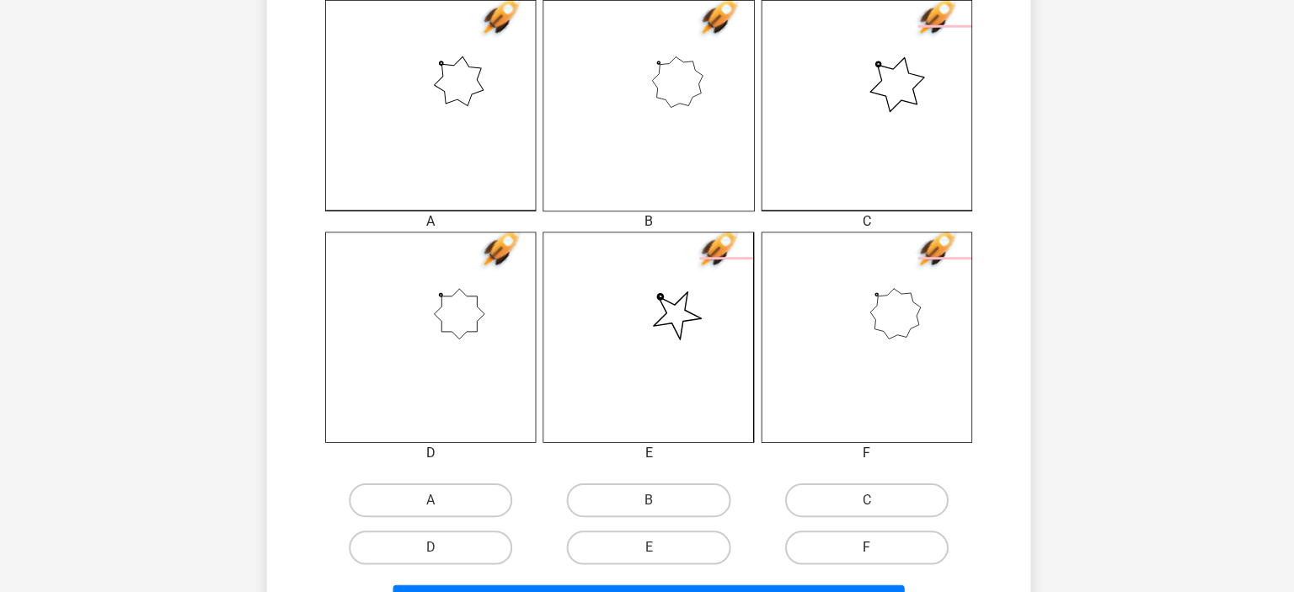
click at [841, 549] on label "F" at bounding box center [864, 549] width 163 height 34
click at [864, 549] on input "F" at bounding box center [869, 554] width 11 height 11
radio input "true"
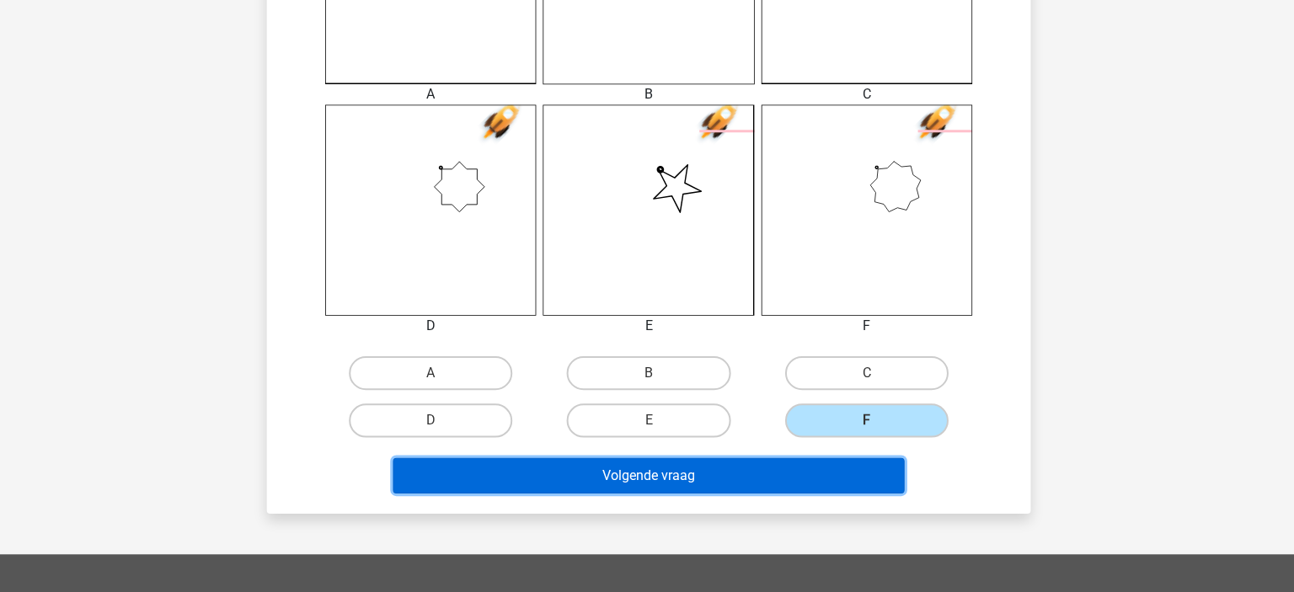
click at [712, 472] on button "Volgende vraag" at bounding box center [648, 475] width 510 height 35
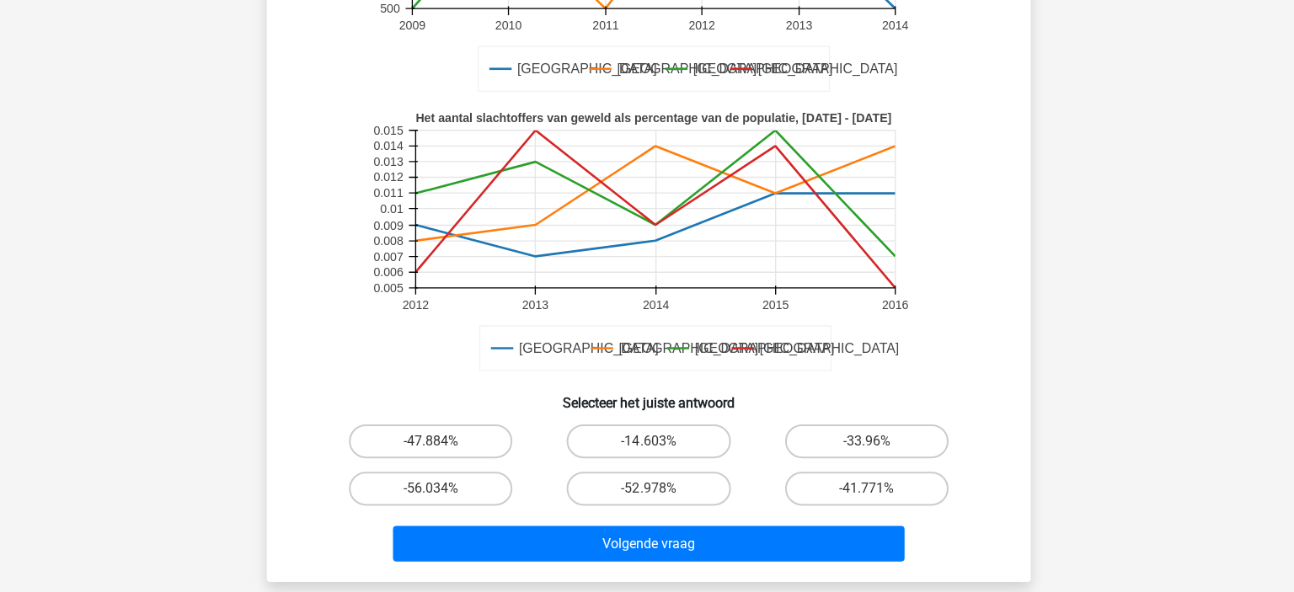
scroll to position [361, 0]
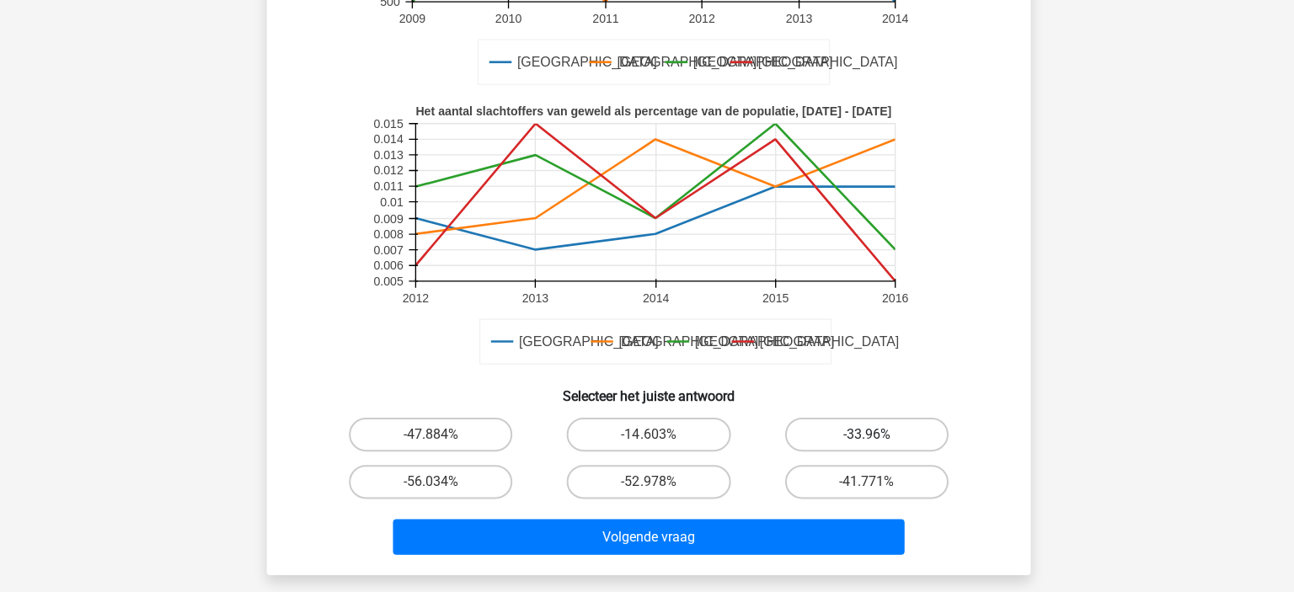
click at [877, 435] on label "-33.96%" at bounding box center [864, 436] width 163 height 34
click at [875, 436] on input "-33.96%" at bounding box center [869, 441] width 11 height 11
radio input "true"
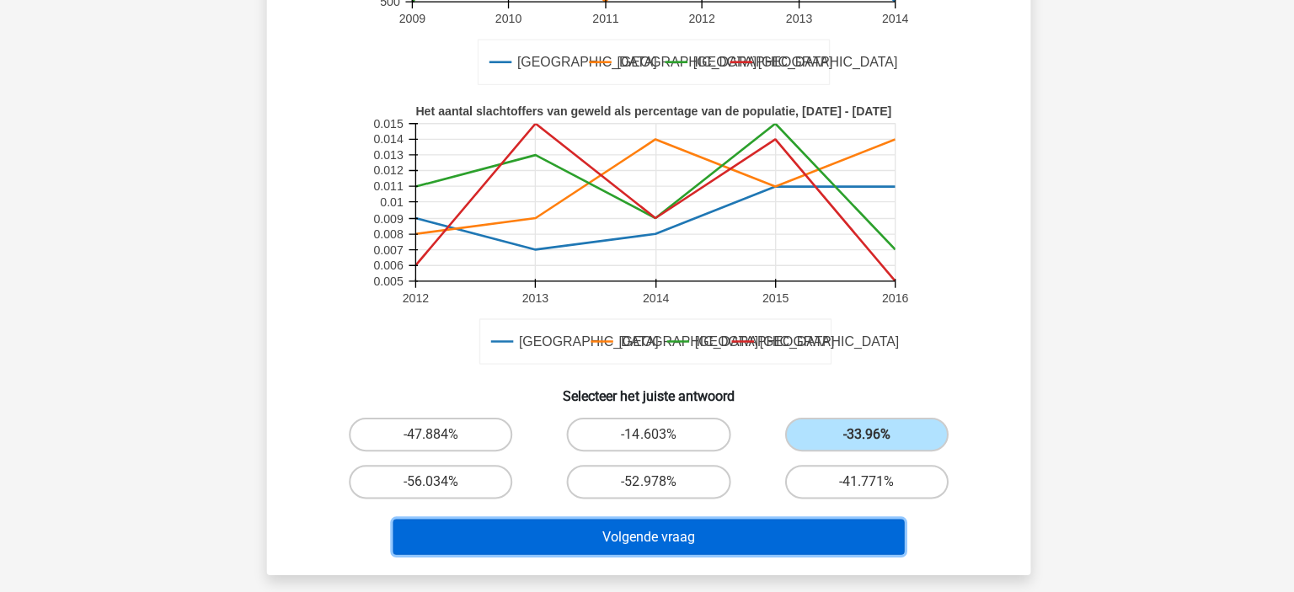
click at [715, 528] on button "Volgende vraag" at bounding box center [648, 537] width 510 height 35
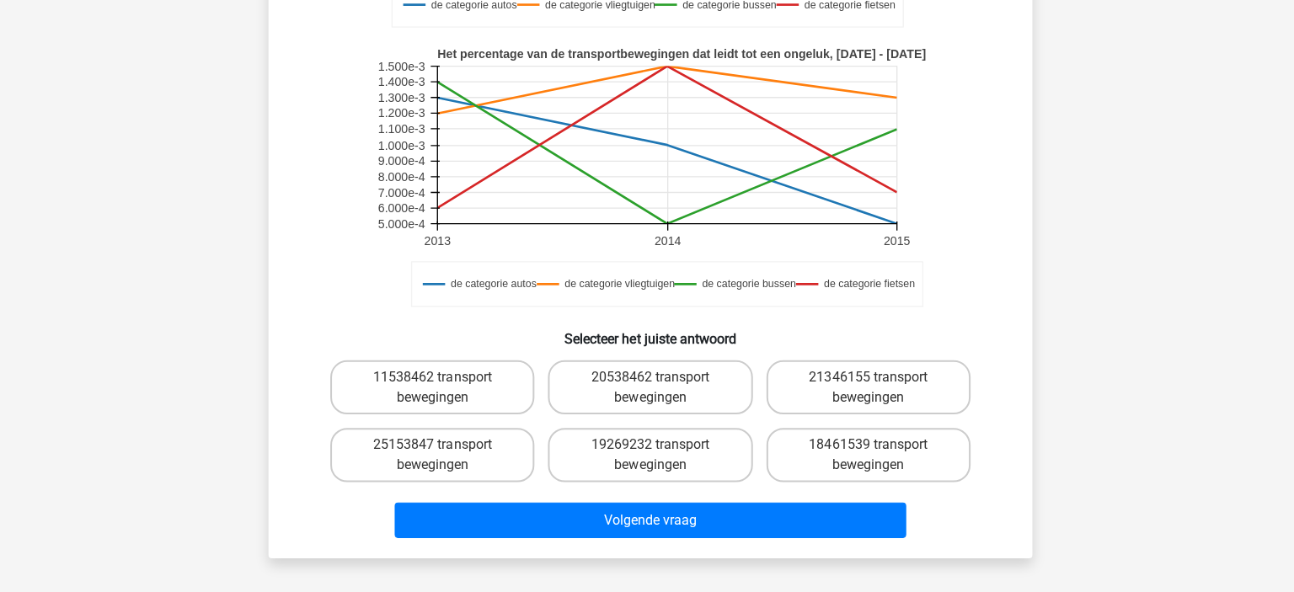
scroll to position [394, 0]
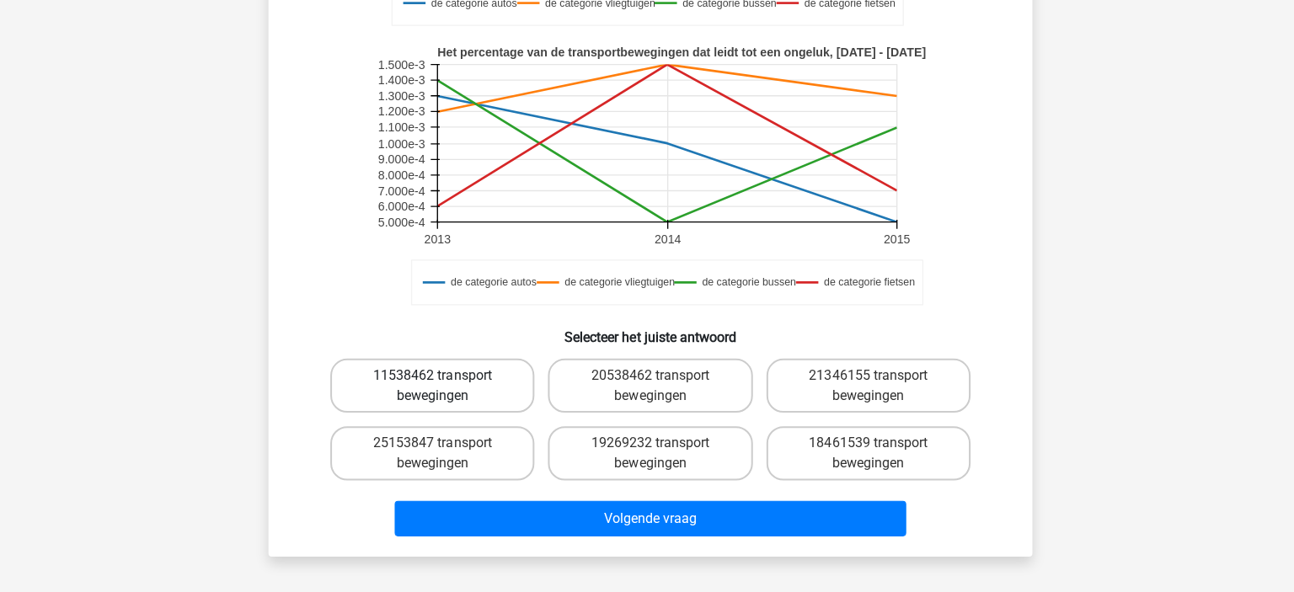
click at [478, 390] on label "11538462 transport bewegingen" at bounding box center [430, 387] width 203 height 54
click at [442, 388] on input "11538462 transport bewegingen" at bounding box center [436, 382] width 11 height 11
radio input "true"
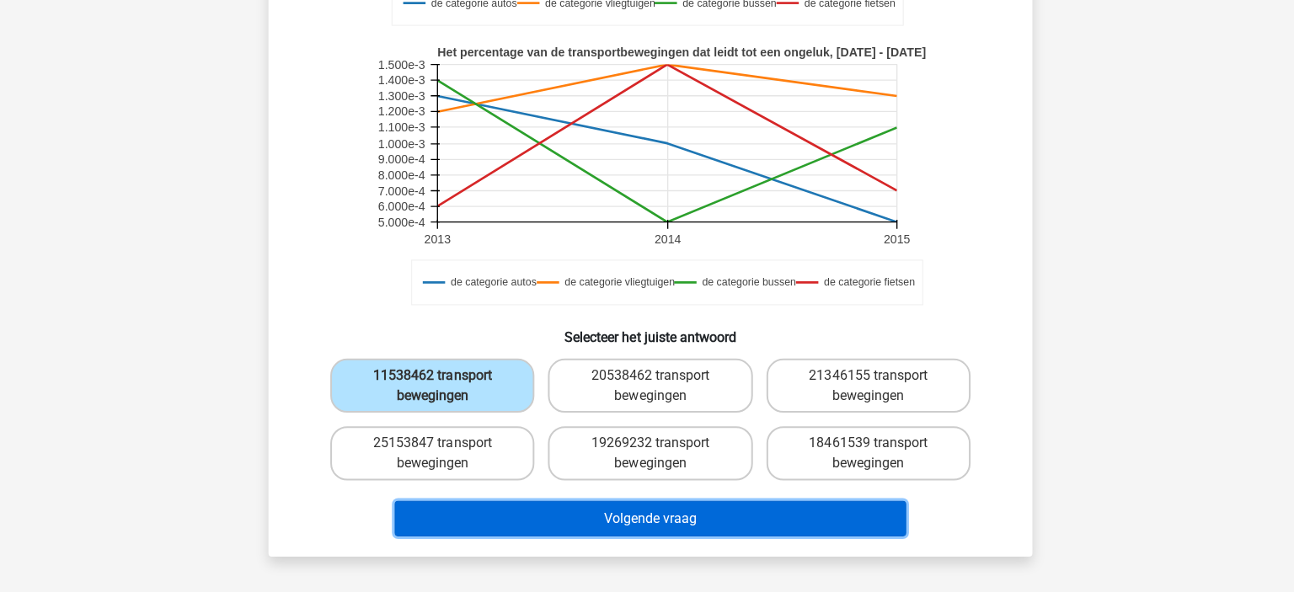
click at [626, 515] on button "Volgende vraag" at bounding box center [648, 518] width 510 height 35
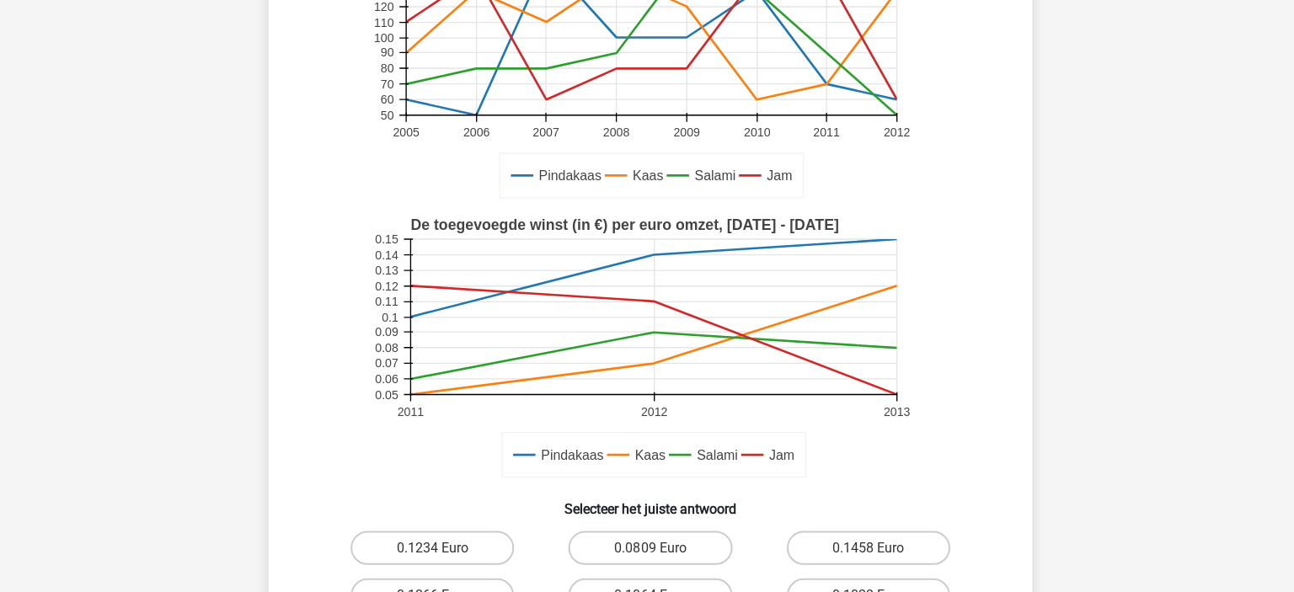
scroll to position [383, 0]
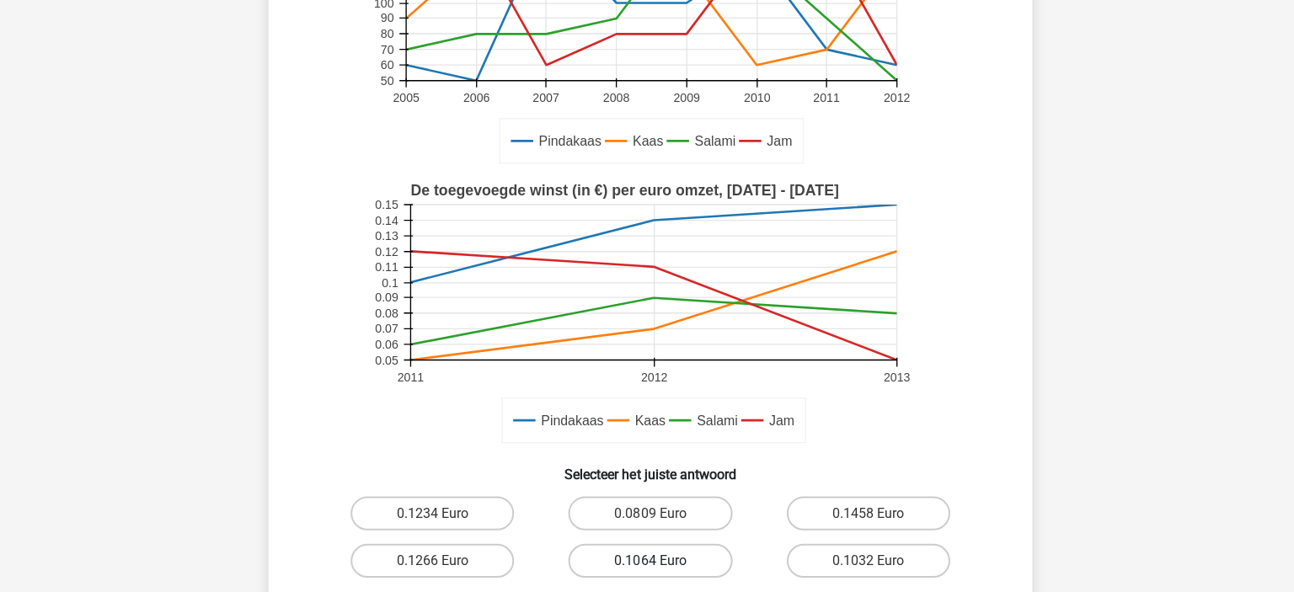
click at [639, 554] on label "0.1064 Euro" at bounding box center [646, 561] width 163 height 34
click at [647, 561] on input "0.1064 Euro" at bounding box center [652, 566] width 11 height 11
radio input "true"
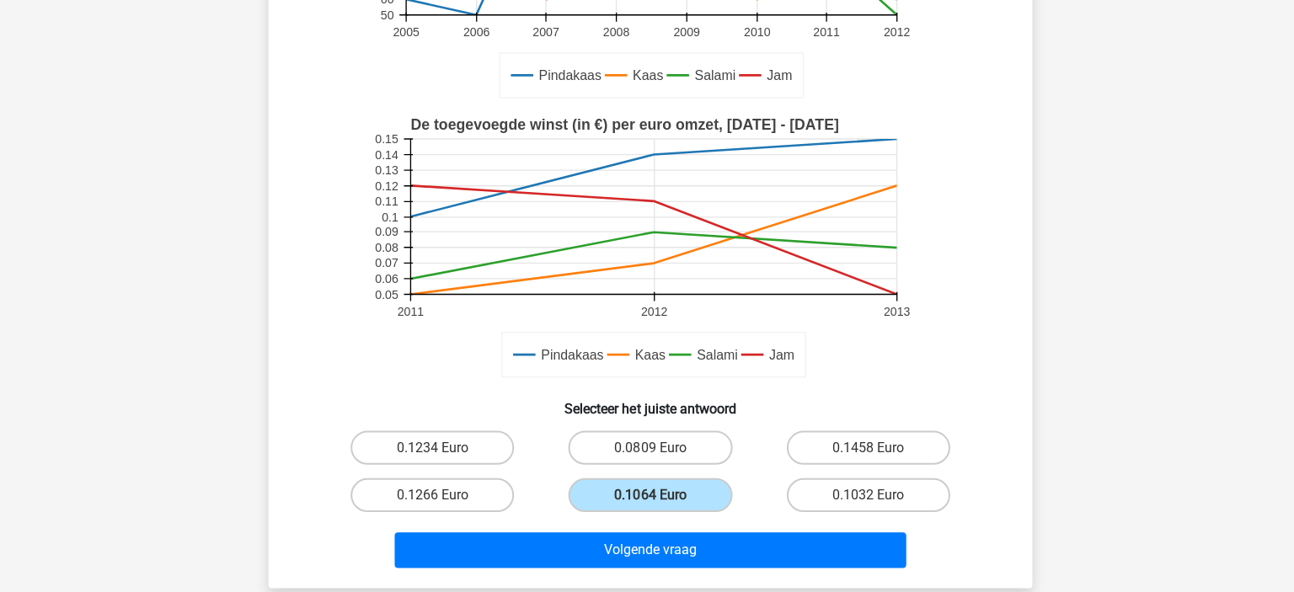
scroll to position [450, 0]
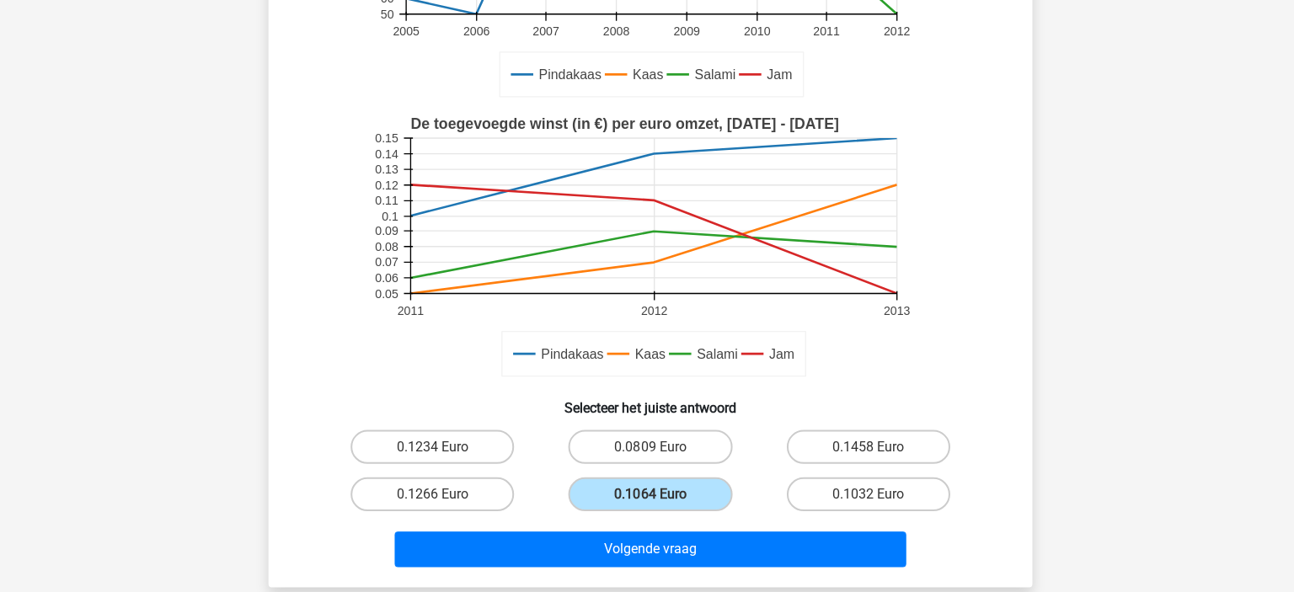
click at [644, 528] on div "Volgende vraag" at bounding box center [647, 546] width 706 height 56
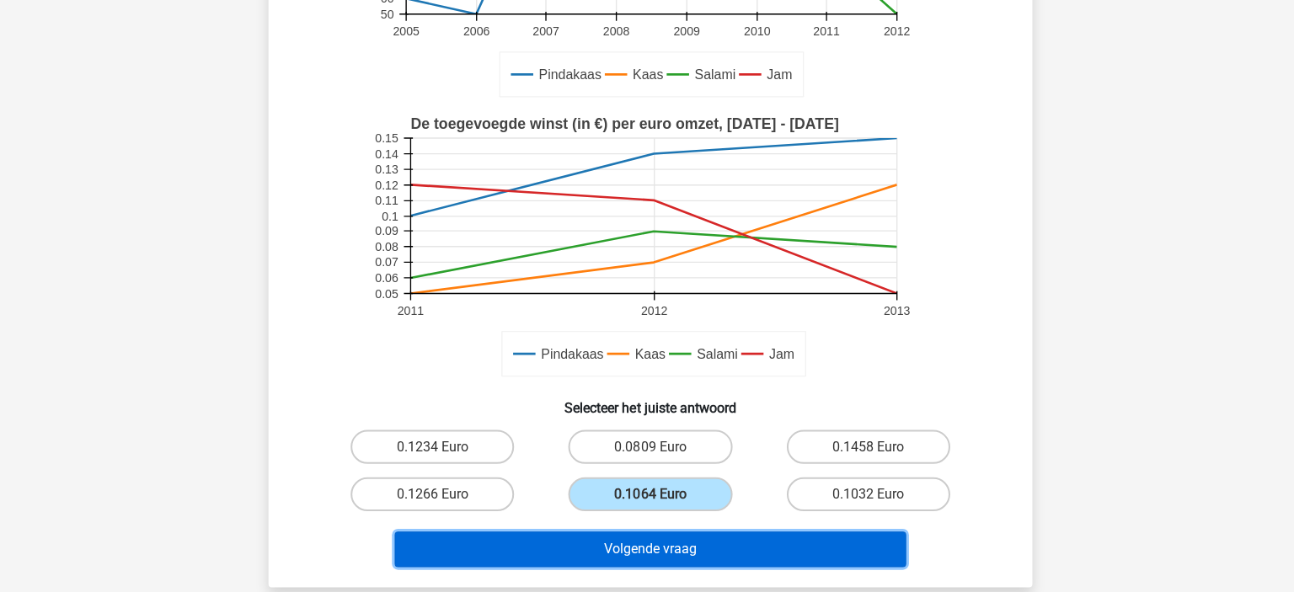
click at [614, 542] on button "Volgende vraag" at bounding box center [648, 549] width 510 height 35
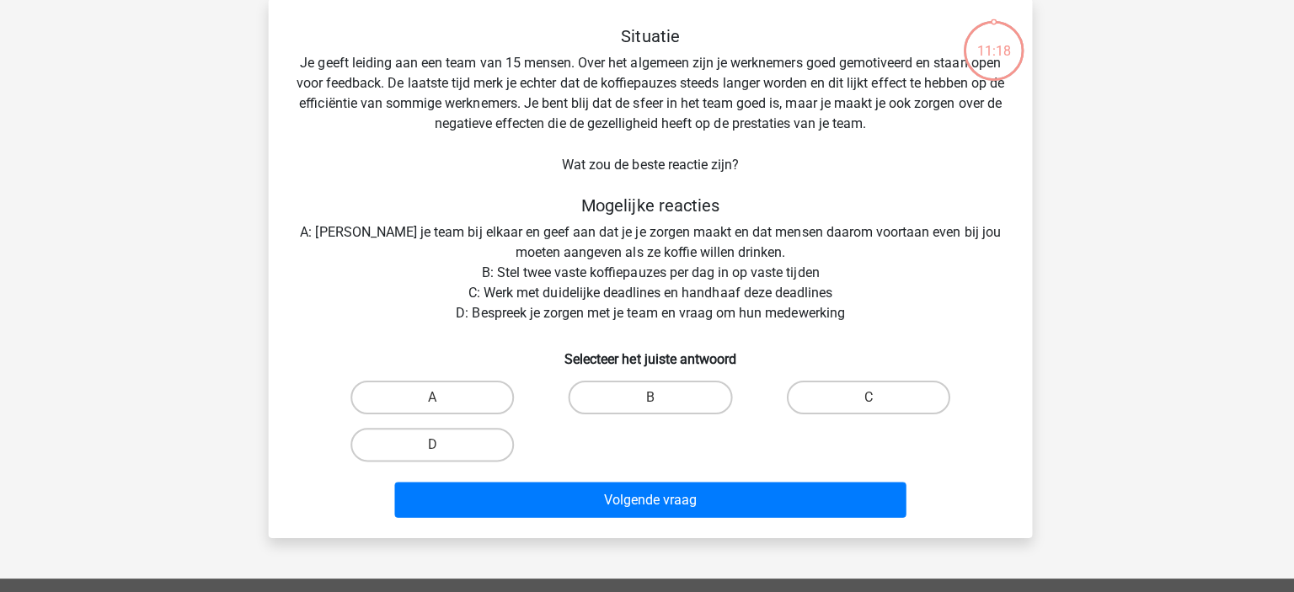
scroll to position [78, 0]
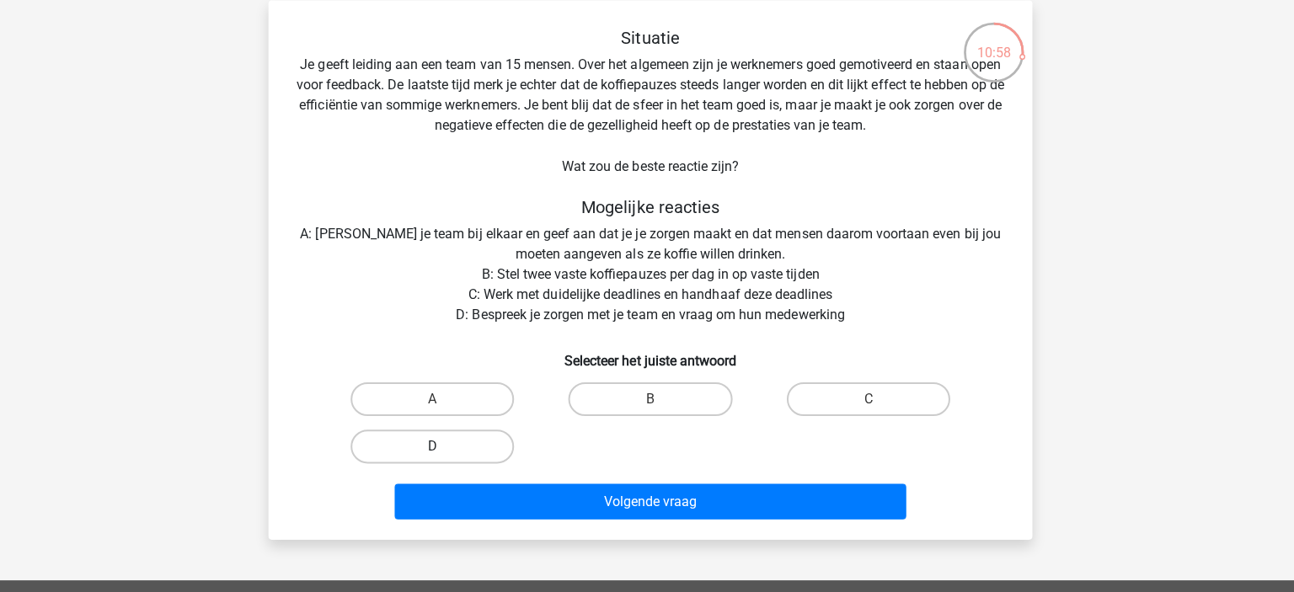
click at [479, 445] on label "D" at bounding box center [430, 444] width 163 height 34
click at [442, 445] on input "D" at bounding box center [436, 449] width 11 height 11
radio input "true"
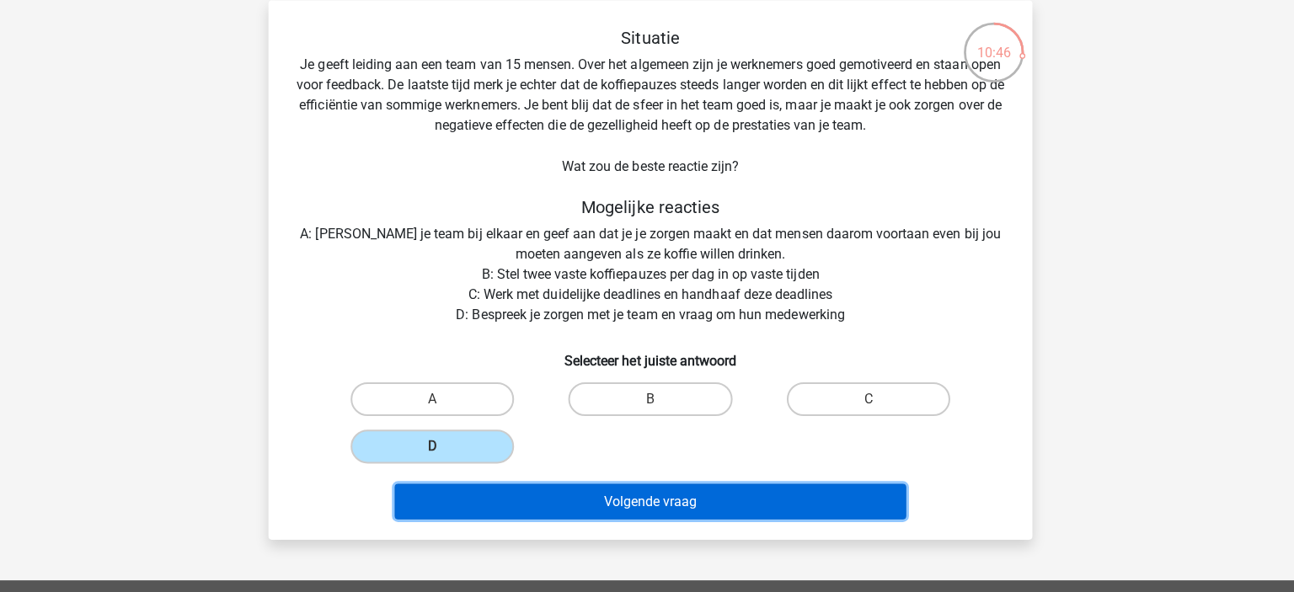
click at [563, 491] on button "Volgende vraag" at bounding box center [648, 498] width 510 height 35
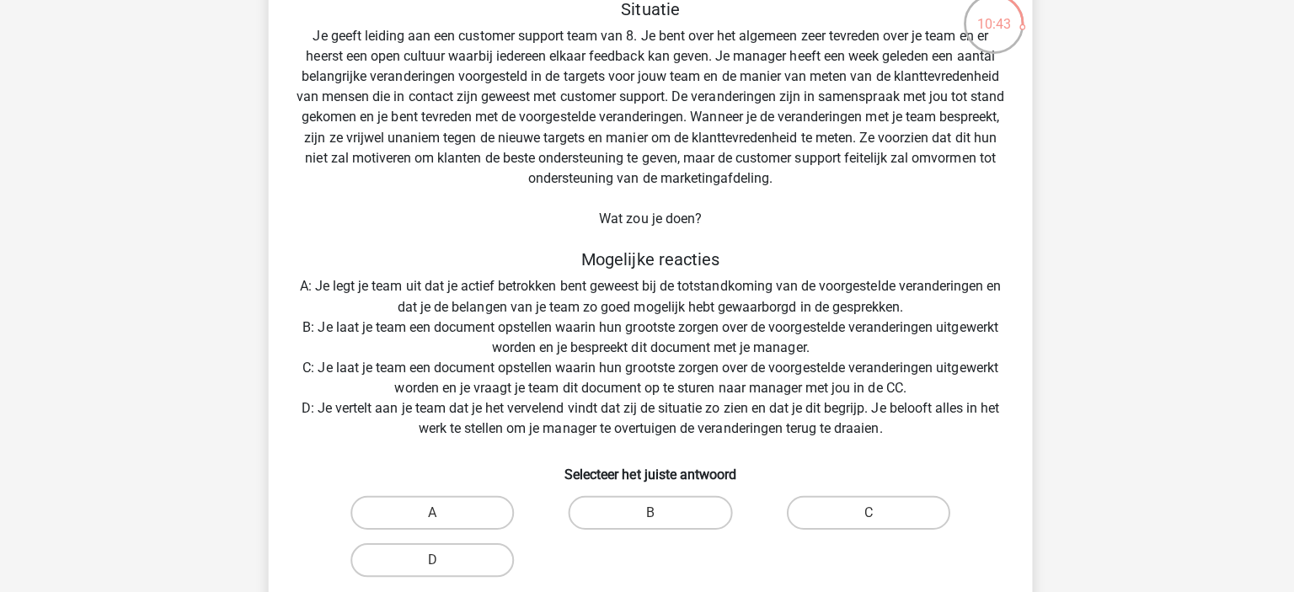
scroll to position [103, 0]
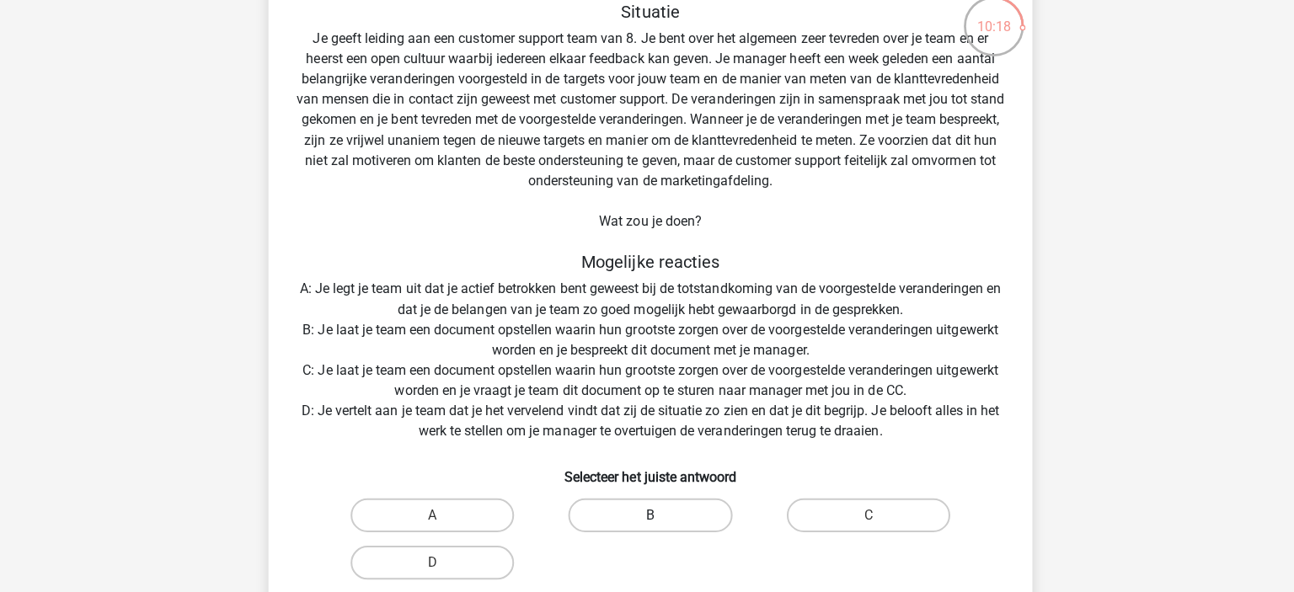
click at [618, 523] on label "B" at bounding box center [646, 513] width 163 height 34
click at [647, 523] on input "B" at bounding box center [652, 518] width 11 height 11
radio input "true"
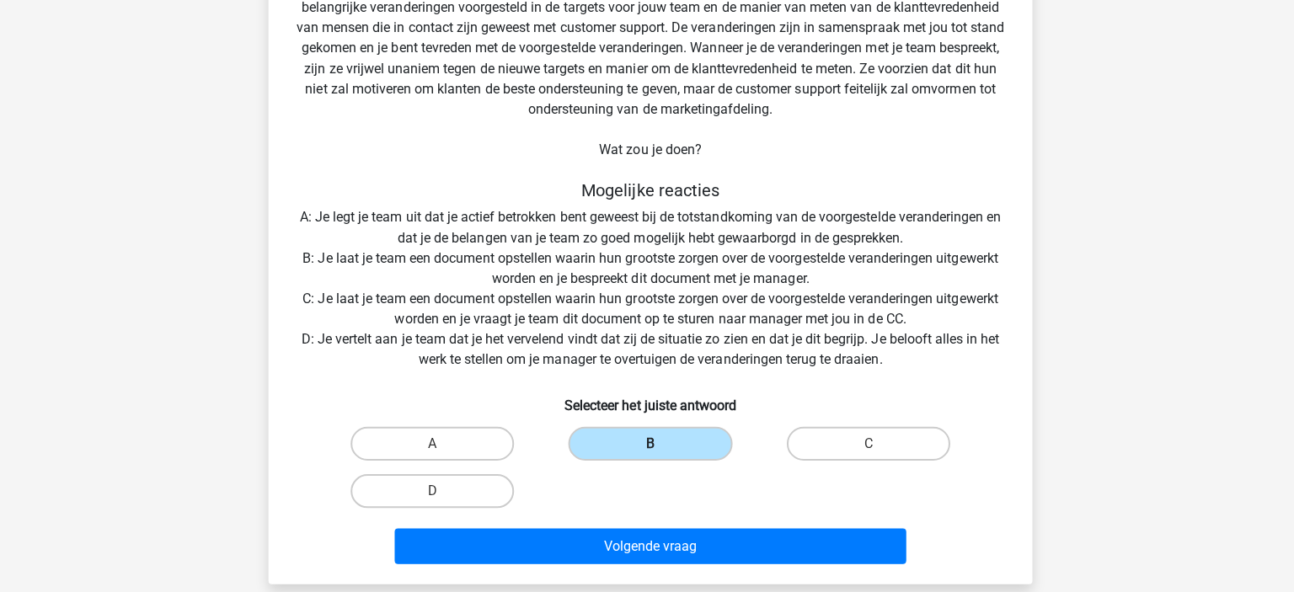
scroll to position [226, 0]
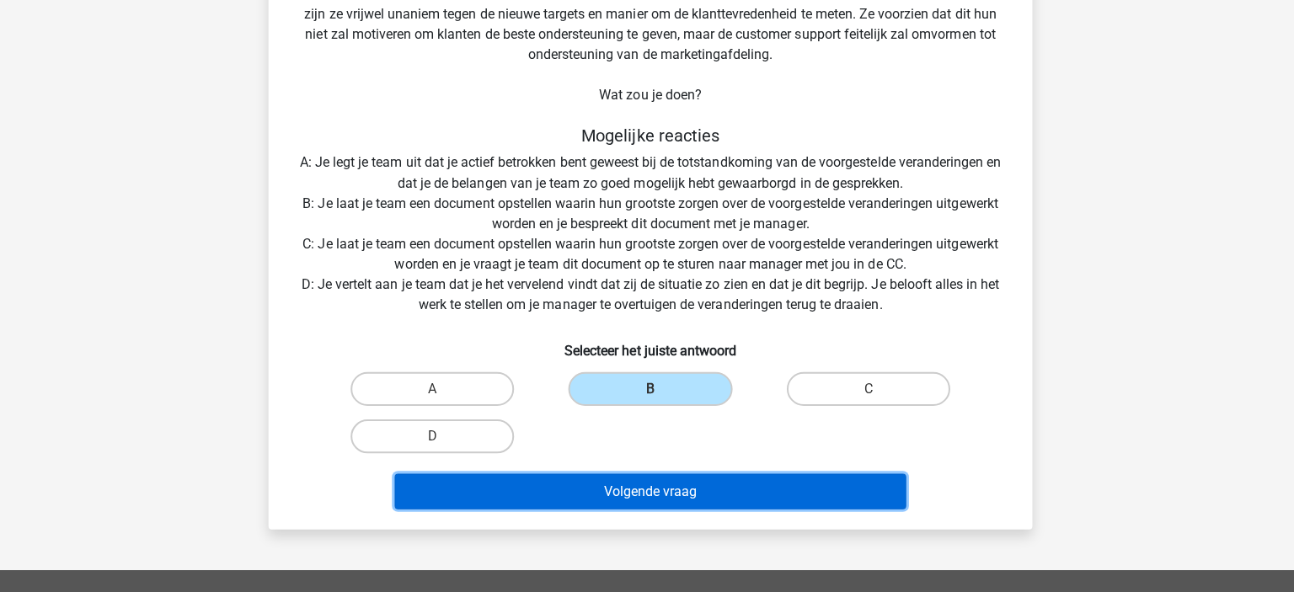
click at [607, 493] on button "Volgende vraag" at bounding box center [648, 491] width 510 height 35
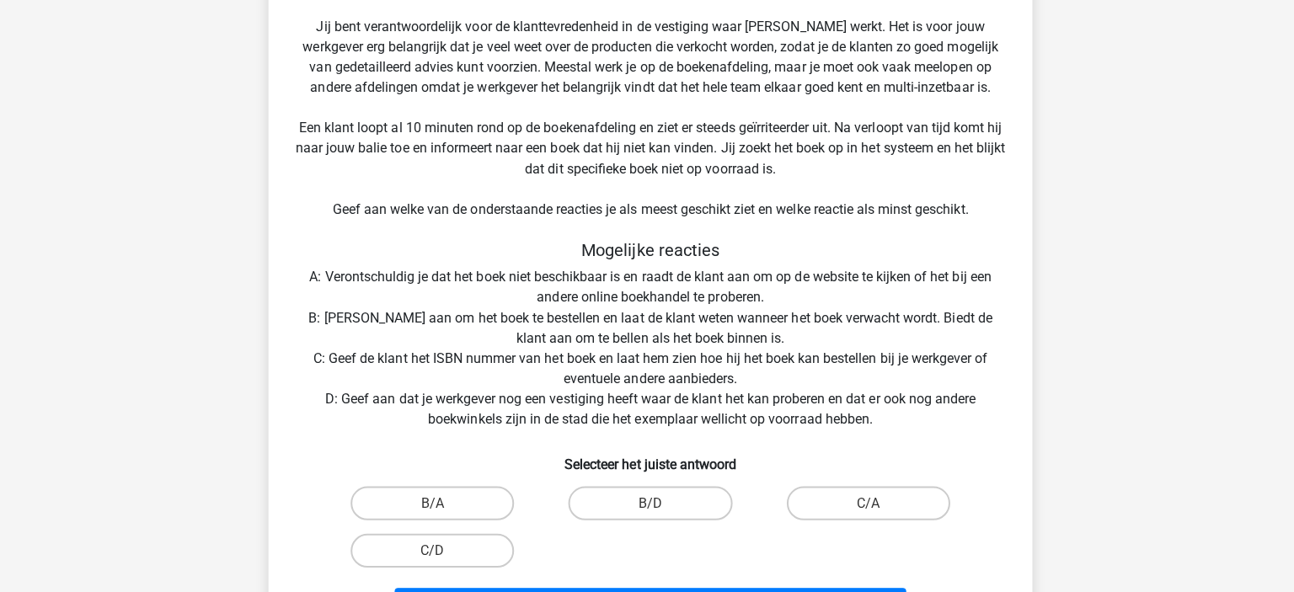
scroll to position [235, 0]
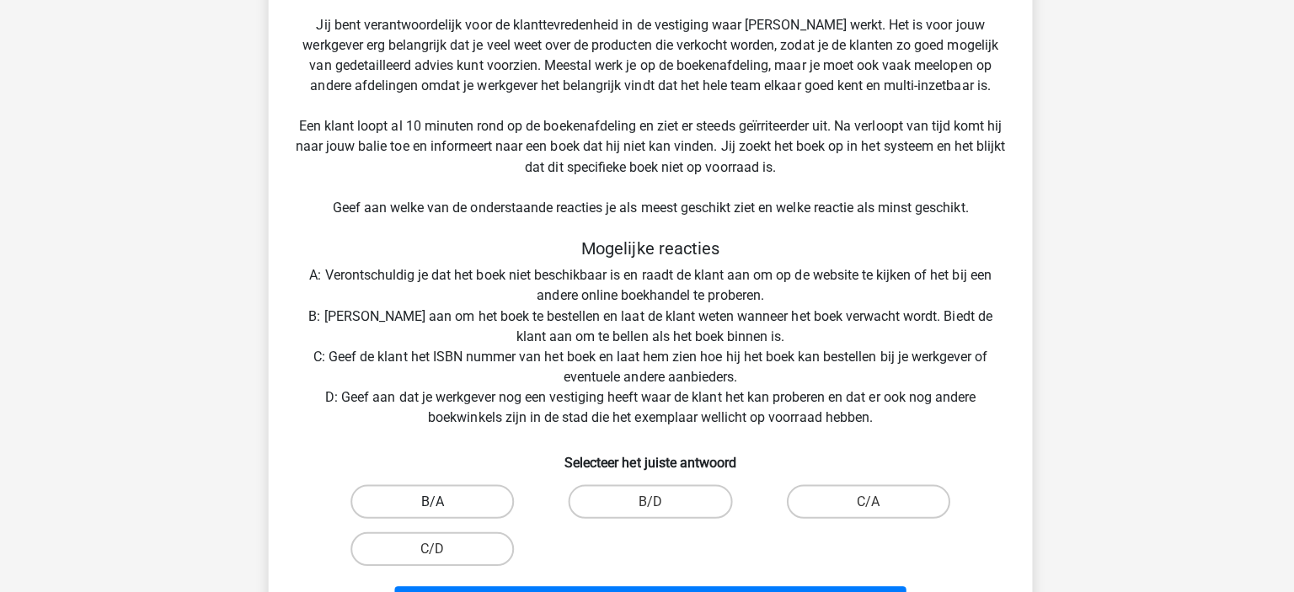
click at [383, 495] on label "B/A" at bounding box center [430, 502] width 163 height 34
click at [431, 502] on input "B/A" at bounding box center [436, 507] width 11 height 11
radio input "true"
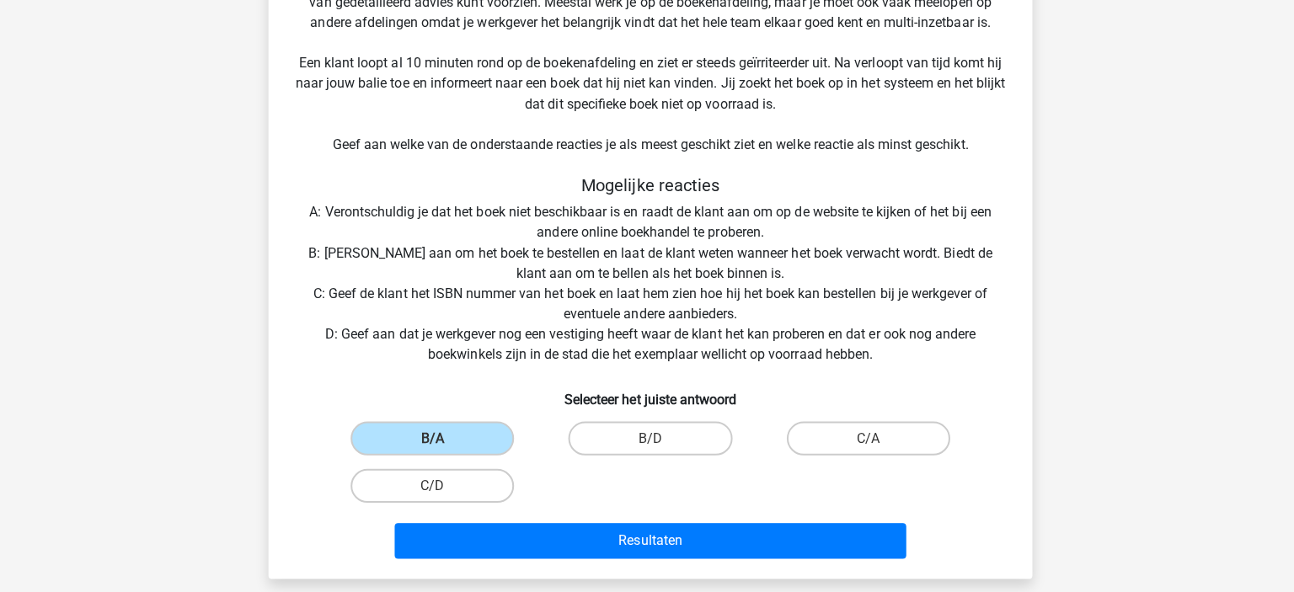
scroll to position [318, 0]
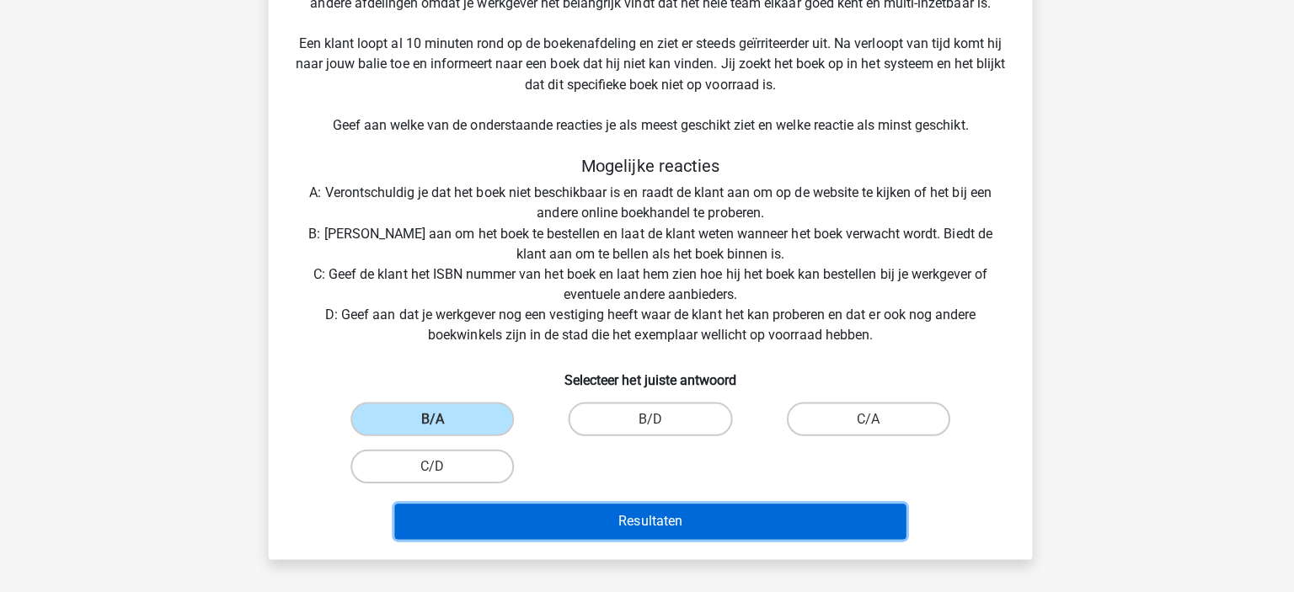
click at [466, 526] on button "Resultaten" at bounding box center [648, 521] width 510 height 35
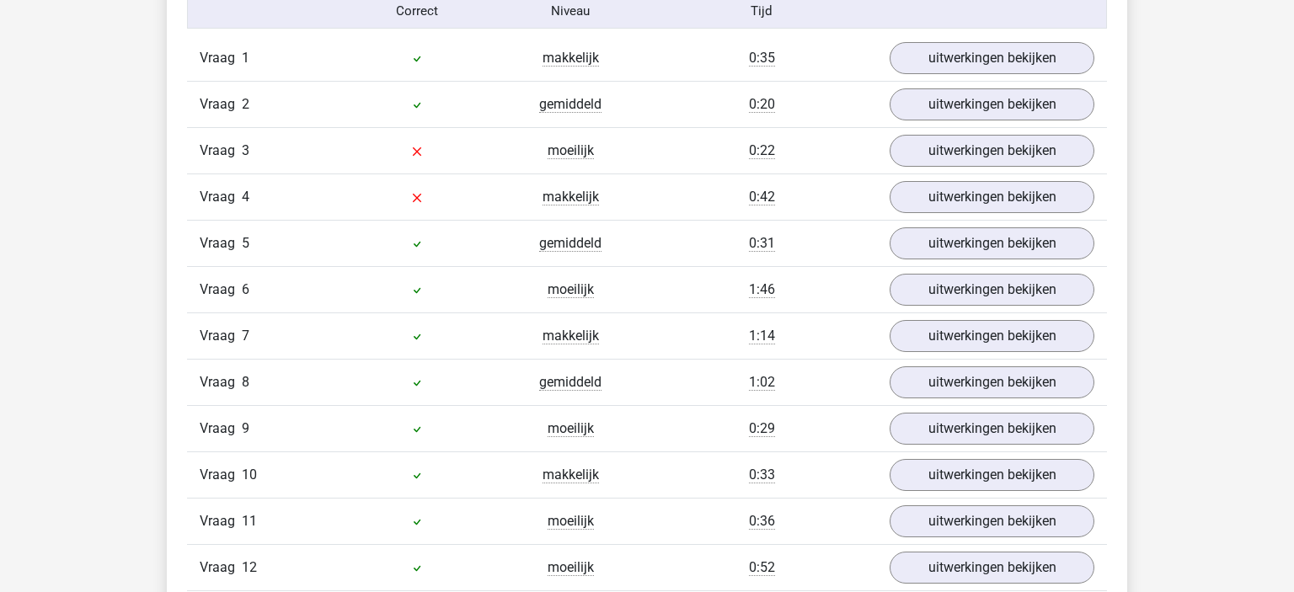
scroll to position [1899, 0]
click at [1006, 190] on link "uitwerkingen bekijken" at bounding box center [992, 198] width 235 height 37
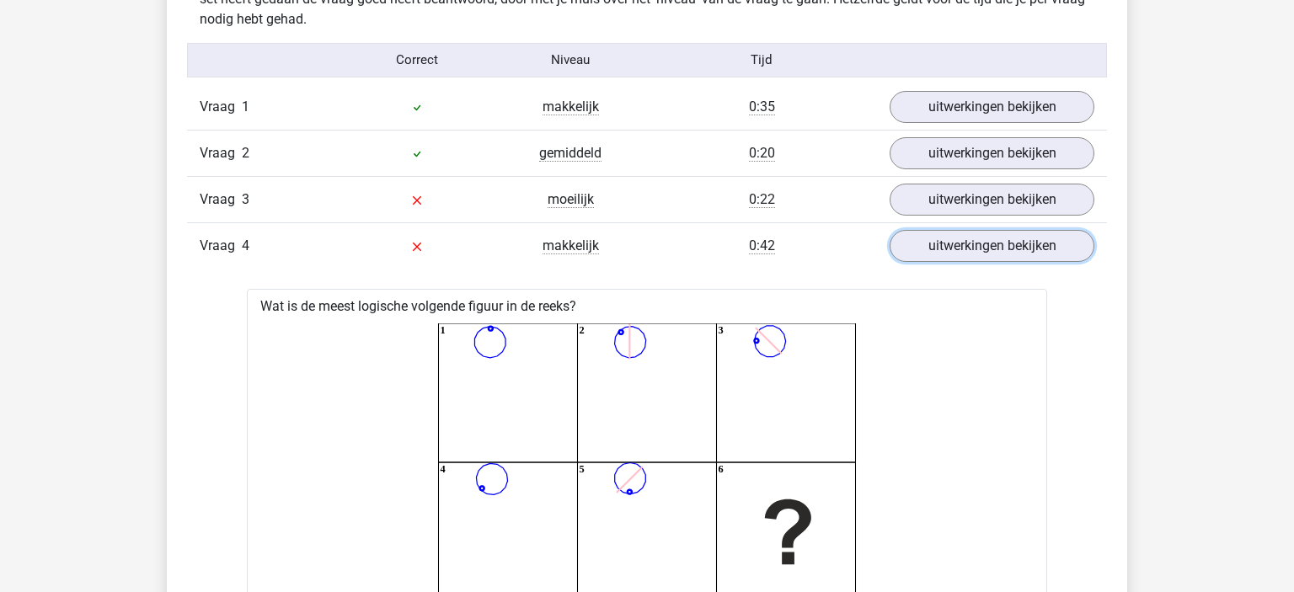
scroll to position [1847, 0]
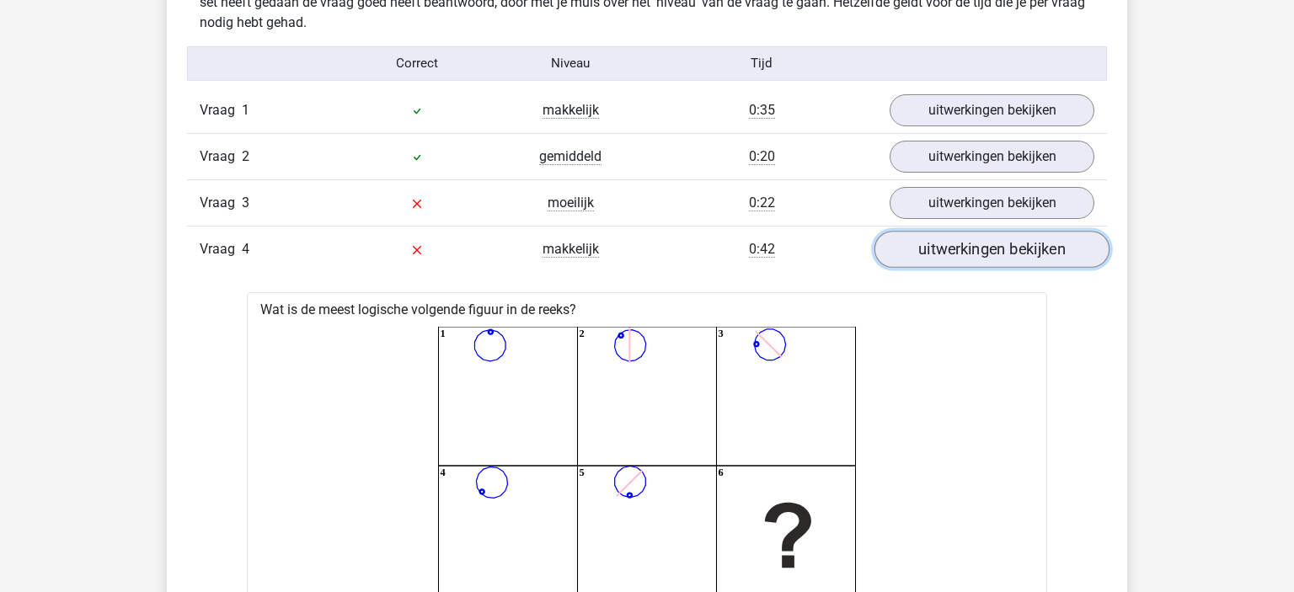
click at [904, 245] on link "uitwerkingen bekijken" at bounding box center [992, 249] width 235 height 37
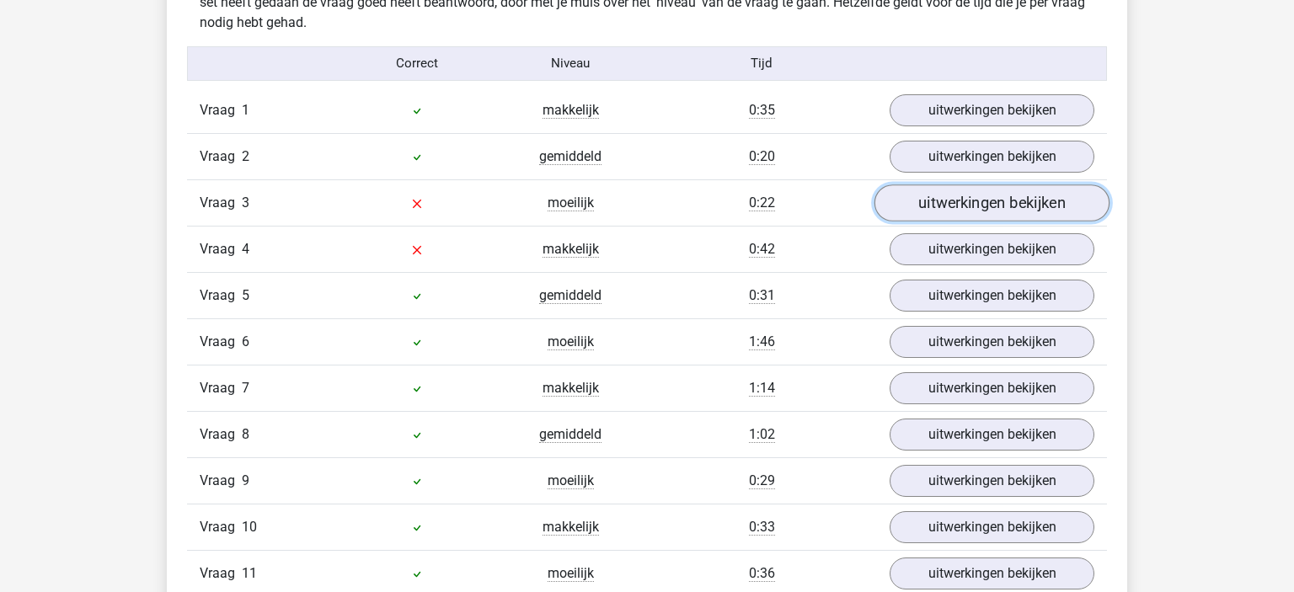
click at [925, 201] on link "uitwerkingen bekijken" at bounding box center [992, 203] width 235 height 37
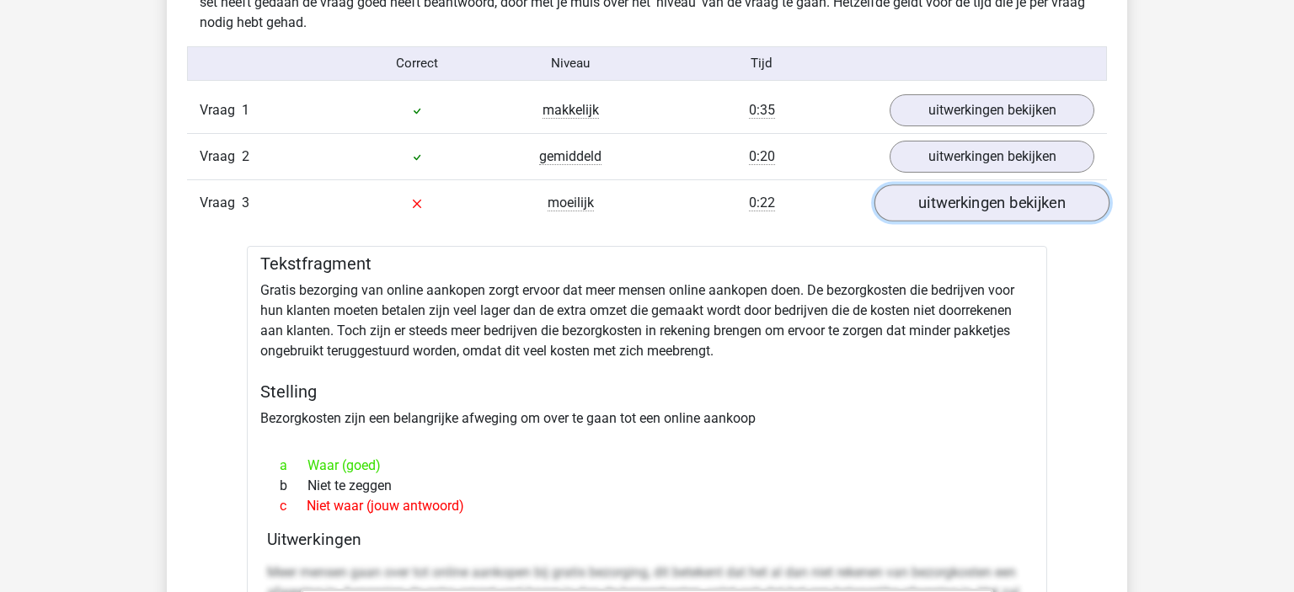
click at [922, 201] on link "uitwerkingen bekijken" at bounding box center [992, 203] width 235 height 37
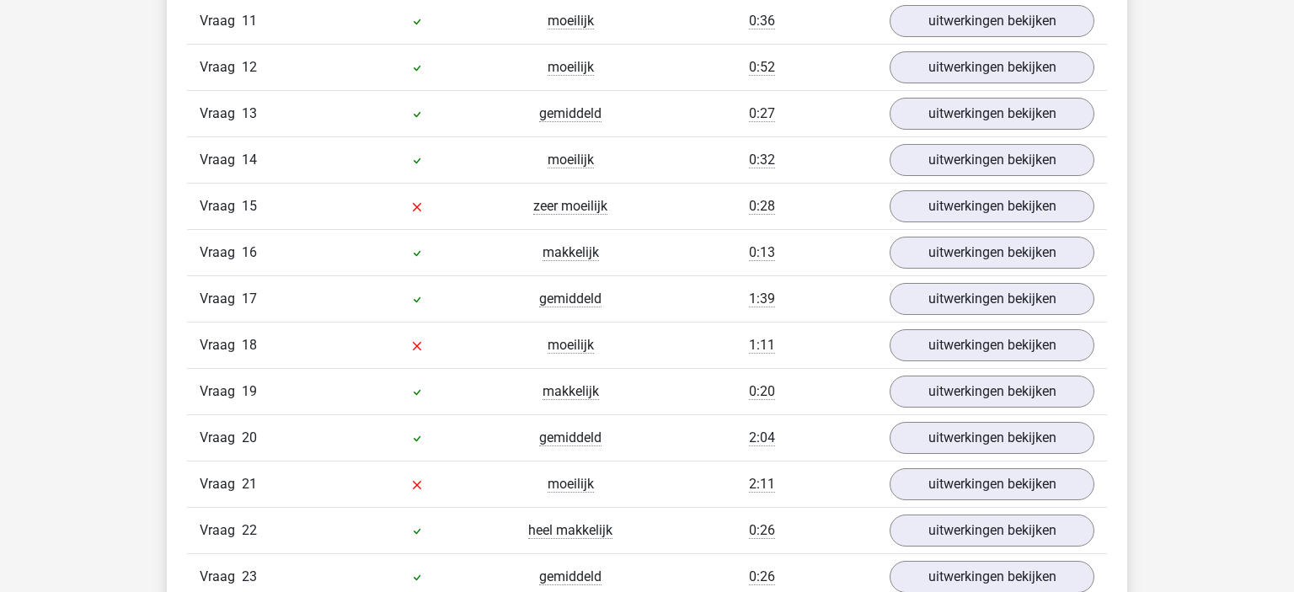
scroll to position [2405, 0]
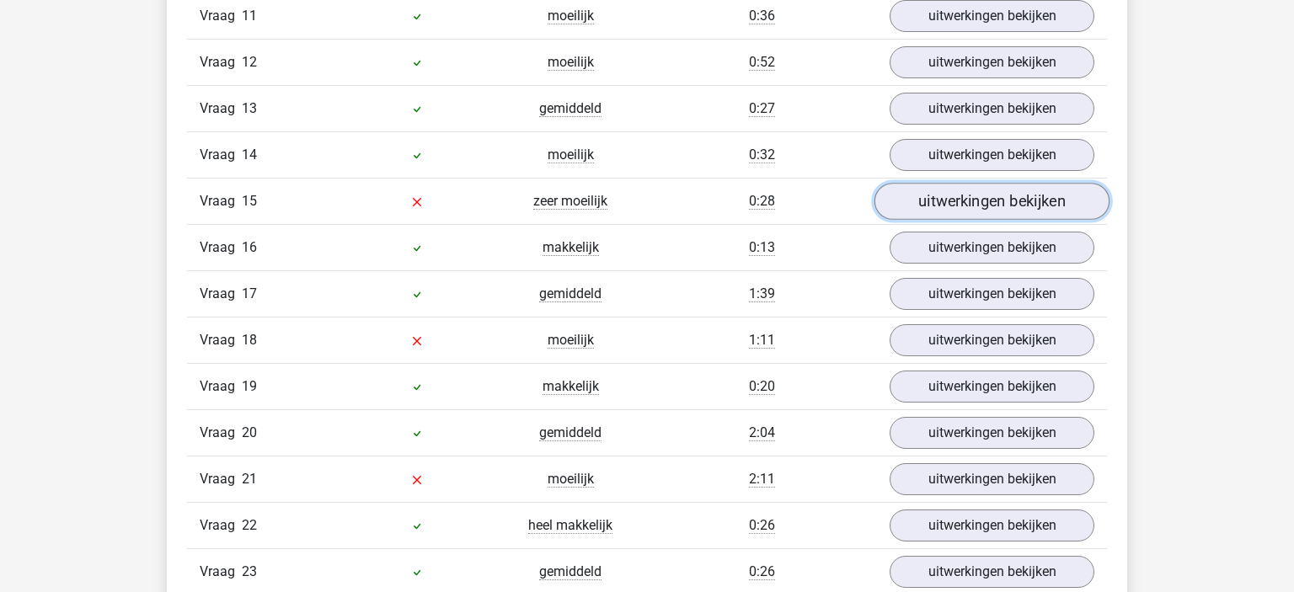
click at [976, 192] on link "uitwerkingen bekijken" at bounding box center [992, 201] width 235 height 37
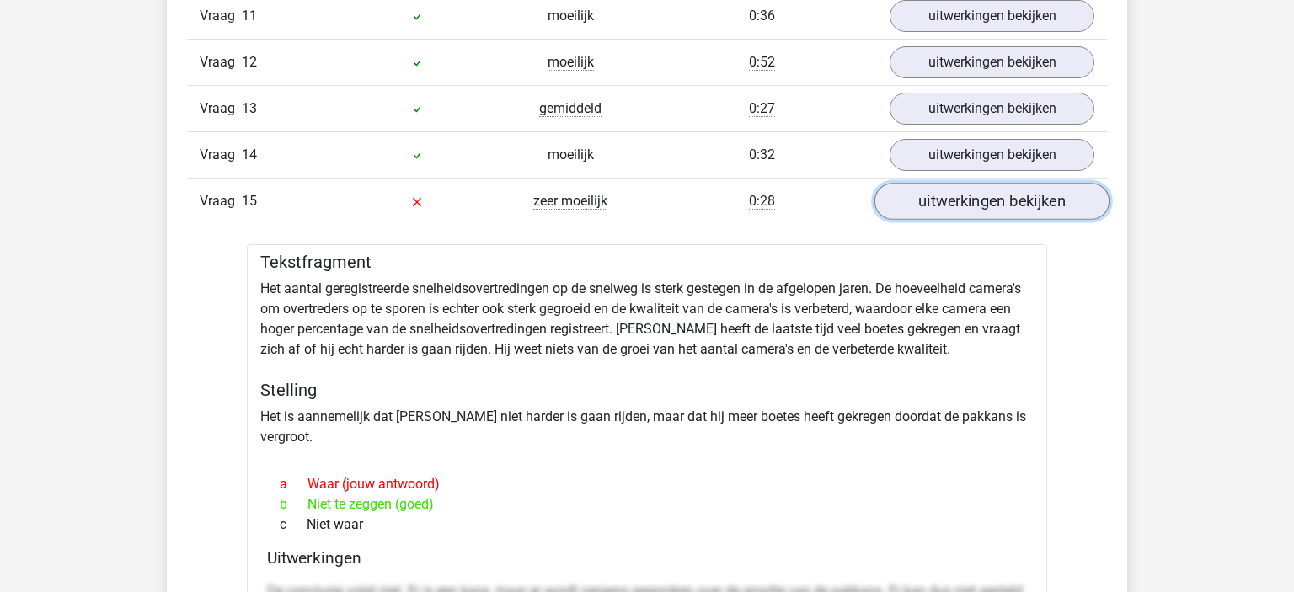
click at [973, 198] on link "uitwerkingen bekijken" at bounding box center [992, 201] width 235 height 37
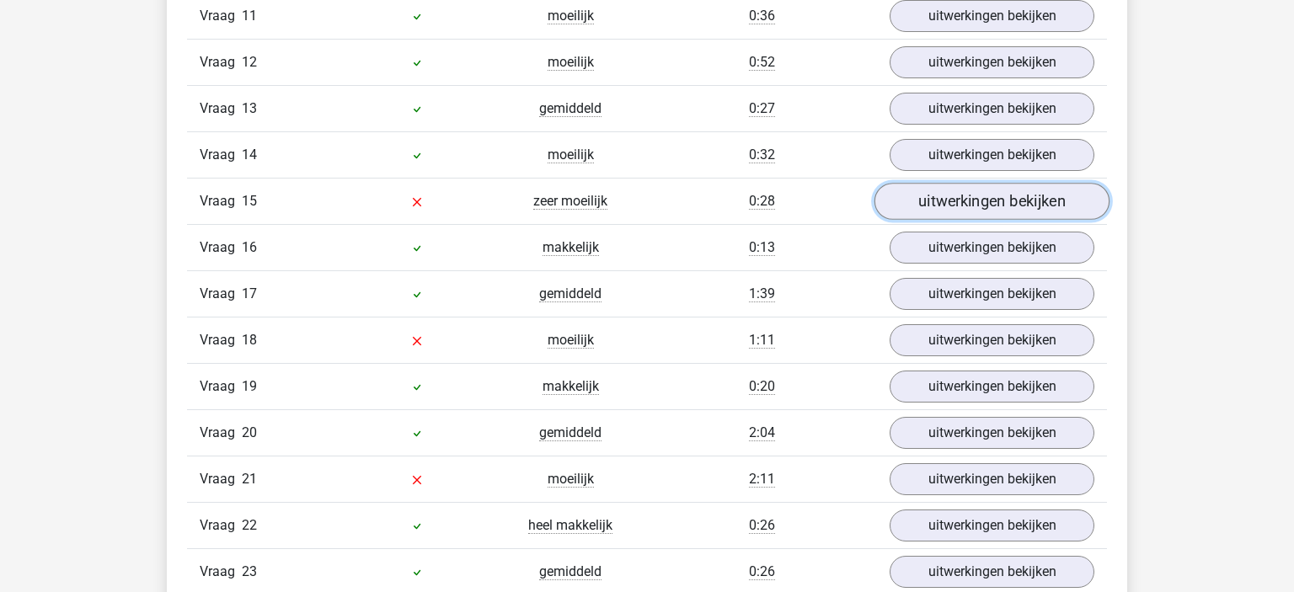
click at [973, 198] on link "uitwerkingen bekijken" at bounding box center [992, 201] width 235 height 37
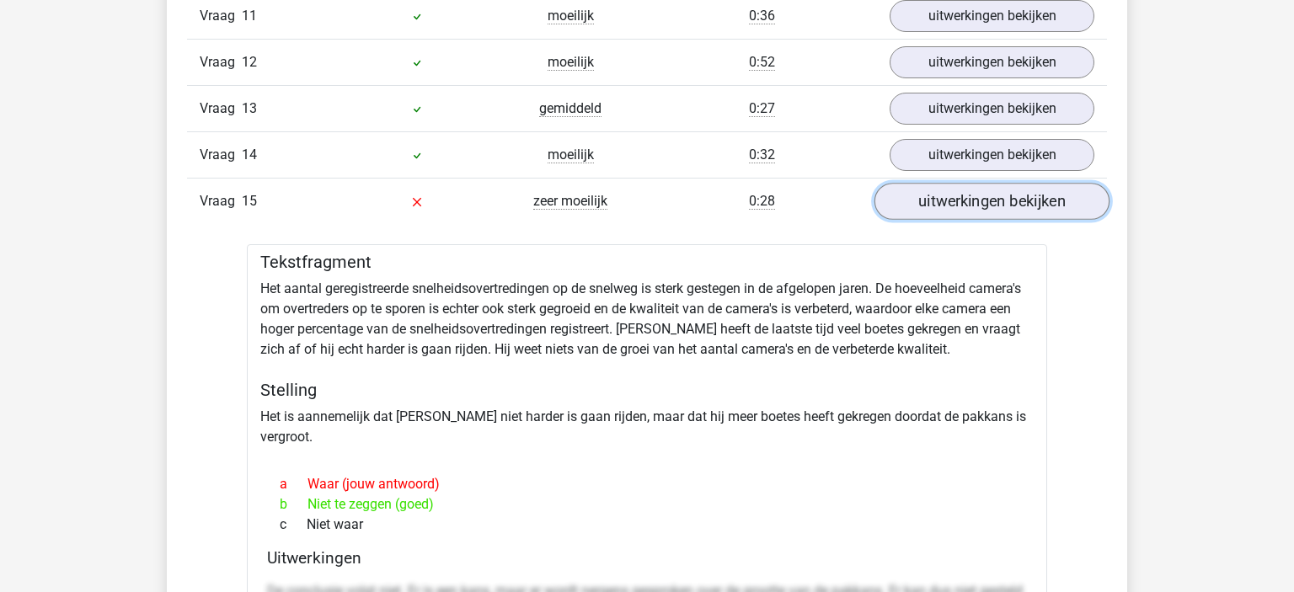
click at [973, 198] on link "uitwerkingen bekijken" at bounding box center [992, 201] width 235 height 37
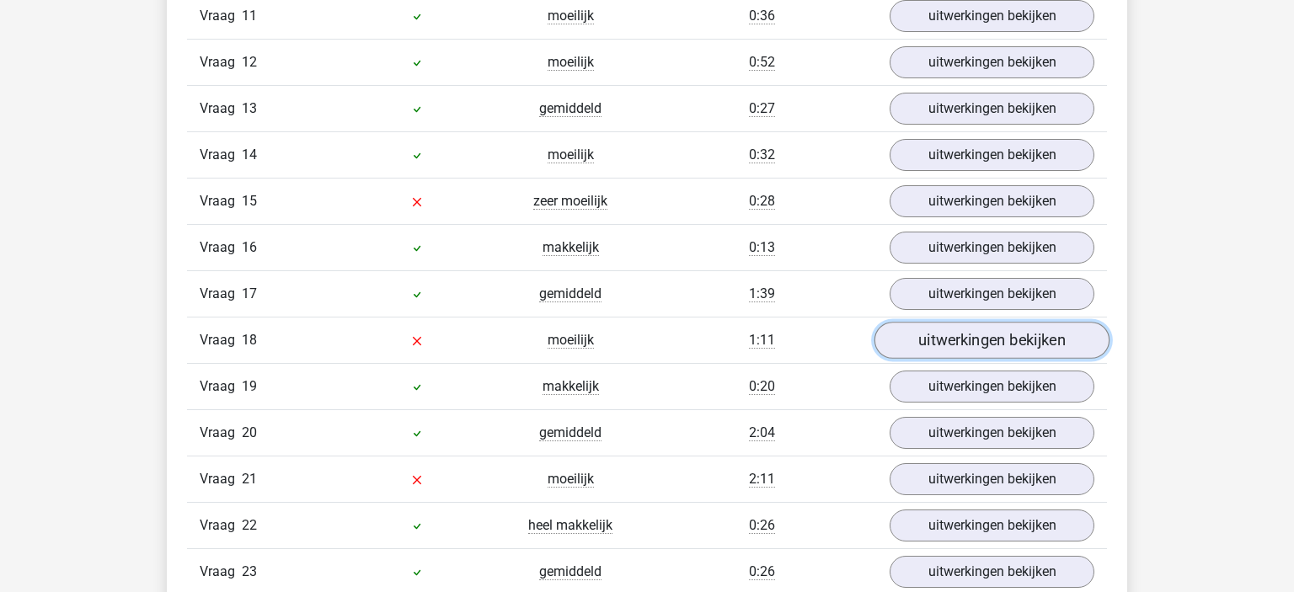
click at [968, 322] on link "uitwerkingen bekijken" at bounding box center [992, 340] width 235 height 37
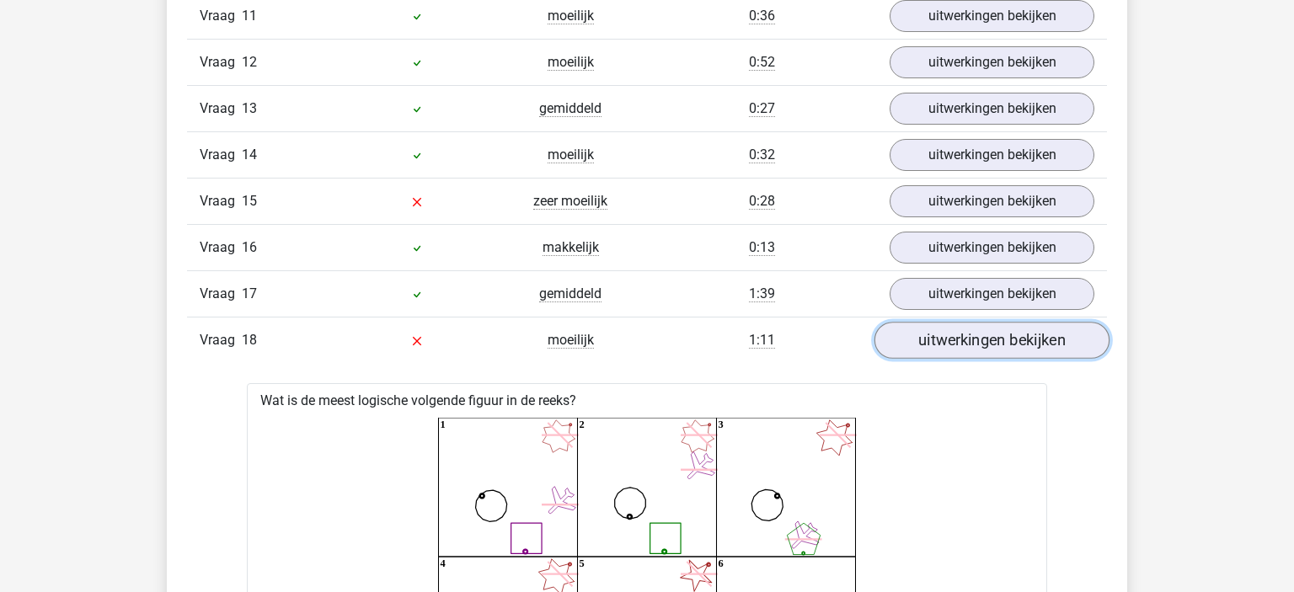
click at [968, 322] on link "uitwerkingen bekijken" at bounding box center [992, 340] width 235 height 37
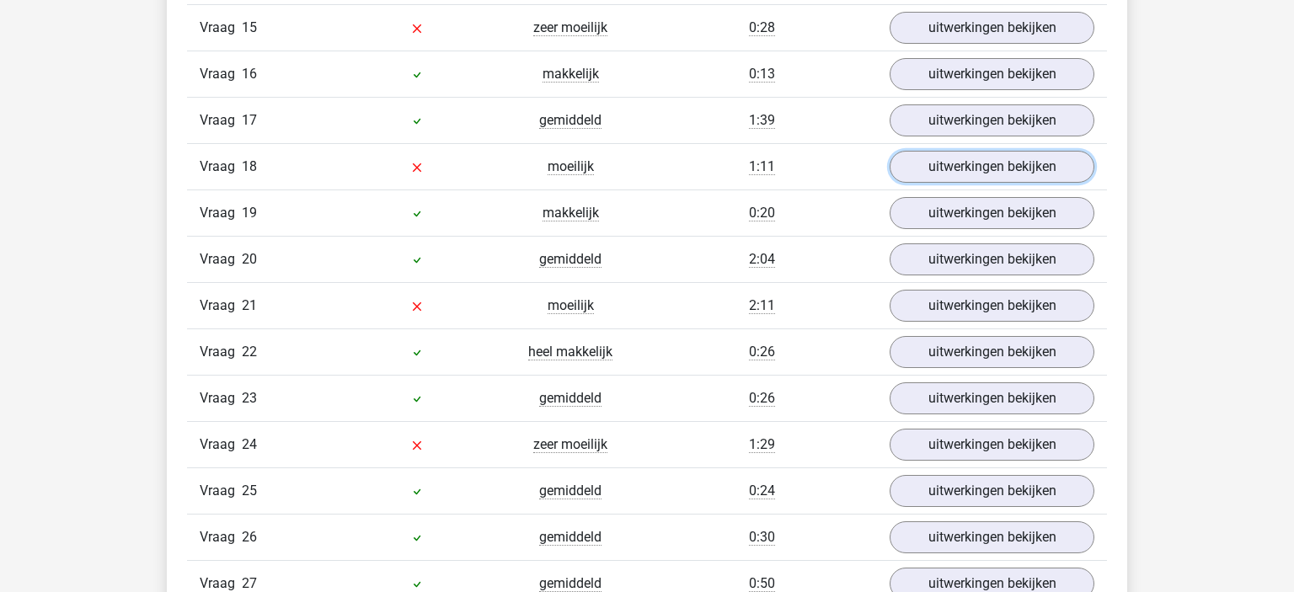
scroll to position [2581, 0]
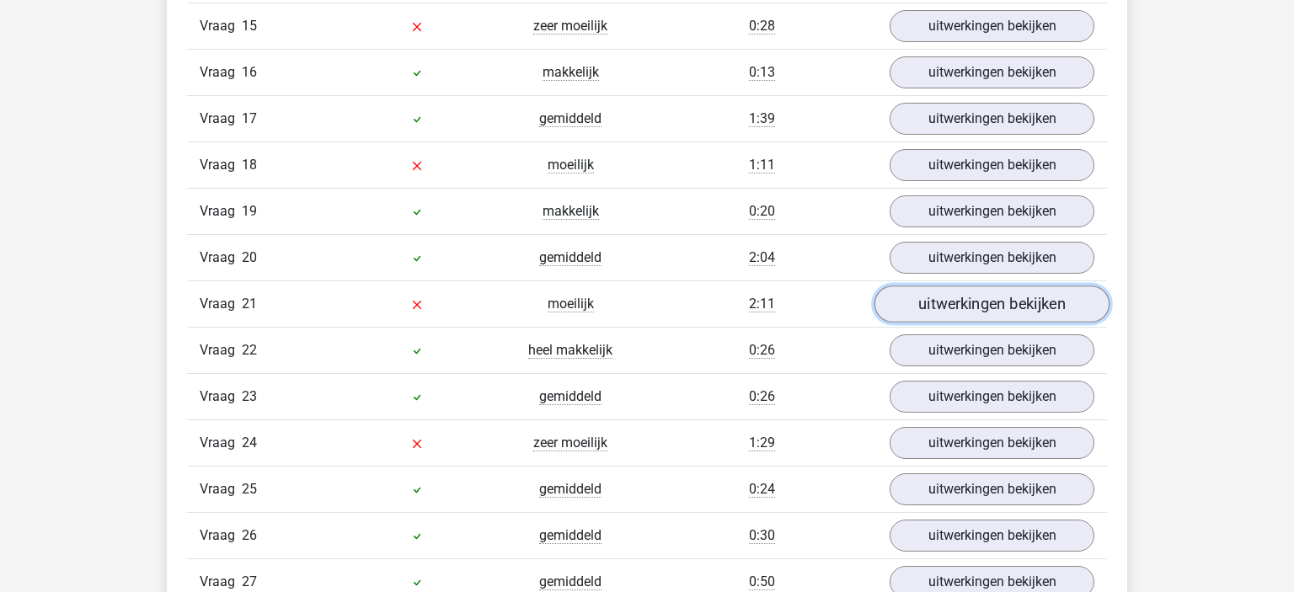
click at [930, 286] on link "uitwerkingen bekijken" at bounding box center [992, 304] width 235 height 37
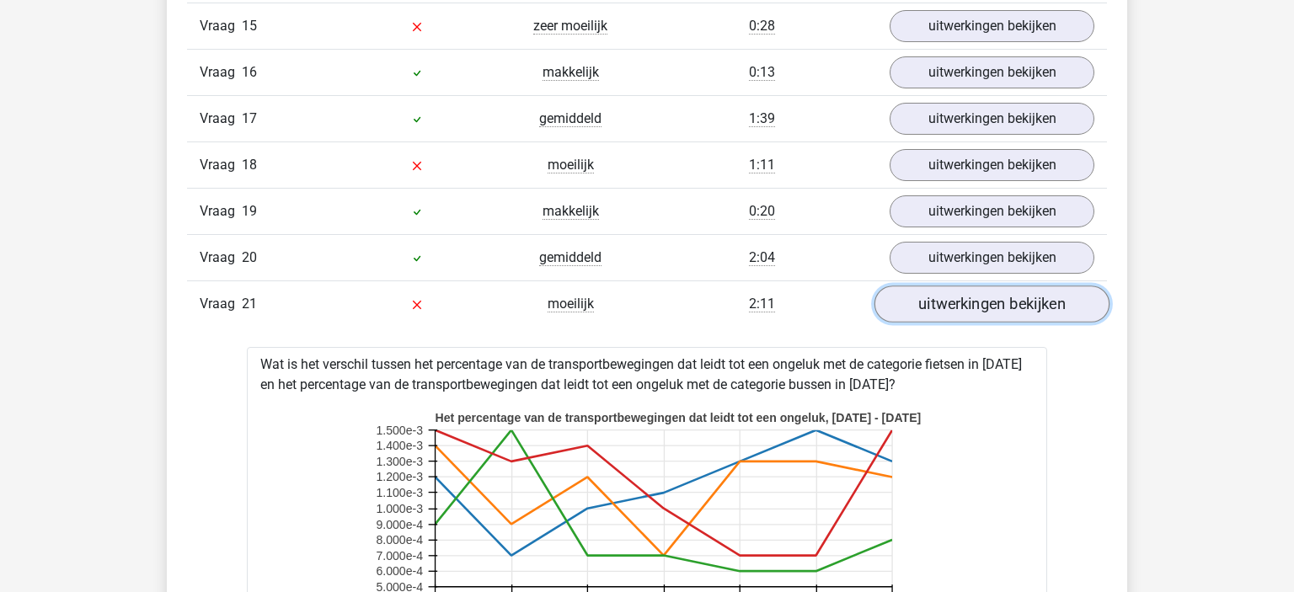
click at [925, 288] on link "uitwerkingen bekijken" at bounding box center [992, 304] width 235 height 37
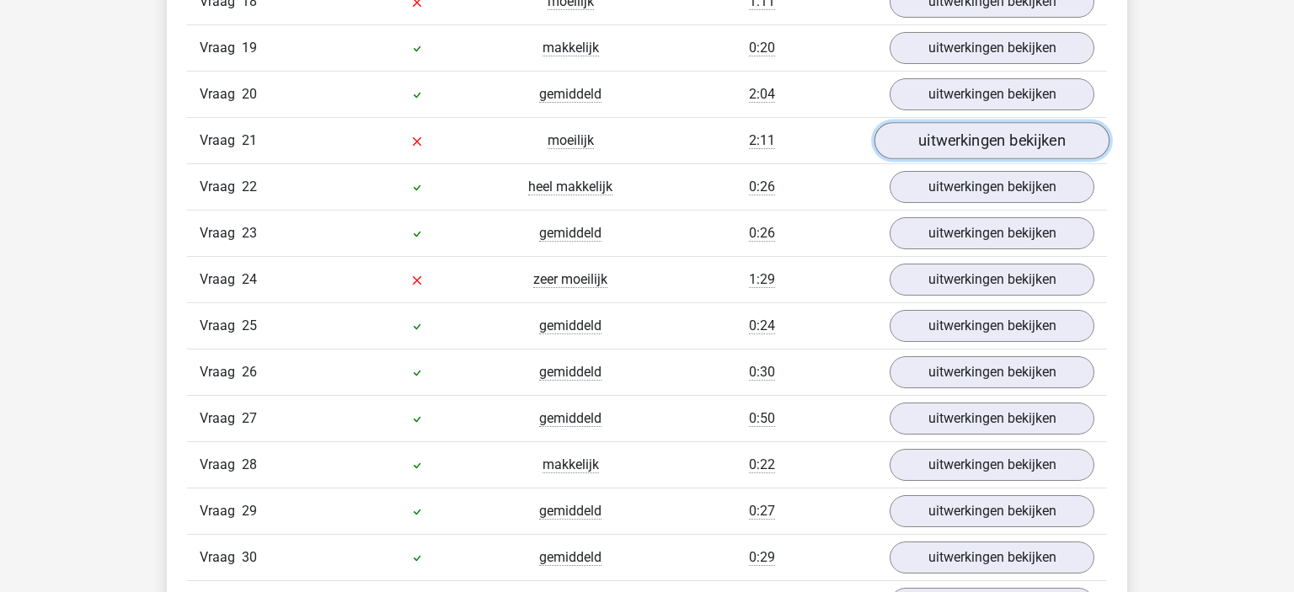
scroll to position [2744, 0]
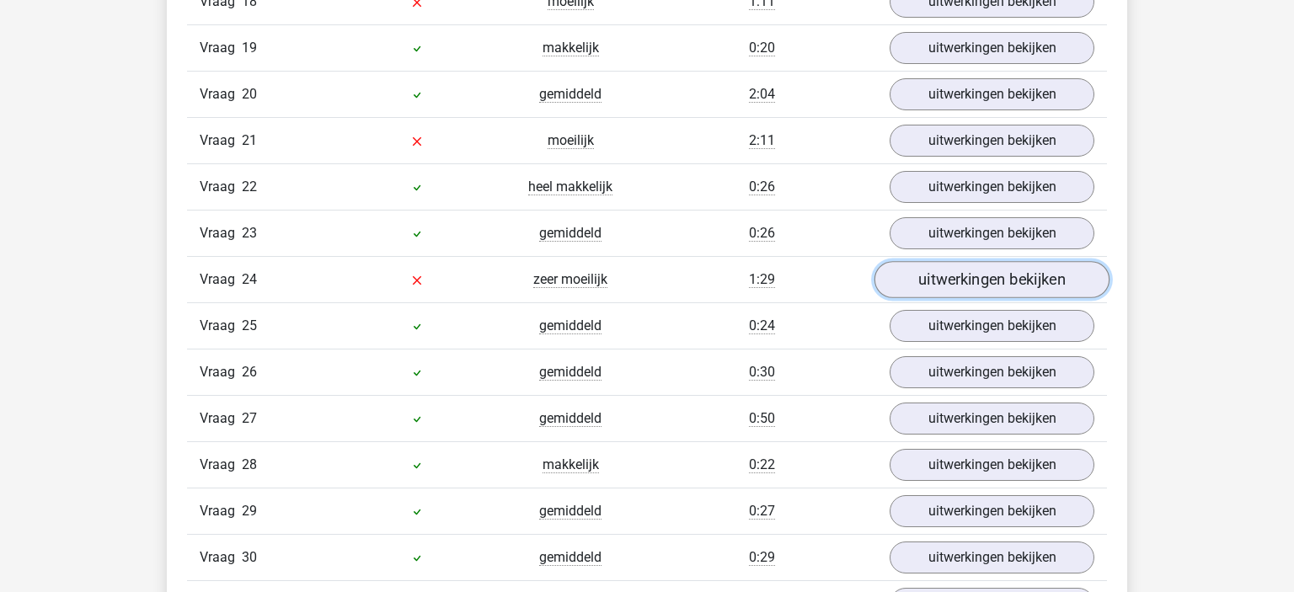
click at [957, 265] on link "uitwerkingen bekijken" at bounding box center [992, 279] width 235 height 37
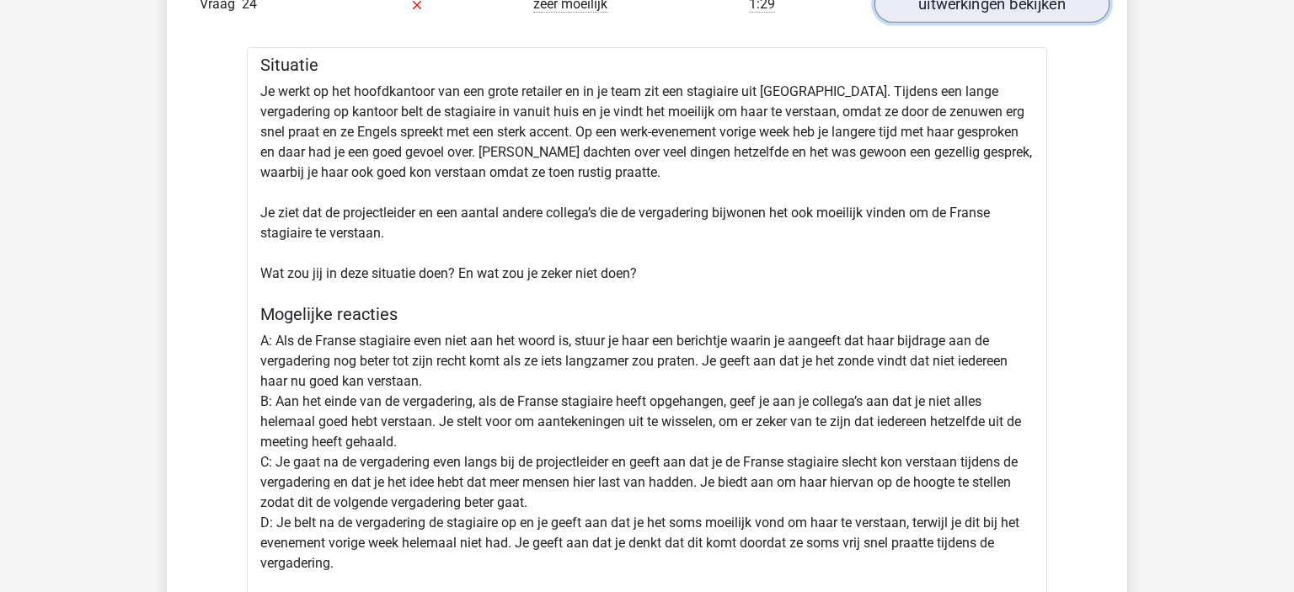
scroll to position [2993, 0]
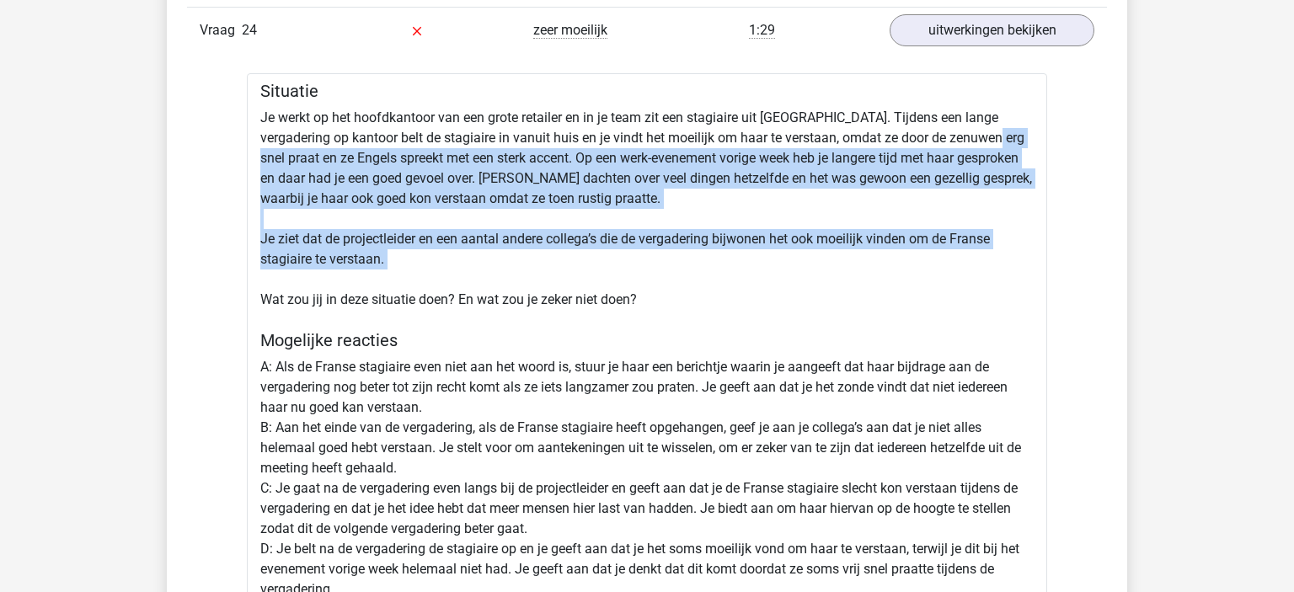
drag, startPoint x: 957, startPoint y: 265, endPoint x: 962, endPoint y: 117, distance: 148.4
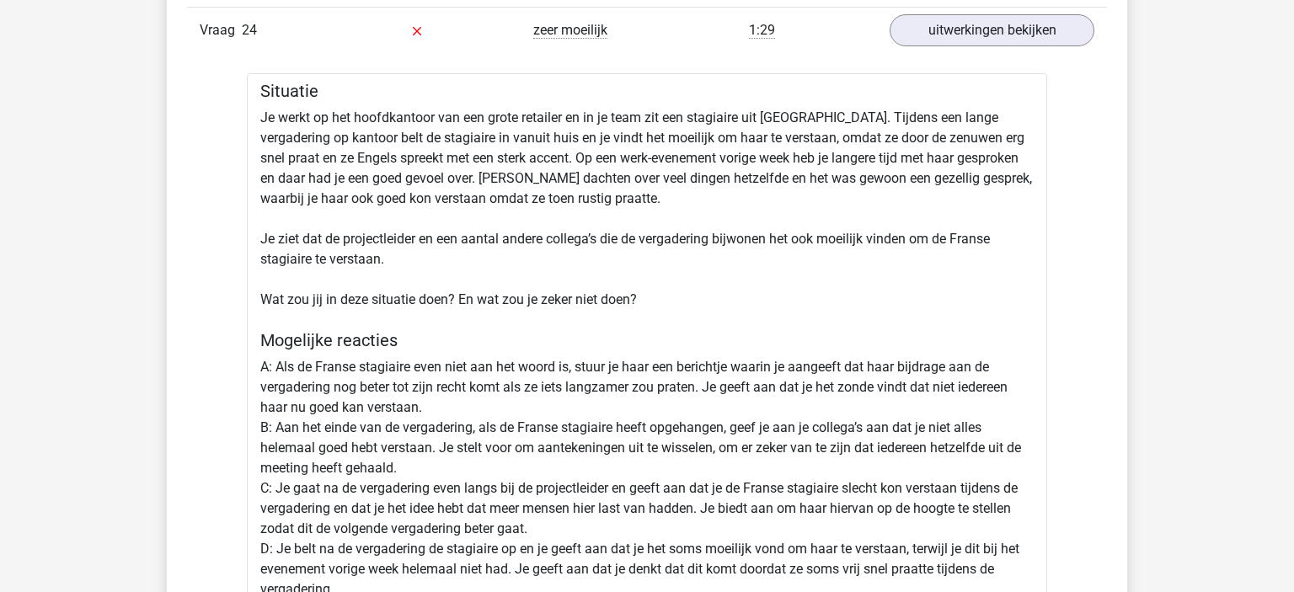
click at [979, 28] on link "uitwerkingen bekijken" at bounding box center [992, 30] width 235 height 37
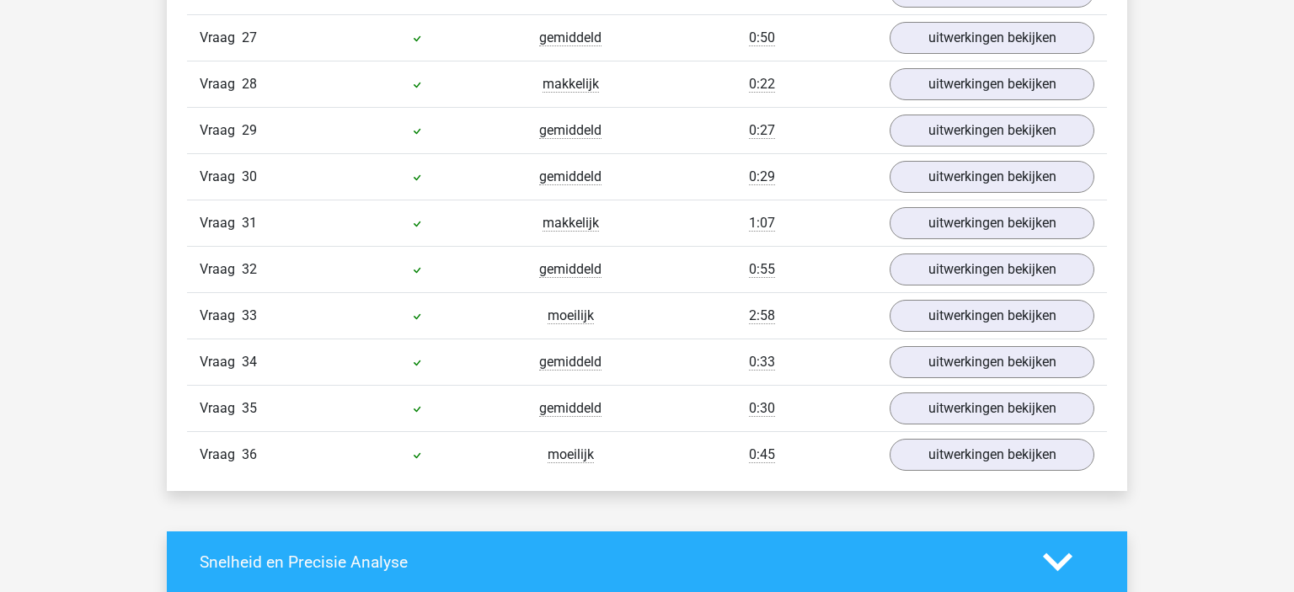
scroll to position [3124, 0]
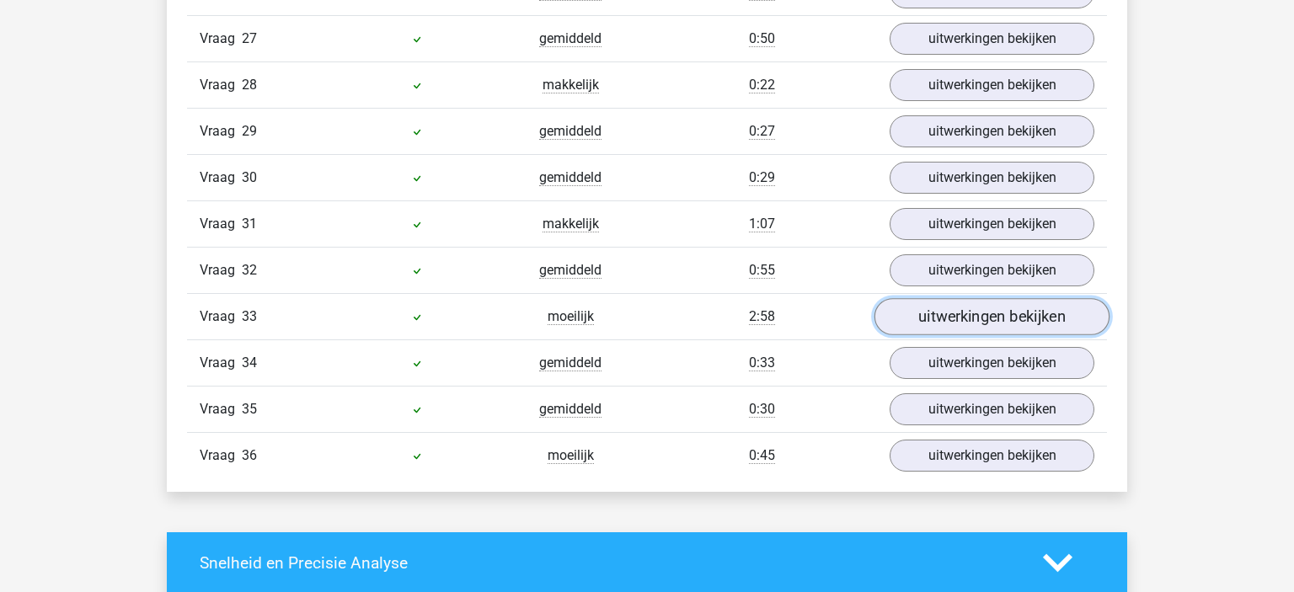
click at [1048, 311] on link "uitwerkingen bekijken" at bounding box center [992, 316] width 235 height 37
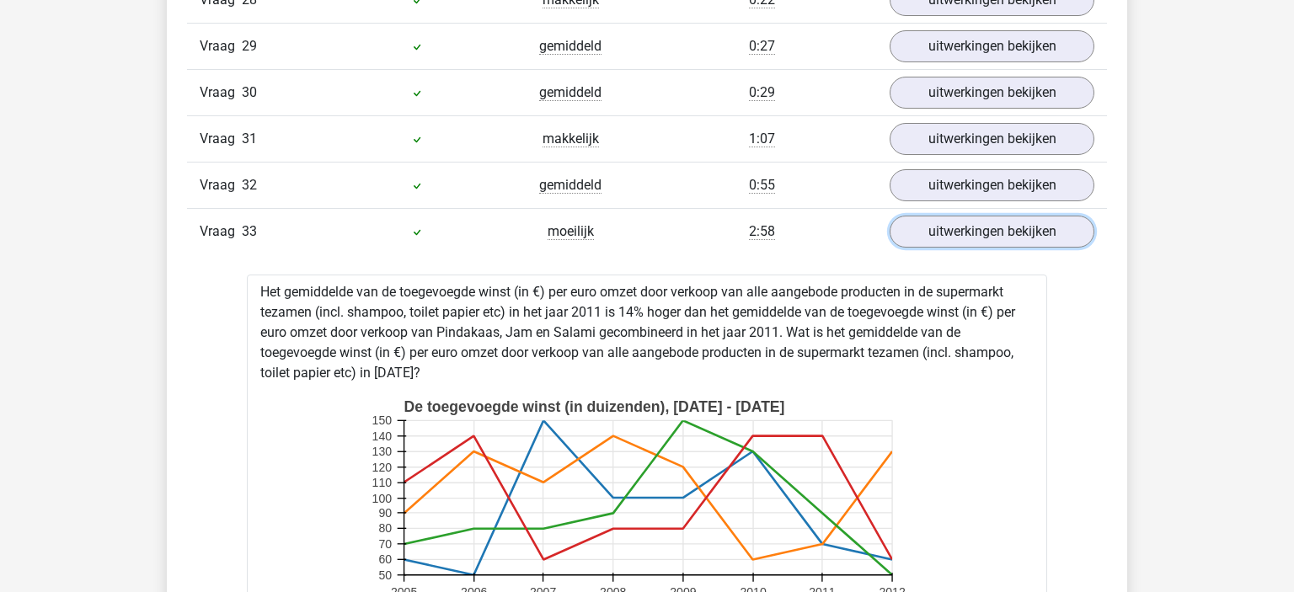
scroll to position [3237, 0]
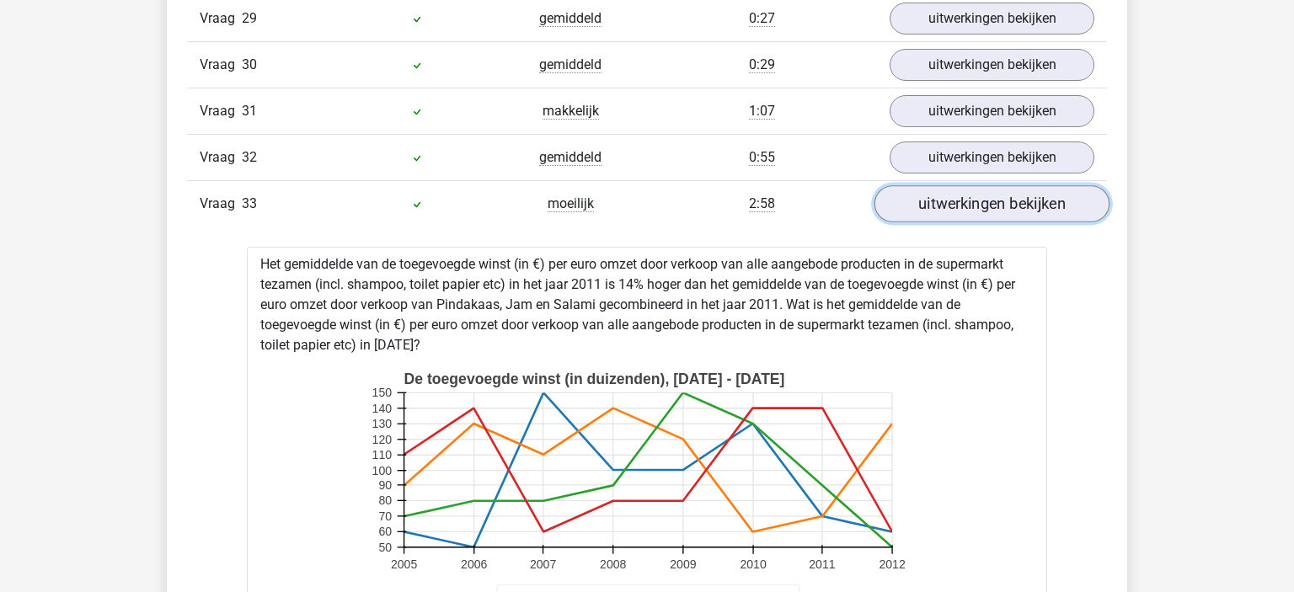
click at [1012, 185] on link "uitwerkingen bekijken" at bounding box center [992, 203] width 235 height 37
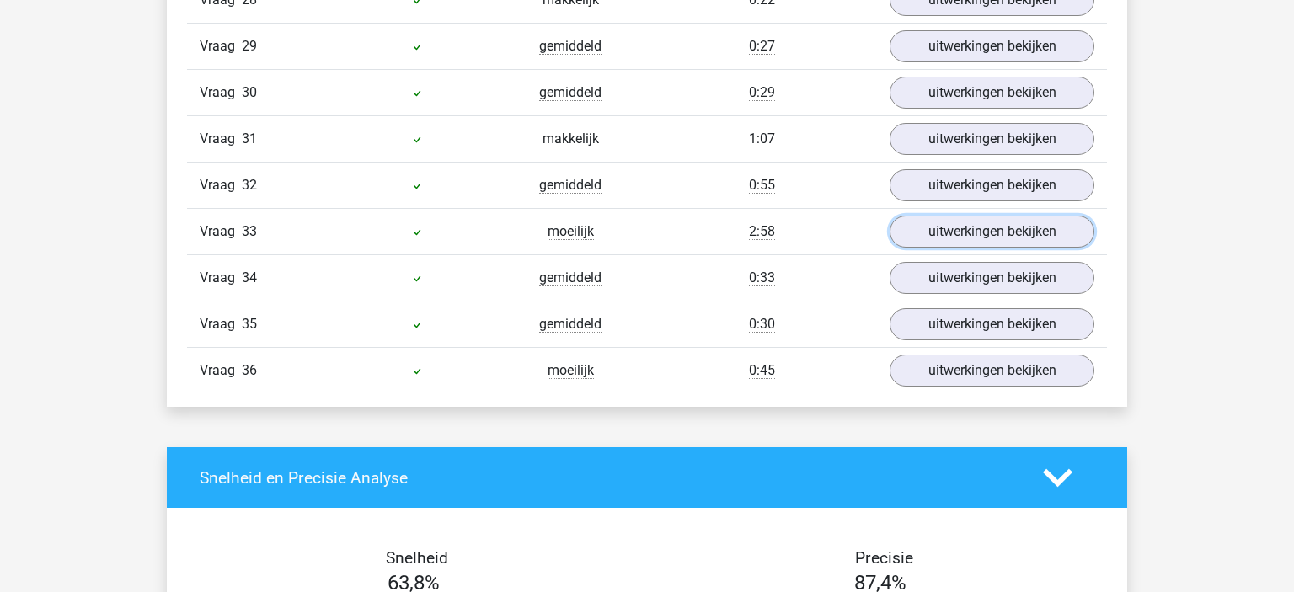
scroll to position [3209, 0]
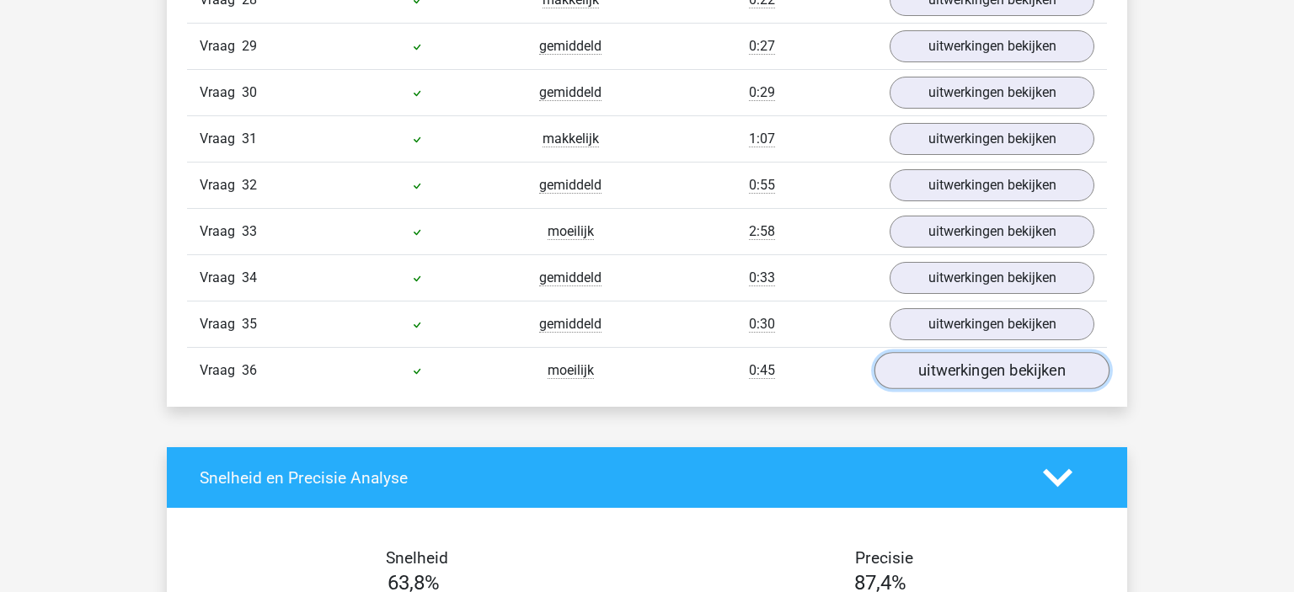
click at [1007, 363] on link "uitwerkingen bekijken" at bounding box center [992, 370] width 235 height 37
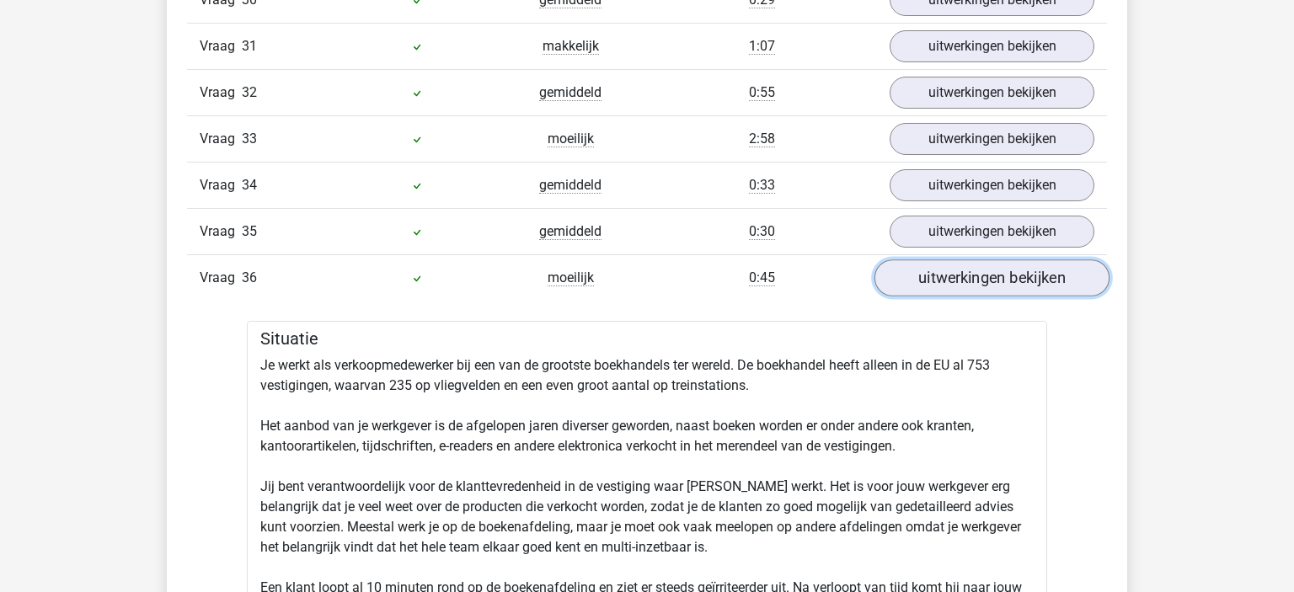
scroll to position [3211, 0]
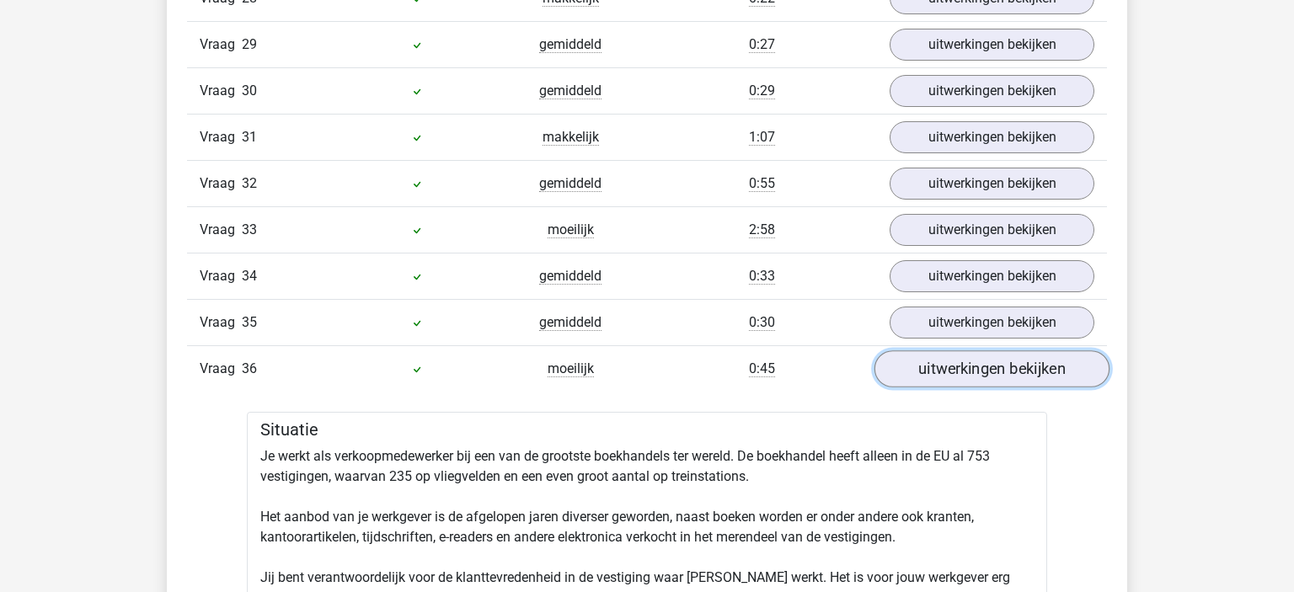
click at [994, 361] on link "uitwerkingen bekijken" at bounding box center [992, 369] width 235 height 37
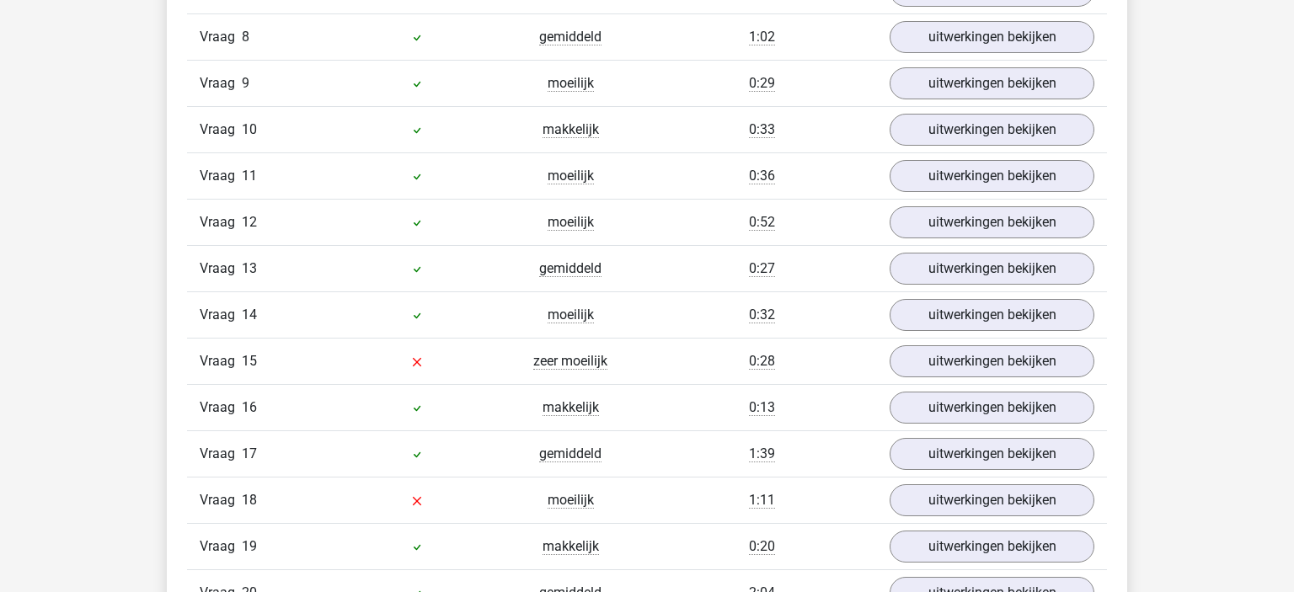
scroll to position [2244, 0]
click at [943, 308] on link "uitwerkingen bekijken" at bounding box center [992, 315] width 235 height 37
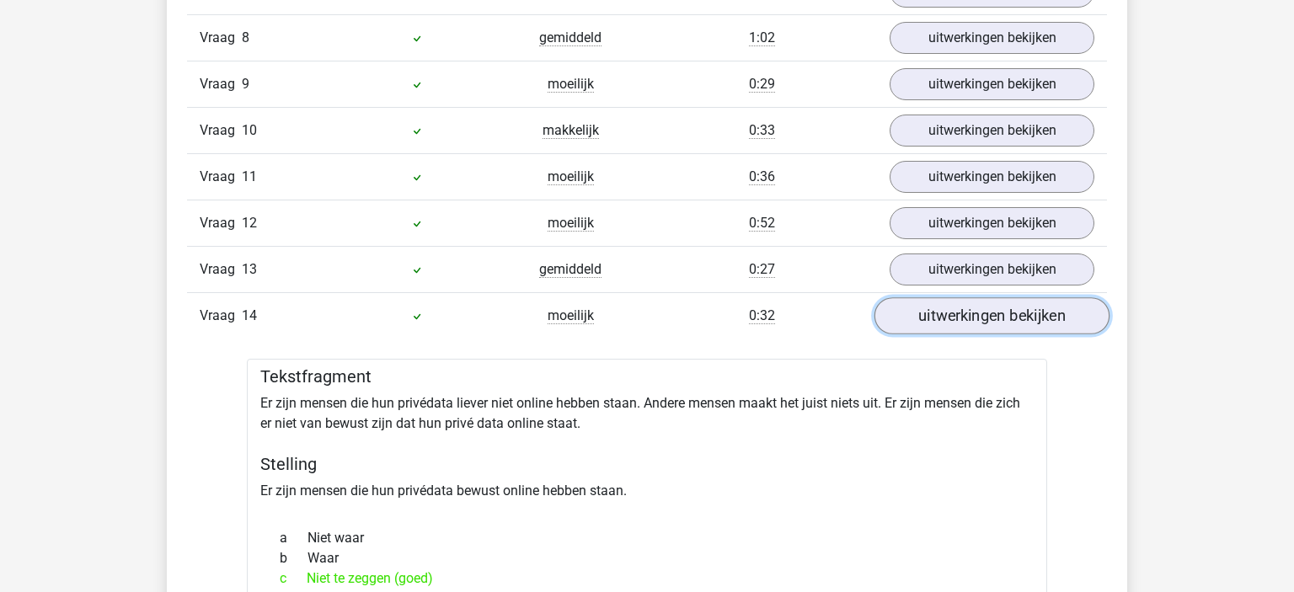
click at [943, 308] on link "uitwerkingen bekijken" at bounding box center [992, 315] width 235 height 37
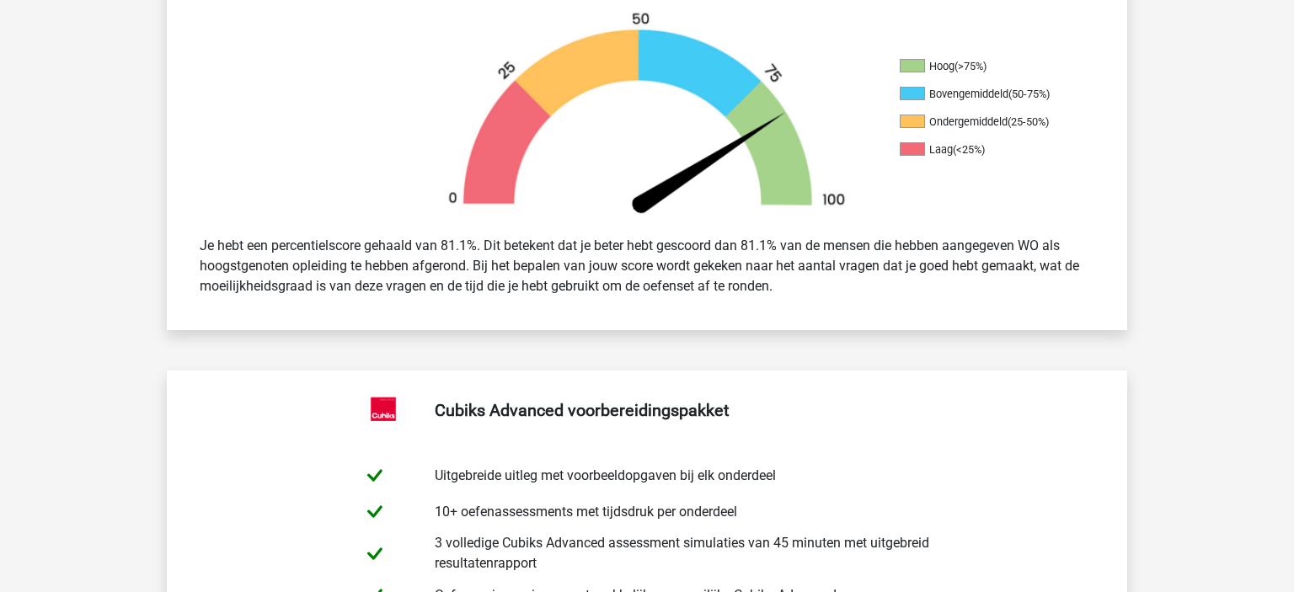
scroll to position [535, 0]
